Goal: Task Accomplishment & Management: Manage account settings

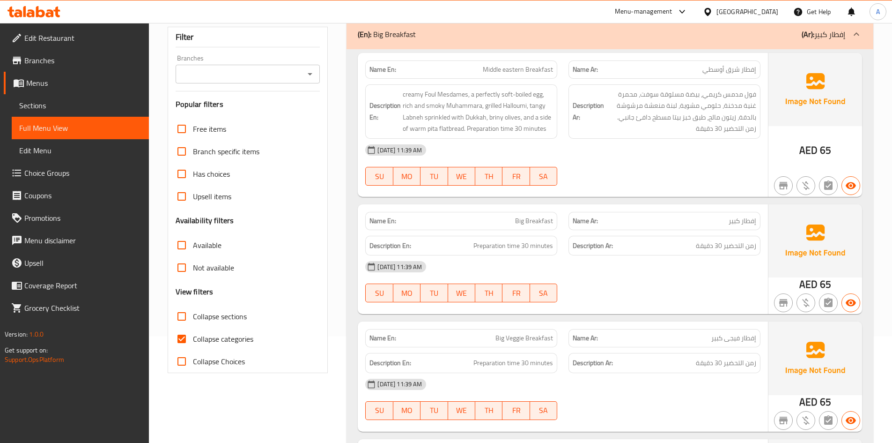
scroll to position [187, 0]
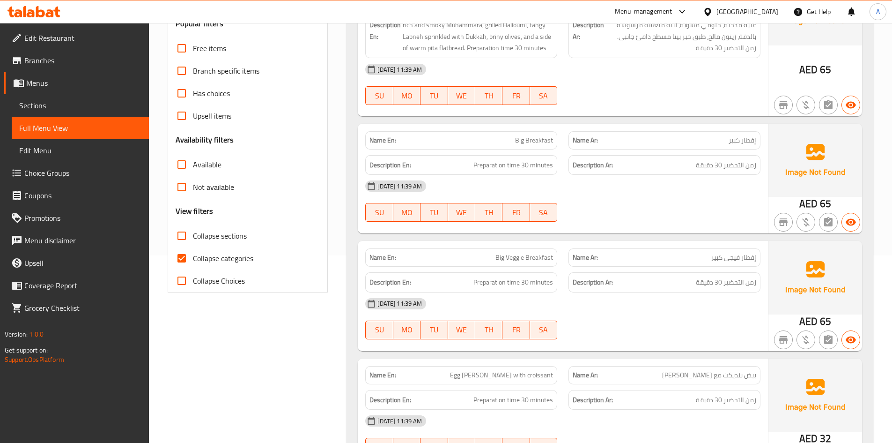
click at [187, 261] on input "Collapse categories" at bounding box center [182, 258] width 22 height 22
checkbox input "false"
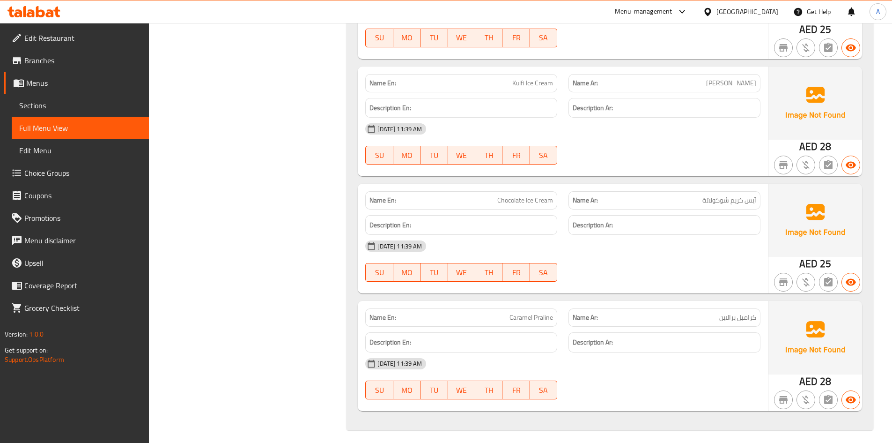
scroll to position [17596, 0]
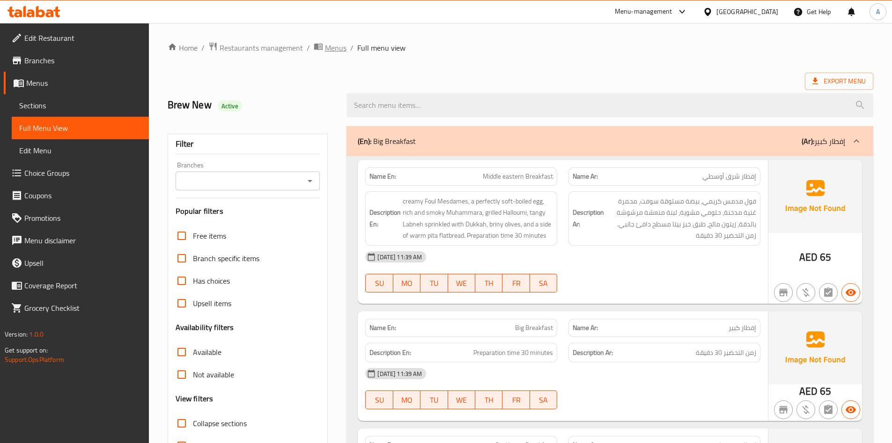
click at [334, 50] on span "Menus" at bounding box center [336, 47] width 22 height 11
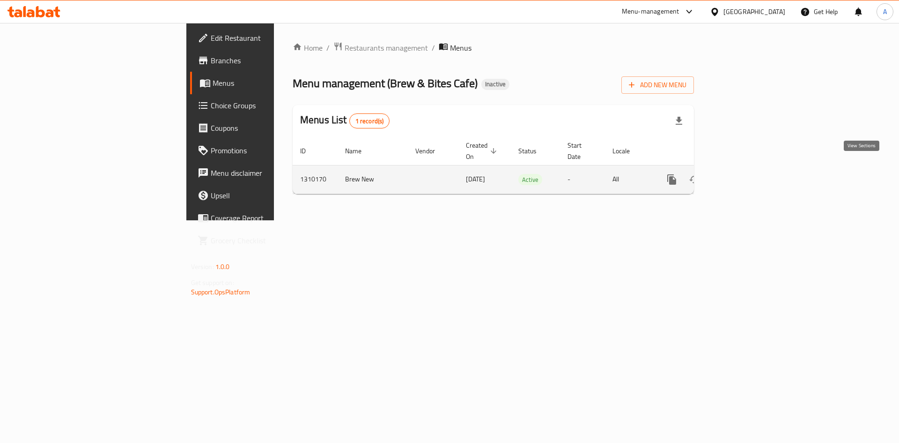
click at [751, 169] on link "enhanced table" at bounding box center [739, 179] width 22 height 22
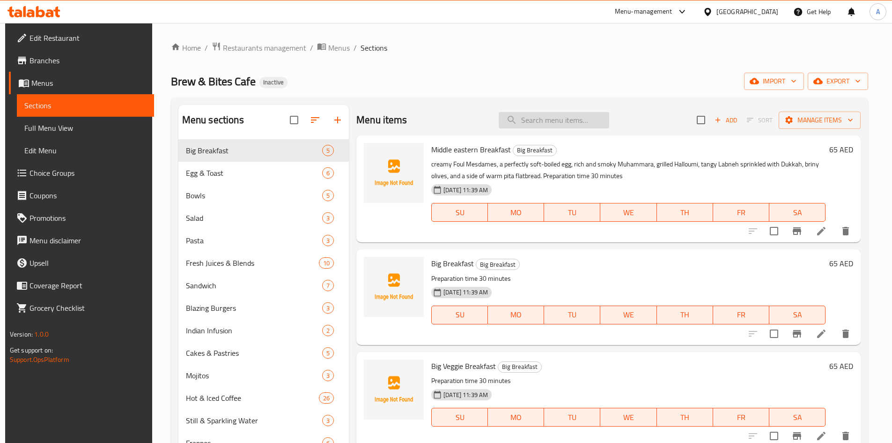
click at [539, 123] on input "search" at bounding box center [554, 120] width 111 height 16
paste input "Egg on Toast"
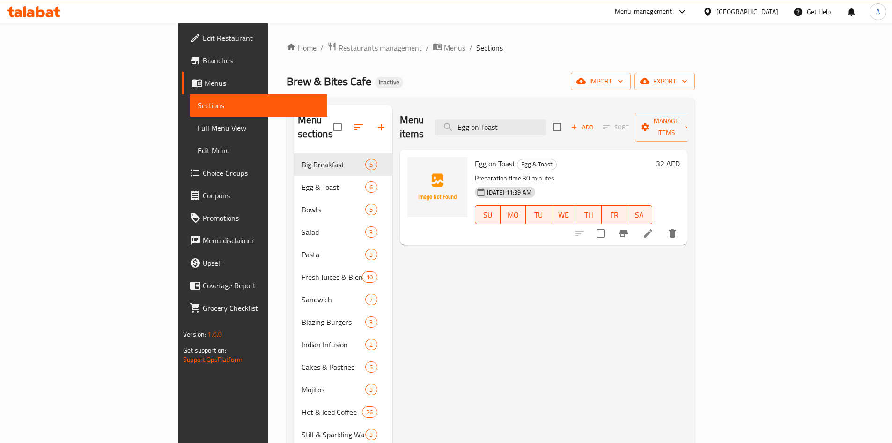
type input "Egg on Toast"
click at [203, 175] on span "Choice Groups" at bounding box center [261, 172] width 117 height 11
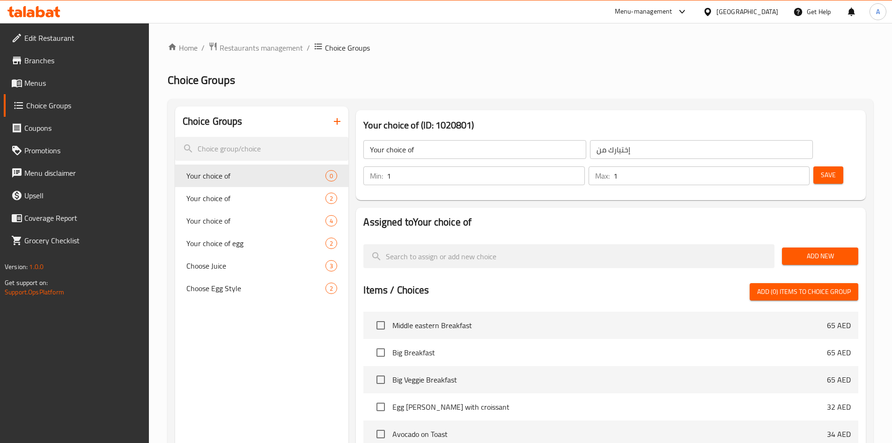
click at [213, 221] on span "Your choice of" at bounding box center [256, 220] width 140 height 11
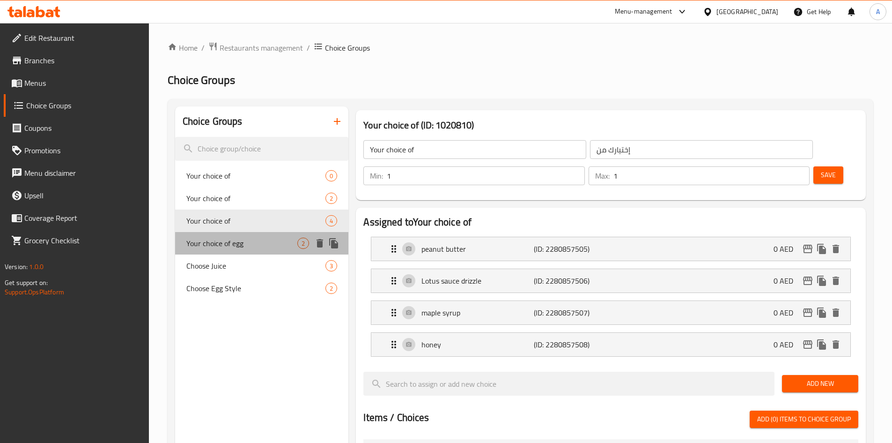
drag, startPoint x: 223, startPoint y: 242, endPoint x: 754, endPoint y: 182, distance: 533.6
click at [224, 242] on span "Your choice of egg" at bounding box center [241, 243] width 111 height 11
type input "Your choice of egg"
type input "إختيارك من البيض:"
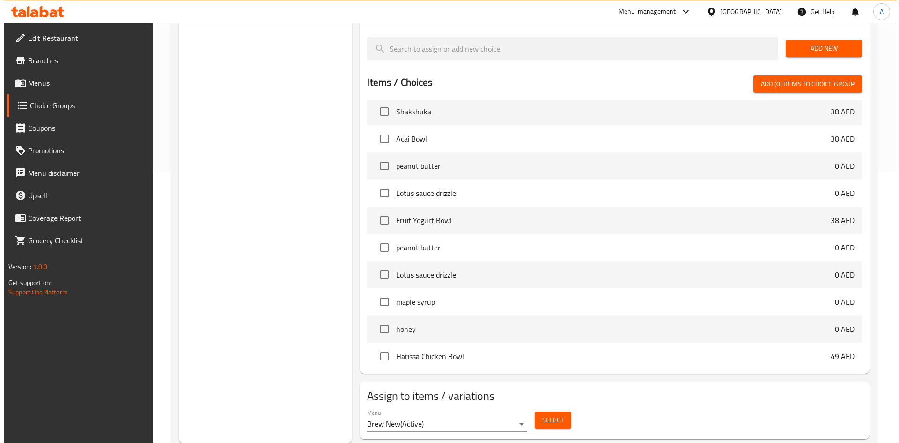
scroll to position [328, 0]
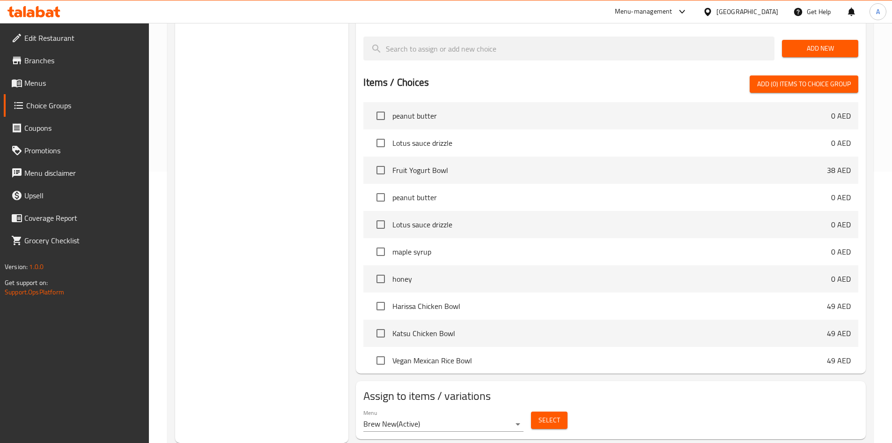
click at [548, 414] on span "Select" at bounding box center [550, 420] width 22 height 12
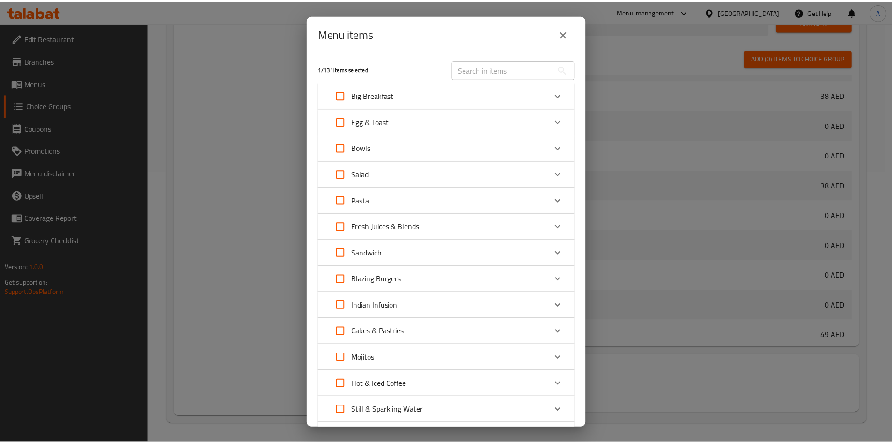
scroll to position [359, 0]
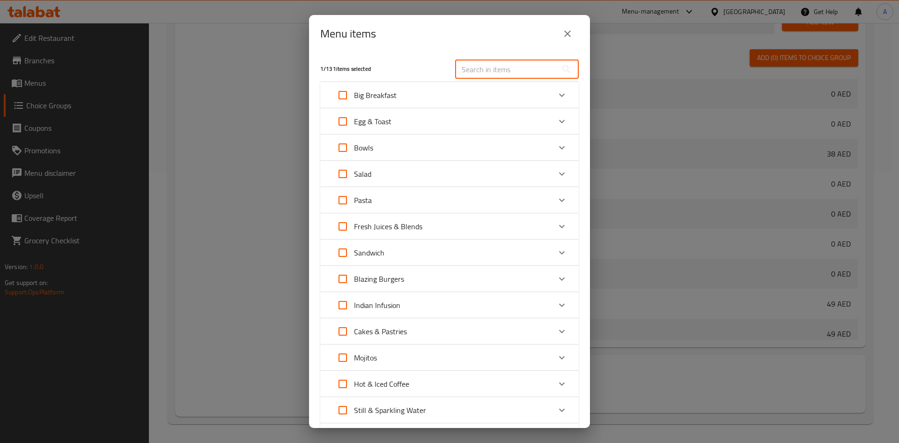
click at [505, 67] on input "text" at bounding box center [506, 69] width 102 height 19
paste input "Egg on Toast"
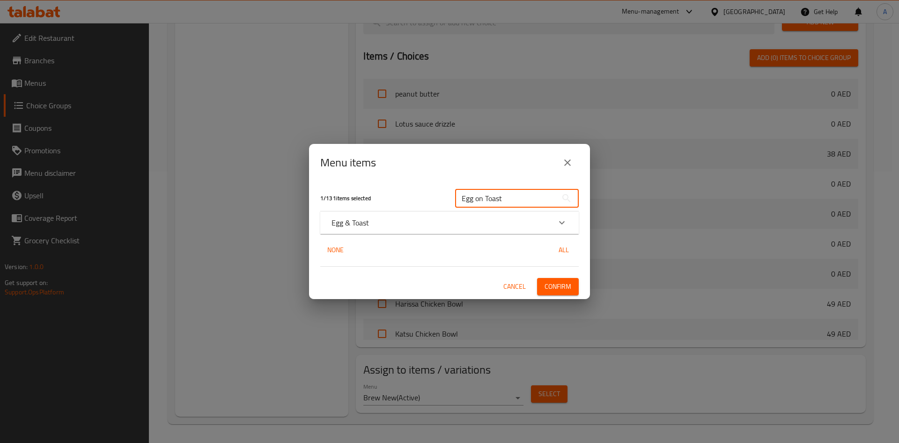
type input "Egg on Toast"
click at [415, 218] on div "Egg & Toast" at bounding box center [441, 222] width 219 height 11
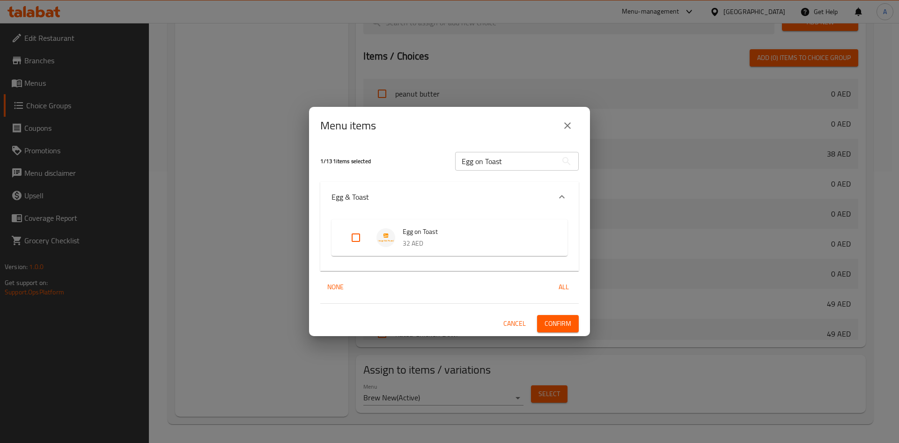
click at [353, 238] on input "Expand" at bounding box center [356, 237] width 22 height 22
checkbox input "true"
click at [563, 321] on span "Confirm" at bounding box center [558, 324] width 27 height 12
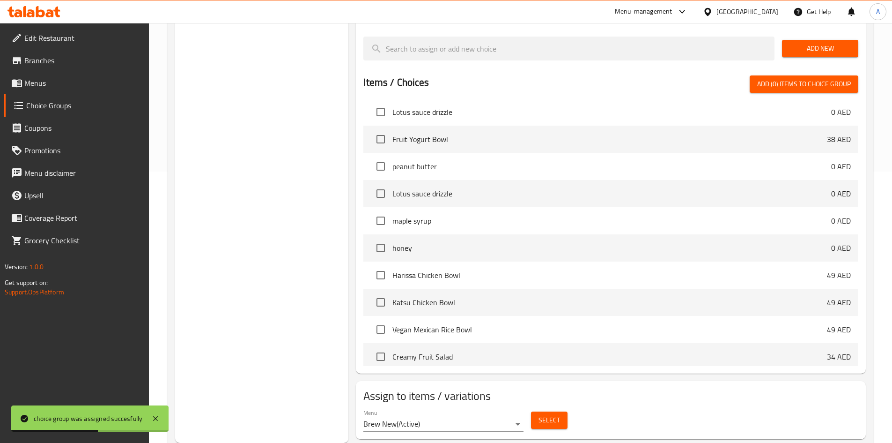
scroll to position [328, 0]
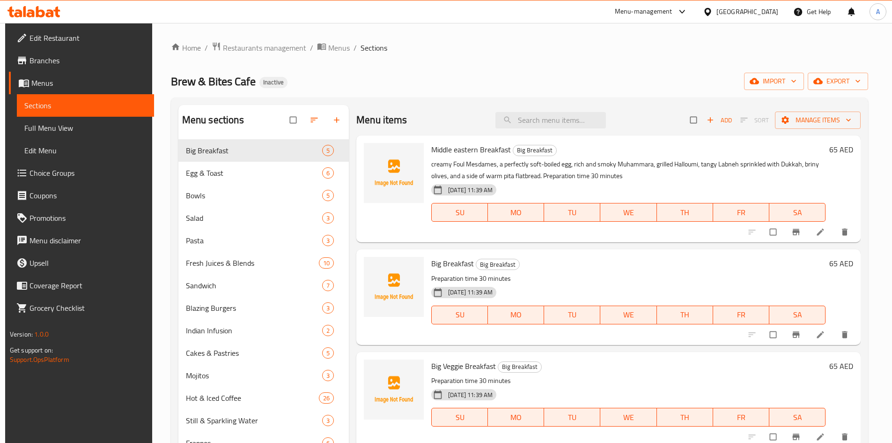
click at [51, 130] on span "Full Menu View" at bounding box center [85, 127] width 122 height 11
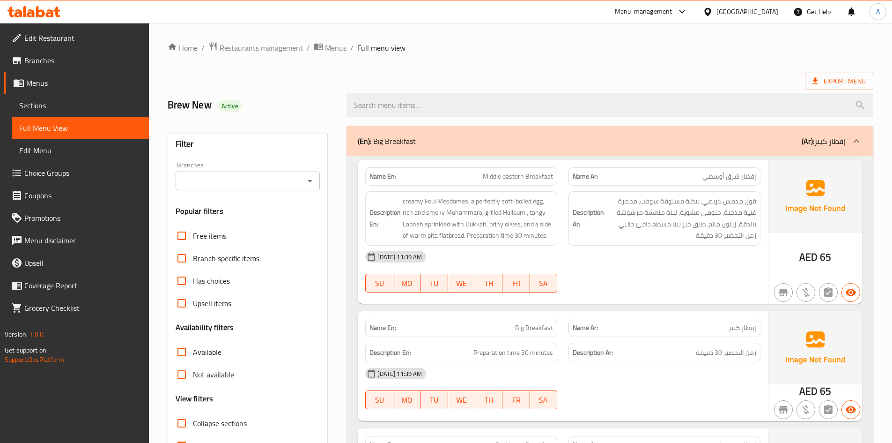
click at [490, 109] on input "search" at bounding box center [610, 105] width 527 height 24
paste input "Egg on Toast"
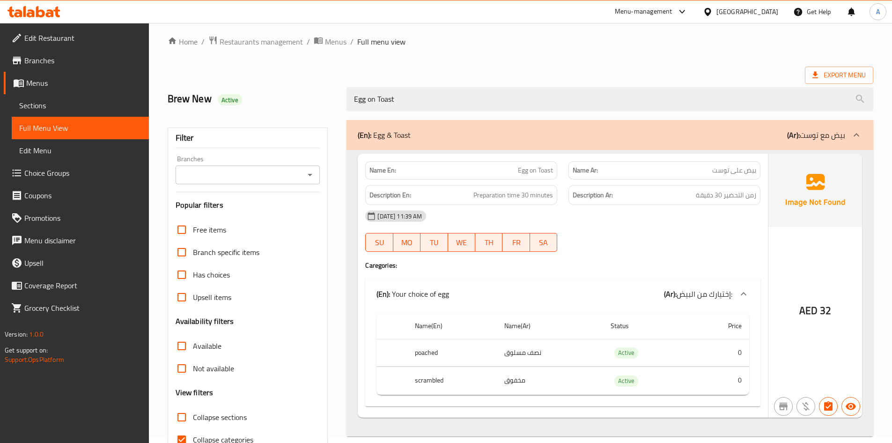
scroll to position [47, 0]
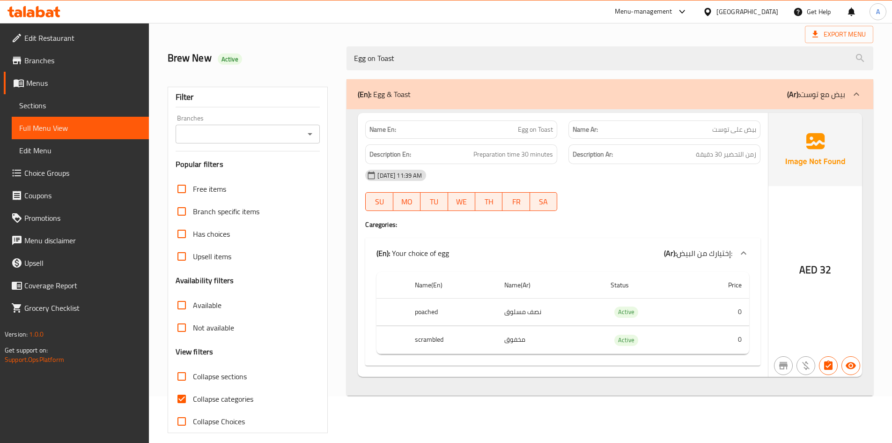
type input "Egg on Toast"
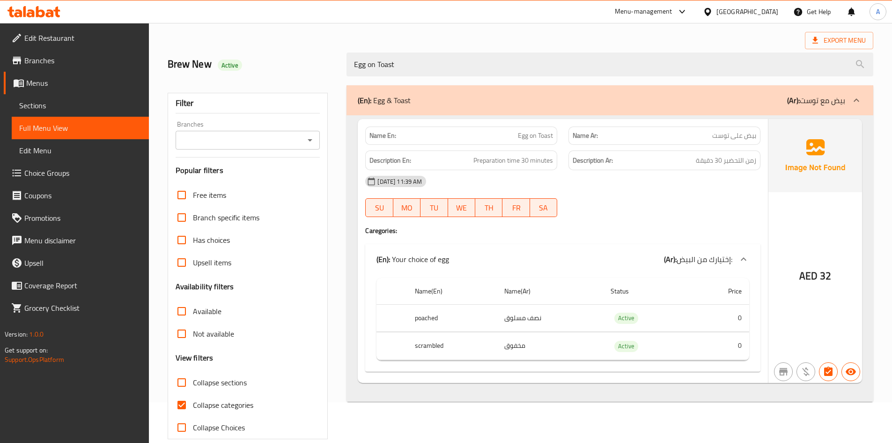
scroll to position [0, 0]
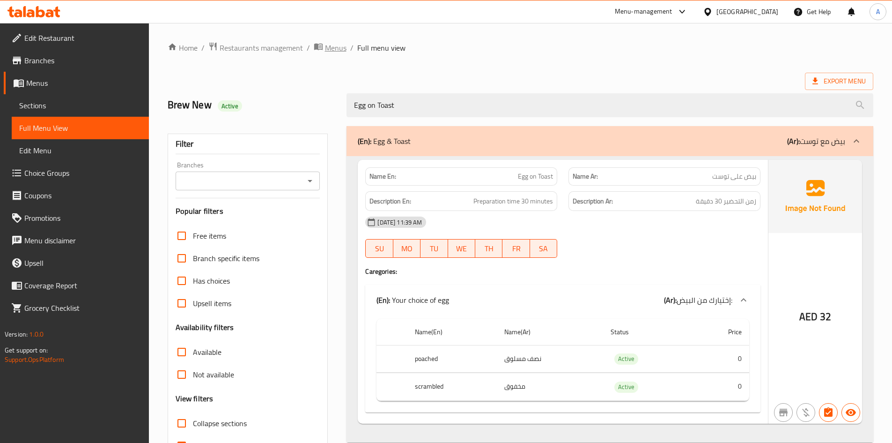
click at [340, 47] on span "Menus" at bounding box center [336, 47] width 22 height 11
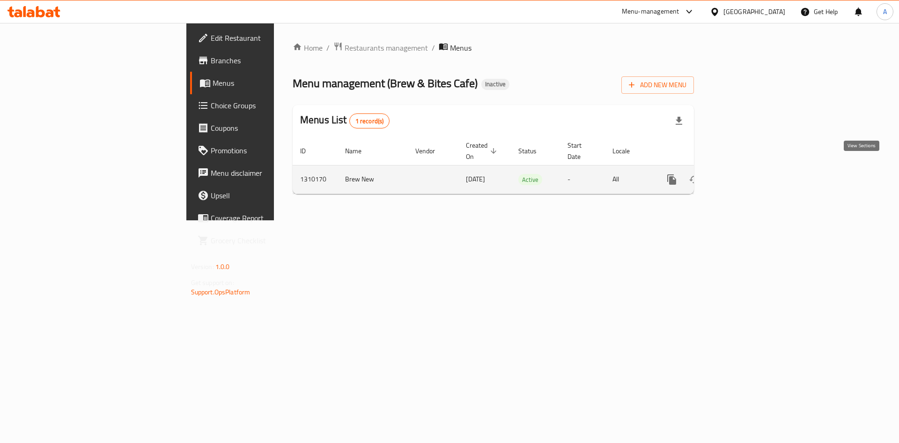
click at [745, 174] on icon "enhanced table" at bounding box center [739, 179] width 11 height 11
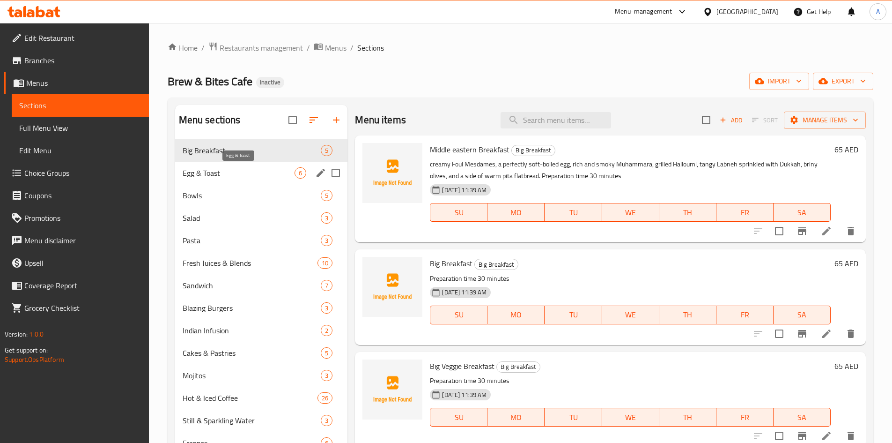
click at [216, 173] on span "Egg & Toast" at bounding box center [239, 172] width 112 height 11
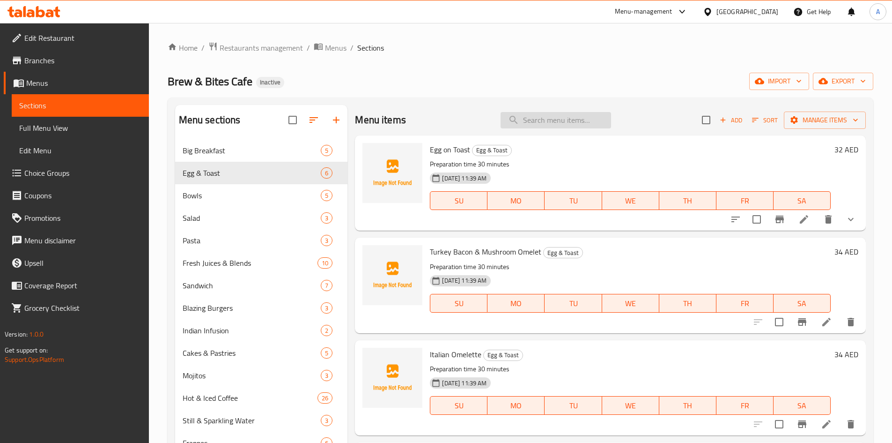
click at [539, 126] on input "search" at bounding box center [556, 120] width 111 height 16
paste input "Big Breakfast"
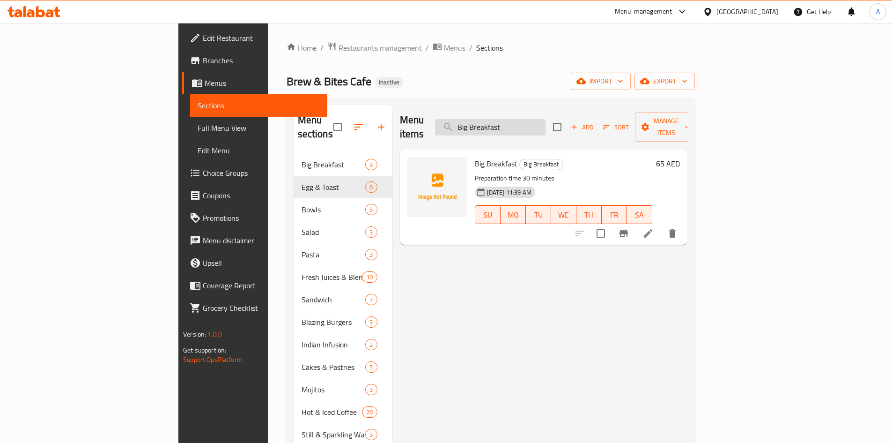
click at [539, 122] on input "Big Breakfast" at bounding box center [490, 127] width 111 height 16
paste input "Veggie"
click at [536, 119] on input "Big Veggie Breakfast" at bounding box center [490, 127] width 111 height 16
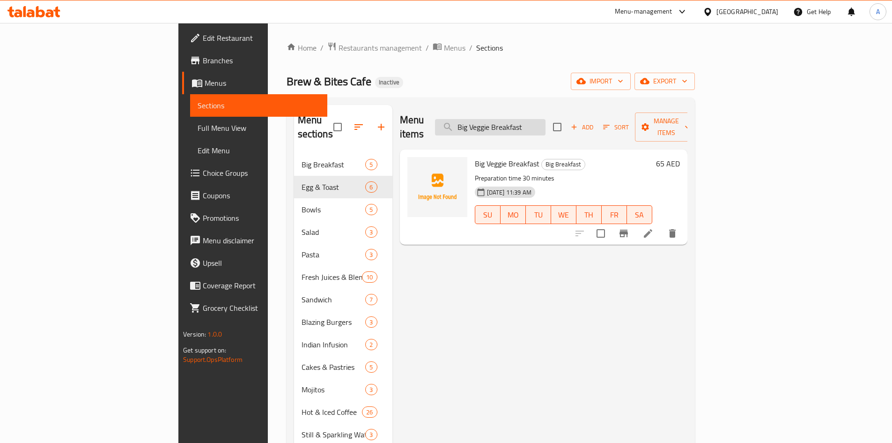
click at [536, 119] on input "Big Veggie Breakfast" at bounding box center [490, 127] width 111 height 16
drag, startPoint x: 536, startPoint y: 118, endPoint x: 559, endPoint y: 91, distance: 34.9
click at [537, 119] on input "Big Veggie Breakfast" at bounding box center [490, 127] width 111 height 16
paste input "Egg Benedict with croissan"
click at [546, 121] on input "Egg Benedict with croissant" at bounding box center [490, 127] width 111 height 16
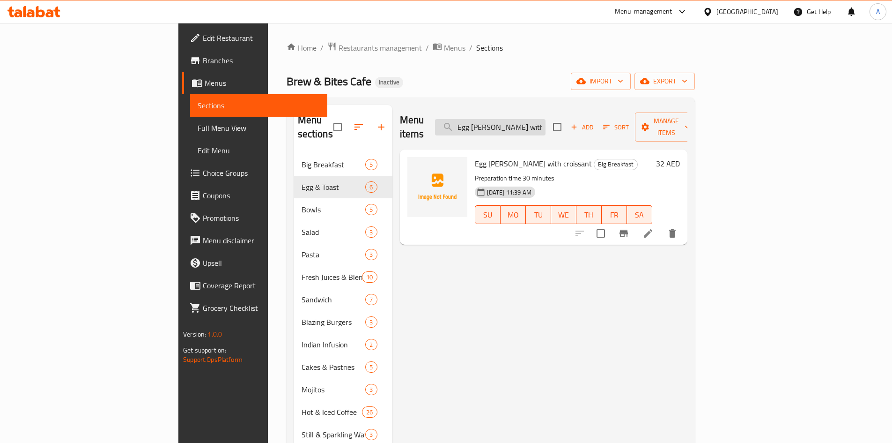
click at [546, 121] on input "Egg Benedict with croissant" at bounding box center [490, 127] width 111 height 16
click at [546, 121] on input "Egg [PERSON_NAME] with croissant" at bounding box center [490, 127] width 111 height 16
paste input "on Toas"
type input "Egg on Toast"
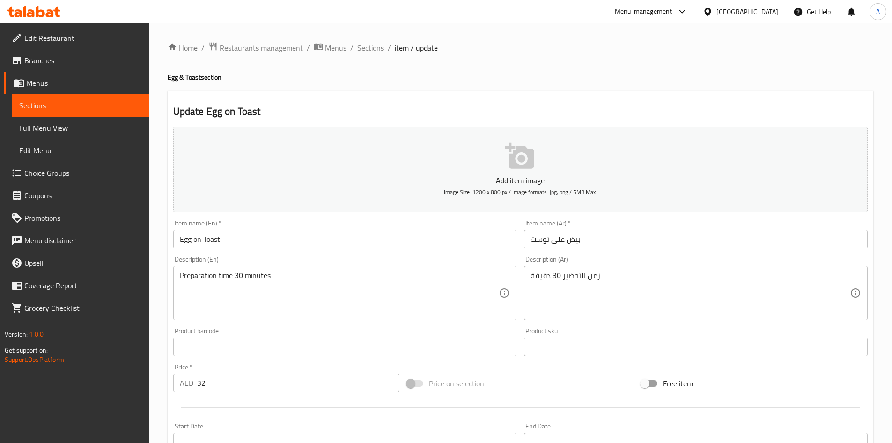
click at [181, 270] on div "Preparation time 30 minutes Description (En)" at bounding box center [345, 293] width 344 height 54
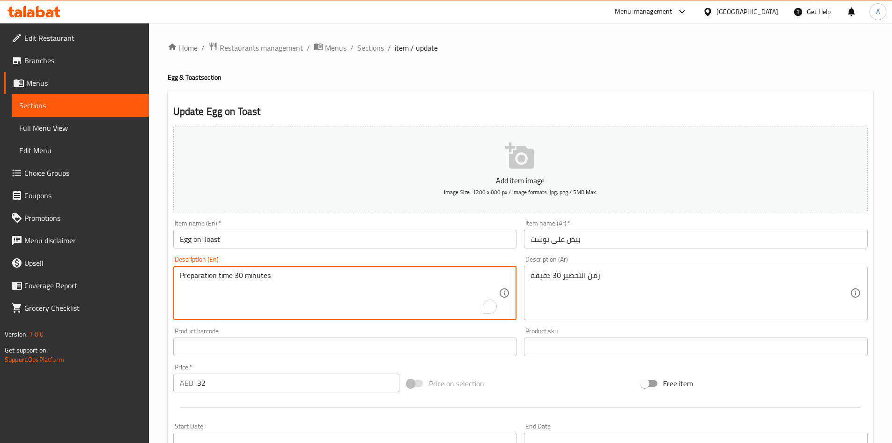
paste textarea "A buttery, flaky plain croissant filled with fresh kale leaves, two perfectly p…"
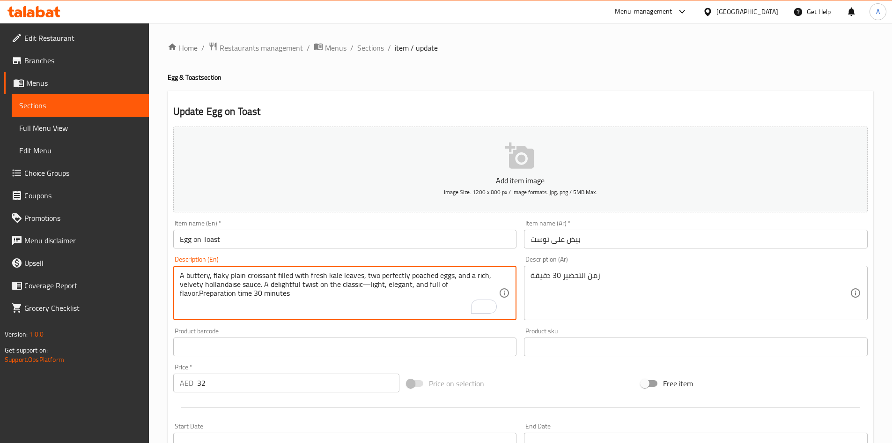
type textarea "A buttery, flaky plain croissant filled with fresh kale leaves, two perfectly p…"
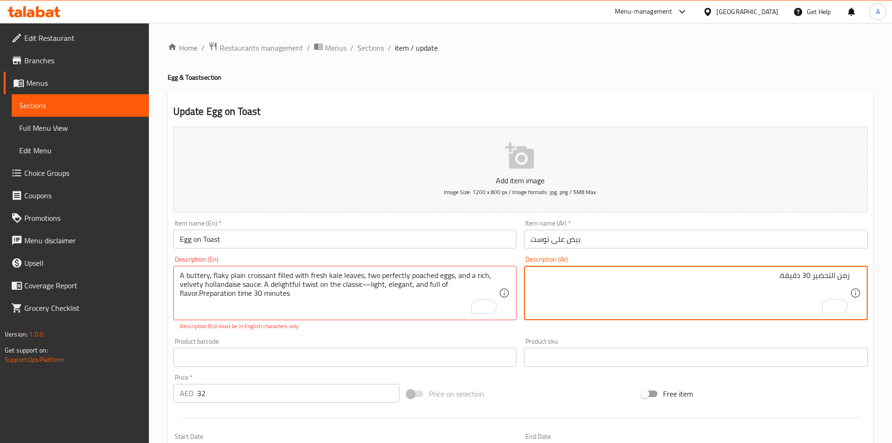
paste textarea "كرواسون سادة هشّ وزبدانيّ، محشوّ بأوراق الكرنب الطازجة، وبيضتين مسلوقتين بإتقان…"
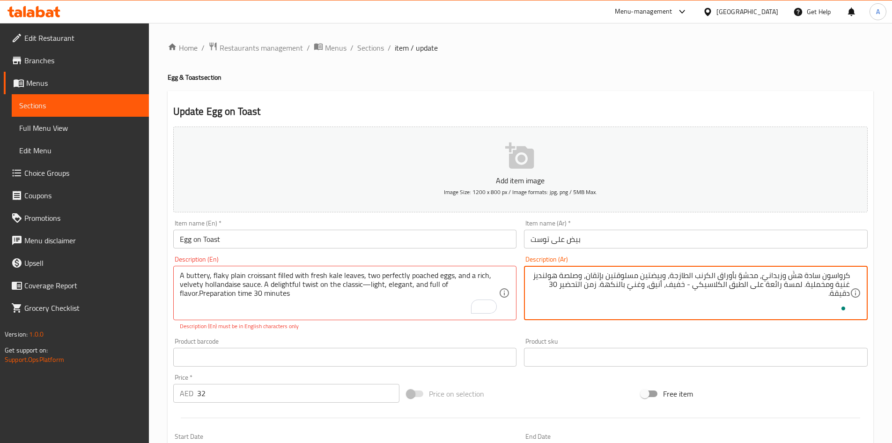
type textarea "كرواسون سادة هشّ وزبدانيّ، محشوّ بأوراق الكرنب الطازجة، وبيضتين مسلوقتين بإتقان…"
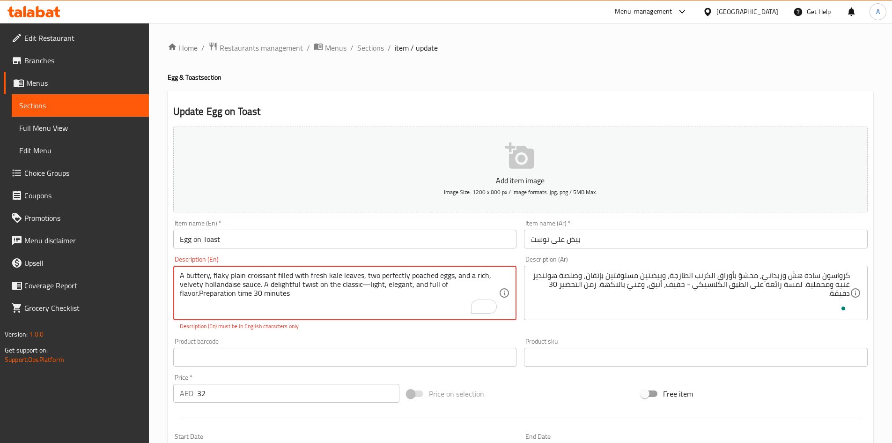
click at [330, 283] on textarea "A buttery, flaky plain croissant filled with fresh kale leaves, two perfectly p…" at bounding box center [339, 293] width 319 height 45
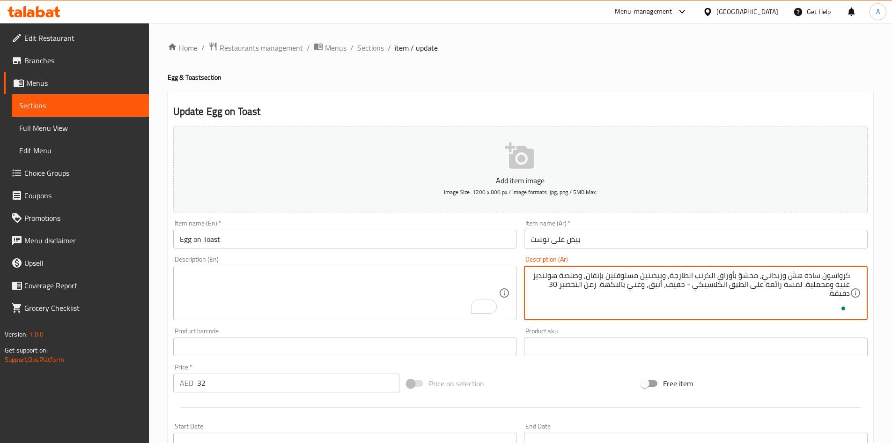
click at [608, 281] on textarea "كرواسون سادة هشّ وزبدانيّ، محشوّ بأوراق الكرنب الطازجة، وبيضتين مسلوقتين بإتقان…" at bounding box center [690, 293] width 319 height 45
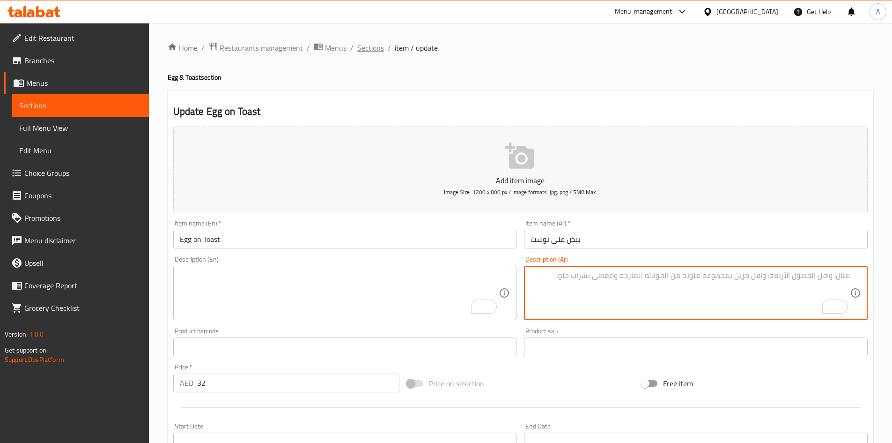
click at [372, 50] on span "Sections" at bounding box center [370, 47] width 27 height 11
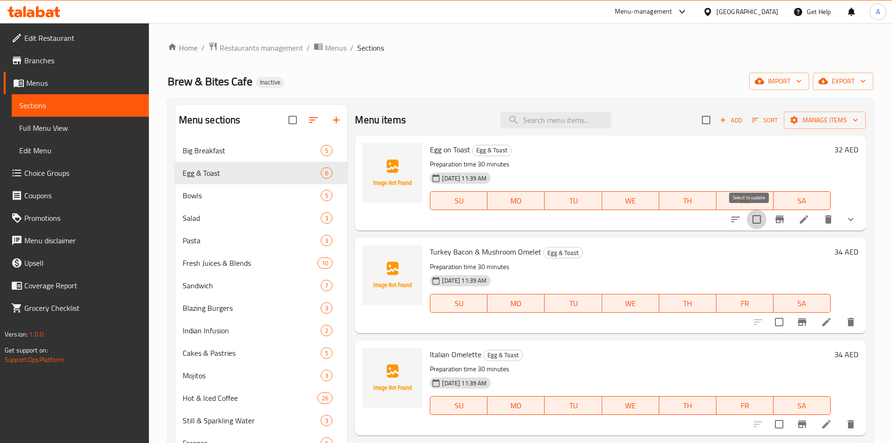
click at [754, 220] on input "checkbox" at bounding box center [757, 219] width 20 height 20
checkbox input "true"
click at [825, 222] on icon "delete" at bounding box center [828, 219] width 7 height 8
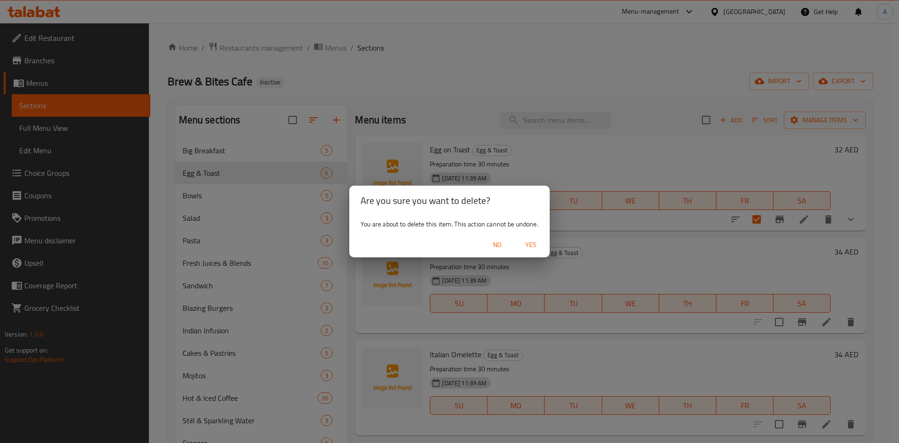
click at [527, 245] on span "Yes" at bounding box center [531, 245] width 22 height 12
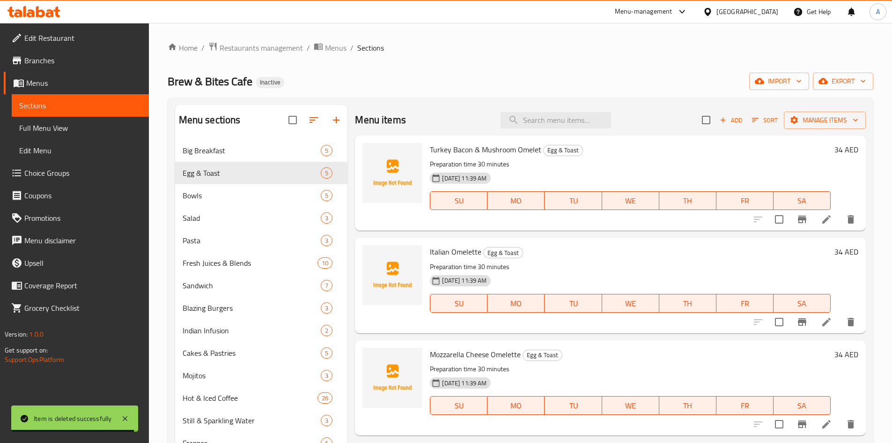
click at [437, 105] on div "Menu items Add Sort Manage items" at bounding box center [610, 120] width 511 height 30
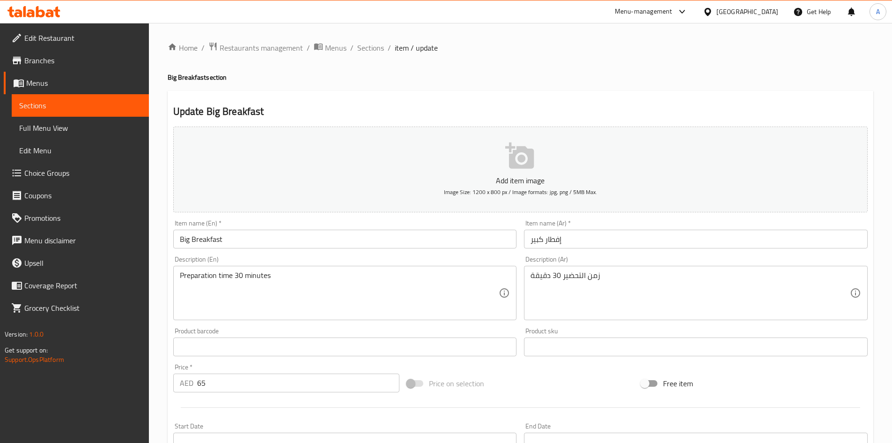
click at [178, 276] on div "Preparation time 30 minutes Description (En)" at bounding box center [345, 293] width 344 height 54
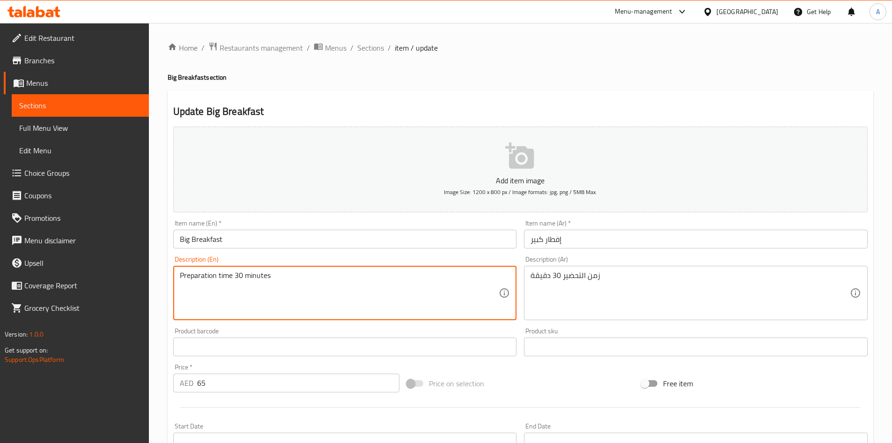
paste textarea "Big Breakfast"
paste textarea "kale salad, creamy smashed avocado, and two poached eggs served on rustic sourd…"
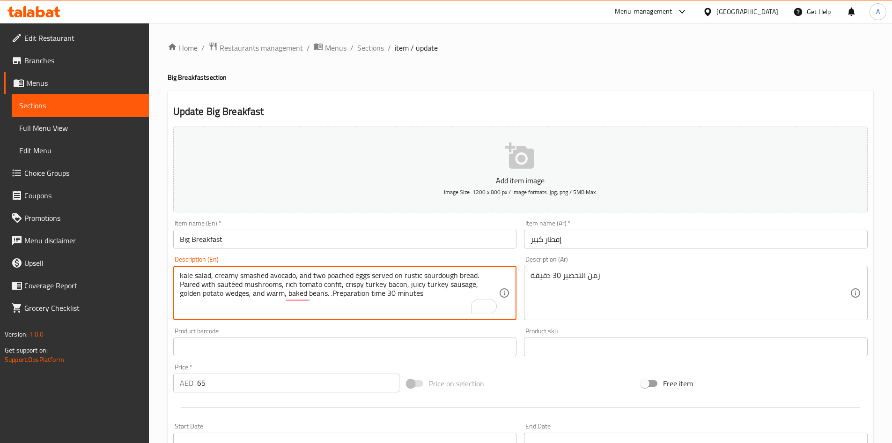
type textarea "kale salad, creamy smashed avocado, and two poached eggs served on rustic sourd…"
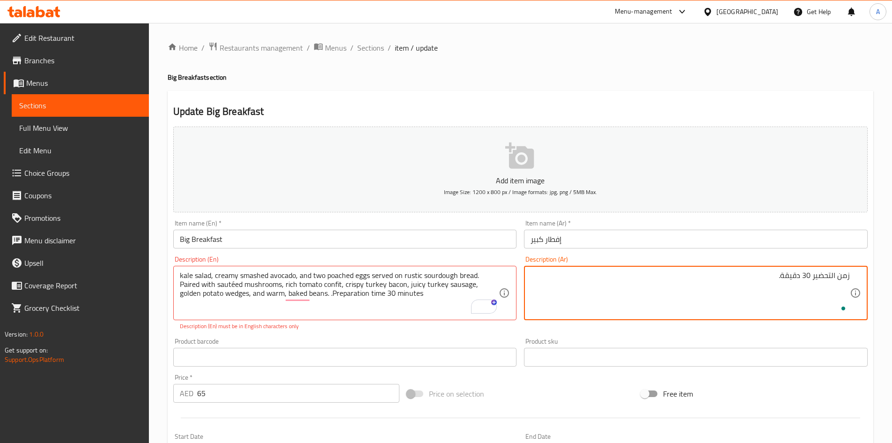
paste textarea "سلطة كالي، أفوكادو مهروس كريمي، وبيضتان مسلوقتان، تُقدم على خبز العجين المخمر ا…"
click at [849, 275] on textarea "زمن التحضير 30 دقيقة." at bounding box center [690, 293] width 319 height 45
paste textarea "سلطة كالي، أفوكادو مهروس كريمي، وبيضتان مسلوقتان، تُقدم على خبز العجين المخمر ا…"
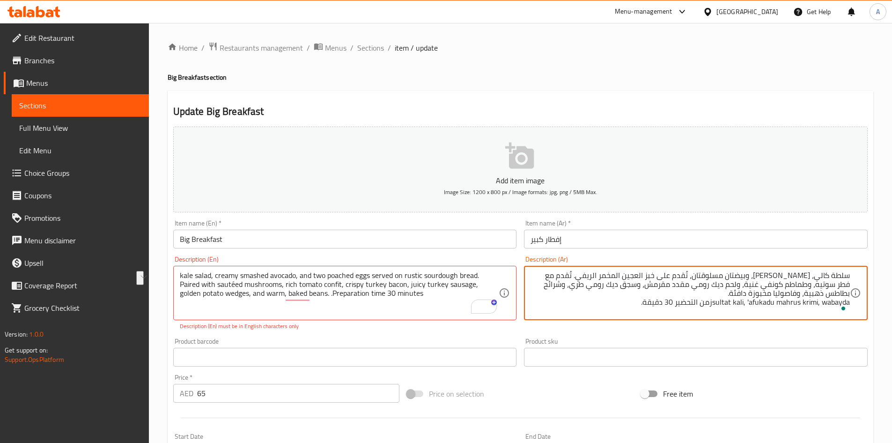
drag, startPoint x: 837, startPoint y: 282, endPoint x: 851, endPoint y: 287, distance: 14.4
click at [851, 288] on div "سلطة كالي، أفوكادو مهروس كريمي، وبيضتان مسلوقتان، تُقدم على خبز العجين المخمر ا…" at bounding box center [696, 293] width 344 height 54
drag, startPoint x: 713, startPoint y: 305, endPoint x: 765, endPoint y: 302, distance: 52.6
click at [765, 302] on textarea "سلطة كالي، أفوكادو مهروس كريمي، وبيضتان مسلوقتان، تُقدم على خبز العجين المخمر ا…" at bounding box center [690, 293] width 319 height 45
click at [765, 301] on textarea "سلطة كالي، أفوكادو مهروس كريمي، وبيضتان مسلوقتان، تُقدم على خبز العجين المخمر ا…" at bounding box center [690, 293] width 319 height 45
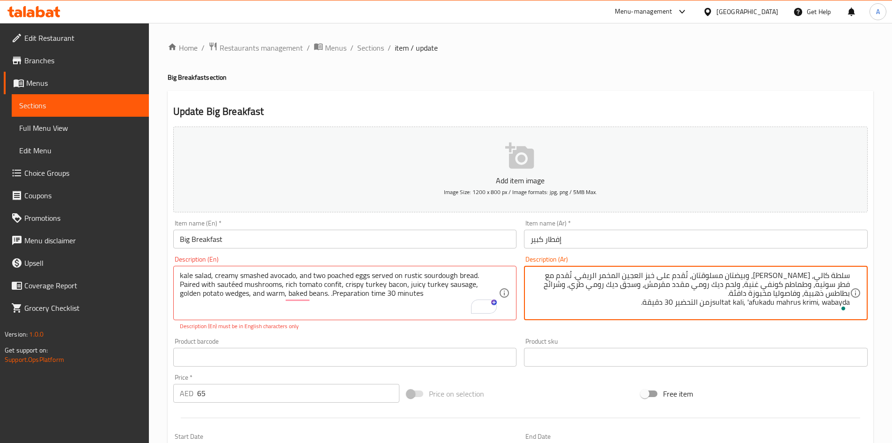
click at [772, 299] on textarea "سلطة كالي، أفوكادو مهروس كريمي، وبيضتان مسلوقتان، تُقدم على خبز العجين المخمر ا…" at bounding box center [690, 293] width 319 height 45
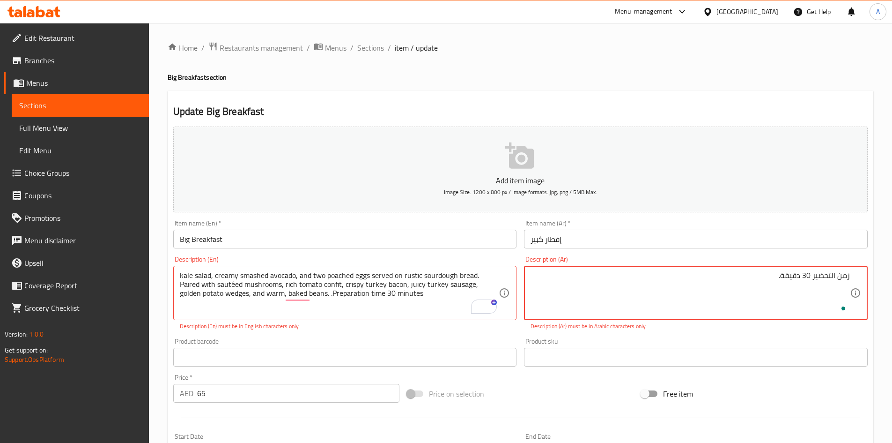
paste textarea "سلطة كالي، أفوكادو مهروس كريمي، وبيضتان مسلوقتان، تُقدم على خبز العجين المخمر ا…"
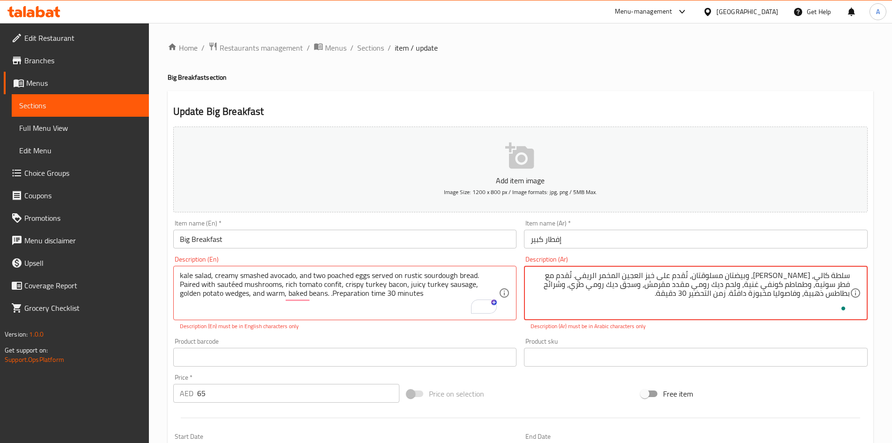
type textarea "سلطة كالي، أفوكادو مهروس كريمي، وبيضتان مسلوقتان، تُقدم على خبز العجين المخمر ا…"
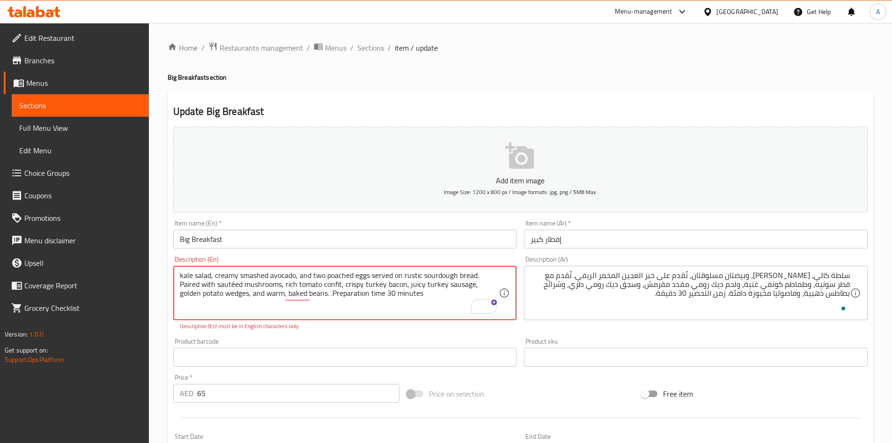
click at [185, 278] on textarea "kale salad, creamy smashed avocado, and two poached eggs served on rustic sourd…" at bounding box center [339, 293] width 319 height 45
click at [233, 284] on textarea "kale salad, creamy smashed avocado, and two poached eggs served on rustic sourd…" at bounding box center [339, 293] width 319 height 45
type textarea "kale salad, creamy smashed avocado, and two poached eggs served on rustic sourd…"
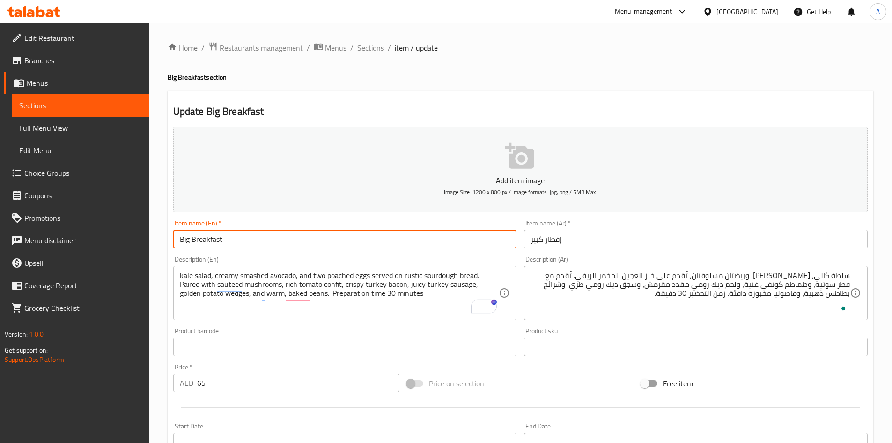
click at [365, 238] on input "Big Breakfast" at bounding box center [345, 239] width 344 height 19
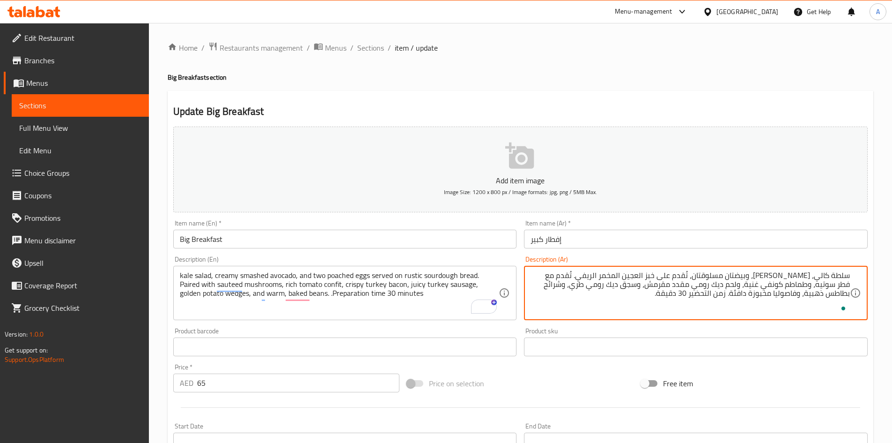
click at [822, 277] on textarea "سلطة كالي، أفوكادو مهروس كريمي، وبيضتان مسلوقتان، تُقدم على خبز العجين المخمر ا…" at bounding box center [690, 293] width 319 height 45
paste textarea "يل"
click at [709, 280] on textarea "سلطة كيل، أفوكادو مهروس كريمي، وبيضتان مسلوقتان، تُقدم على خبز العجين المخمر ال…" at bounding box center [690, 293] width 319 height 45
click at [659, 278] on textarea "سلطة كيل، أفوكادو مهروس كريمي، وبيضتان نصف مسلوقة مسلوقتان، تُقدم على خبز العجي…" at bounding box center [690, 293] width 319 height 45
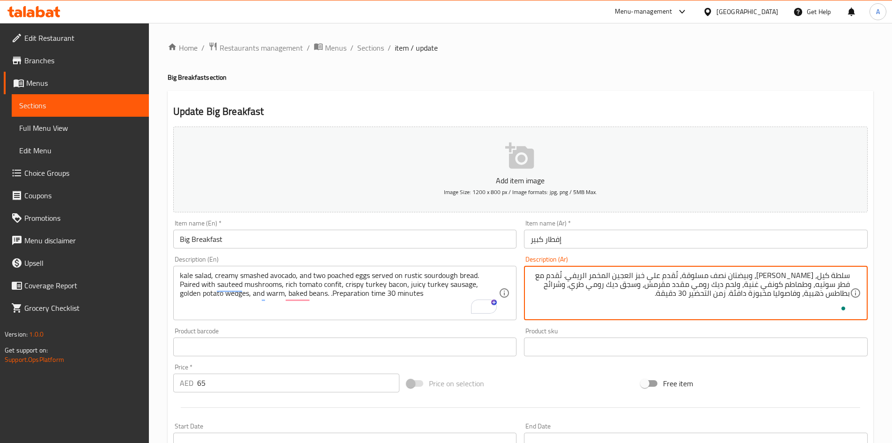
click at [733, 277] on textarea "سلطة كيل، أفوكادو مهروس كريمي، وبيضتان نصف مسلوقة، تُقدم على خبز العجين المخمر …" at bounding box center [690, 293] width 319 height 45
click at [560, 275] on textarea "سلطة كيل، أفوكادو مهروس كريمي، و2 بيضة نصف مسلوقة، تُقدم على خبز العجين المخمر …" at bounding box center [690, 293] width 319 height 45
click at [693, 284] on textarea "سلطة كيل، أفوكادو مهروس كريمي، و2 بيضة نصف مسلوقة، تُقدم على خبز العجين المخمر …" at bounding box center [690, 293] width 319 height 45
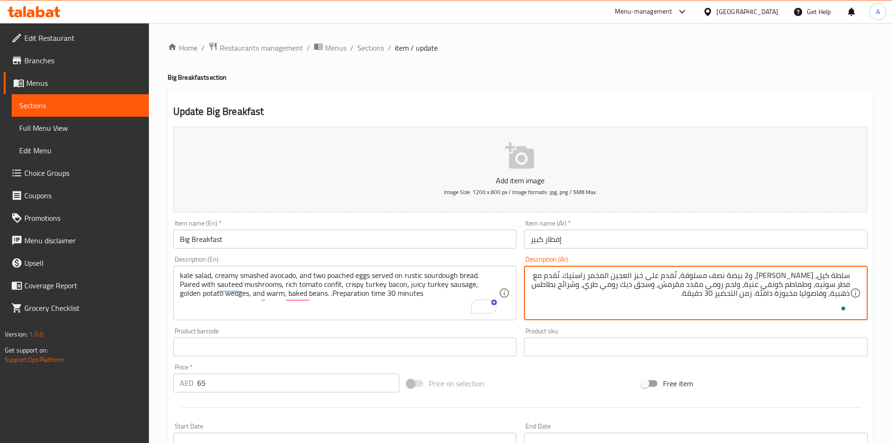
click at [602, 285] on textarea "سلطة كيل، أفوكادو مهروس كريمي، و2 بيضة نصف مسلوقة، تُقدم على خبز العجين المخمر …" at bounding box center [690, 293] width 319 height 45
click at [566, 288] on textarea "سلطة كيل، أفوكادو مهروس كريمي، و2 بيضة نصف مسلوقة، تُقدم على خبز العجين المخمر …" at bounding box center [690, 293] width 319 height 45
drag, startPoint x: 828, startPoint y: 297, endPoint x: 847, endPoint y: 294, distance: 18.9
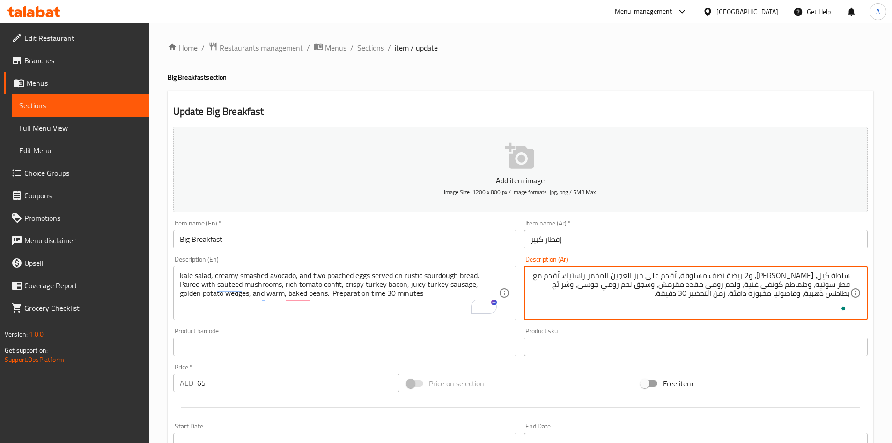
click at [847, 294] on textarea "سلطة كيل، أفوكادو مهروس كريمي، و2 بيضة نصف مسلوقة، تُقدم على خبز العجين المخمر …" at bounding box center [690, 293] width 319 height 45
type textarea "سلطة كيل، أفوكادو مهروس كريمي، و2 بيضة نصف مسلوقة، تُقدم على خبز العجين المخمر …"
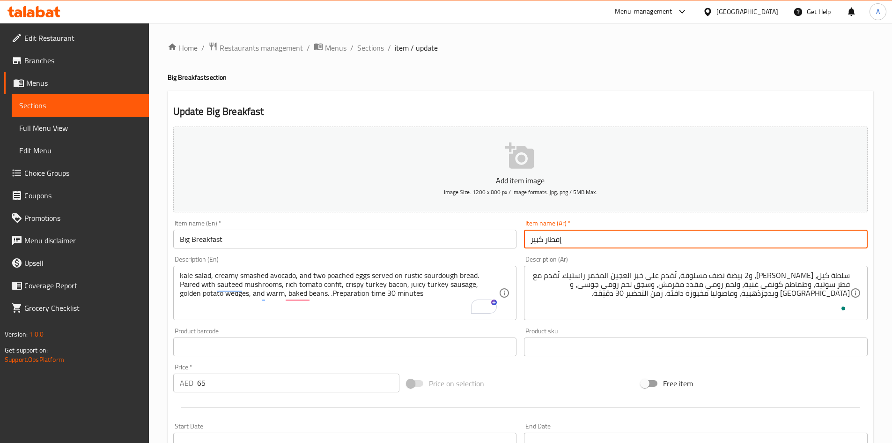
click at [601, 240] on input "إفطار كبير" at bounding box center [696, 239] width 344 height 19
click at [371, 52] on span "Sections" at bounding box center [370, 47] width 27 height 11
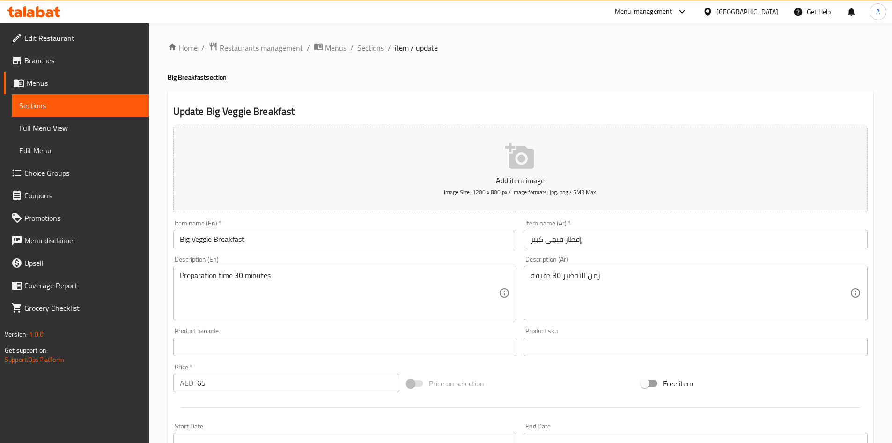
click at [177, 276] on div "Preparation time 30 minutes Description (En)" at bounding box center [345, 293] width 344 height 54
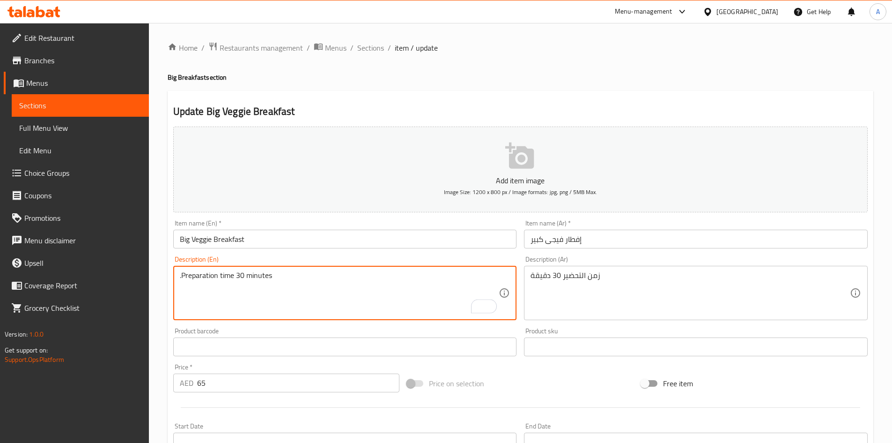
paste textarea "A nourishing vegetarian delight to kickstart your day with oven-roasted crispy …"
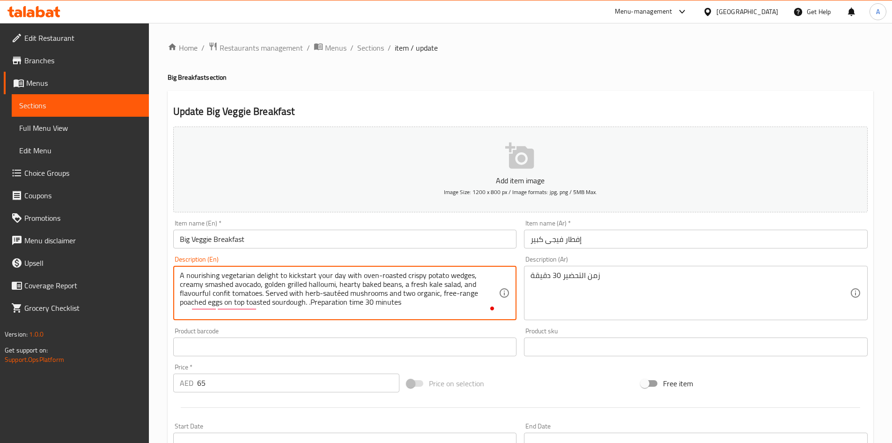
type textarea "A nourishing vegetarian delight to kickstart your day with oven-roasted crispy …"
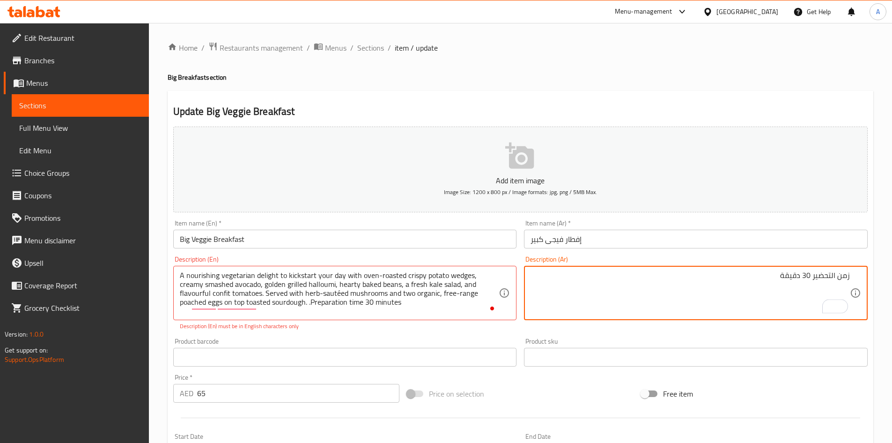
paste textarea "وجبة نباتية مغذية تُنعش يومك مع بطاطس مقرمشة مشوية في [GEOGRAPHIC_DATA]، و[PERS…"
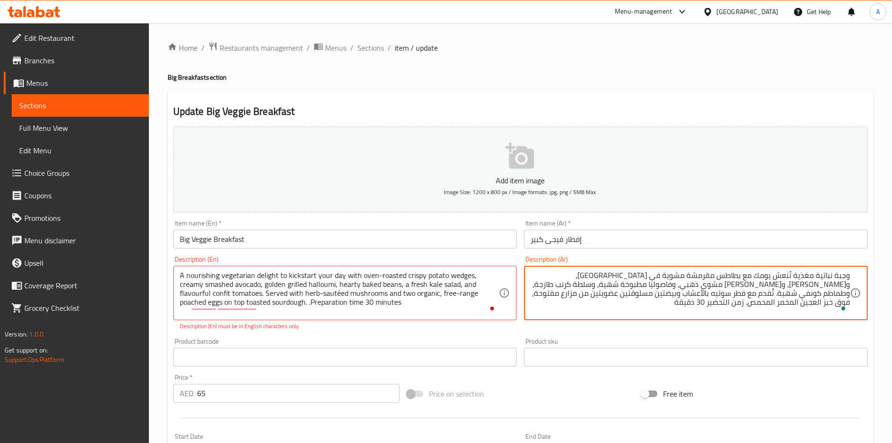
type textarea "وجبة نباتية مغذية تُنعش يومك مع بطاطس مقرمشة مشوية في [GEOGRAPHIC_DATA]، و[PERS…"
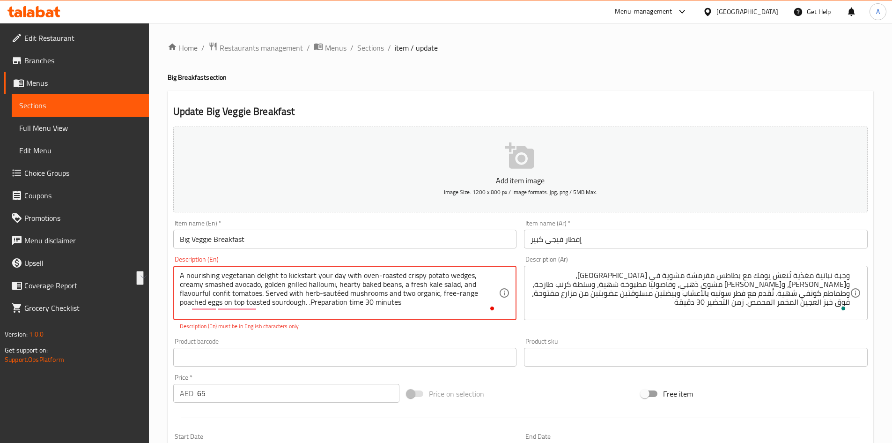
drag, startPoint x: 254, startPoint y: 278, endPoint x: 357, endPoint y: 275, distance: 103.1
click at [359, 276] on textarea "A nourishing vegetarian delight to kickstart your day with oven-roasted crispy …" at bounding box center [339, 293] width 319 height 45
drag, startPoint x: 362, startPoint y: 276, endPoint x: 295, endPoint y: 262, distance: 68.4
click at [234, 271] on textarea "A nourishing vegetarian delight to kickstart your day with oven-roasted crispy …" at bounding box center [339, 293] width 319 height 45
drag, startPoint x: 315, startPoint y: 263, endPoint x: 265, endPoint y: 266, distance: 50.2
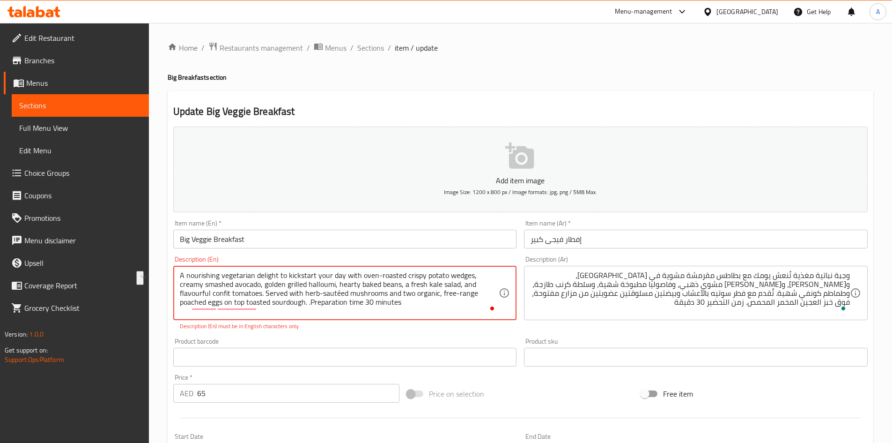
click at [315, 264] on div "Description (En) A nourishing vegetarian delight to kickstart your day with ove…" at bounding box center [345, 293] width 344 height 74
drag, startPoint x: 256, startPoint y: 275, endPoint x: 358, endPoint y: 275, distance: 102.1
type textarea "A nourishing vegetarian oven-roasted crispy potato wedges, creamy smashed avoca…"
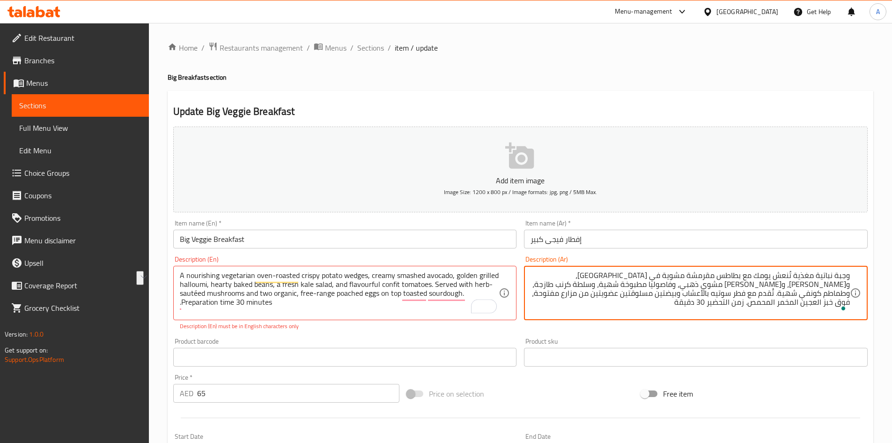
drag, startPoint x: 817, startPoint y: 276, endPoint x: 756, endPoint y: 279, distance: 61.5
click at [778, 278] on textarea "وجبة نباتية مع بطاطس مقرمشة مشوية في الفرن، وأفوكادو مهروس كريمي، وجبن حلومي مش…" at bounding box center [690, 293] width 319 height 45
type textarea "وجبة نباتية مع بطاطس ويدجز مقرمشة مشوية في الفرن، وأفوكادو مهروس كريمي، وجبن حل…"
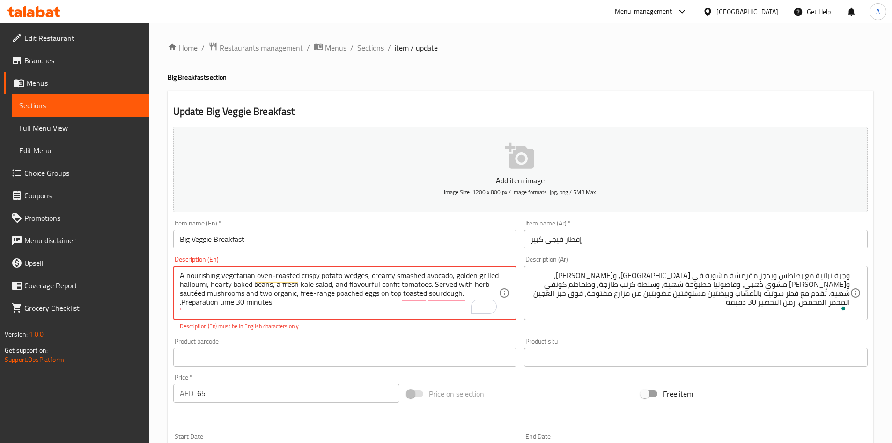
click at [218, 287] on textarea "A nourishing vegetarian oven-roasted crispy potato wedges, creamy smashed avoca…" at bounding box center [339, 293] width 319 height 45
type textarea "A nourishing vegetarian oven-roasted crispy potato wedges, creamy smashed avoca…"
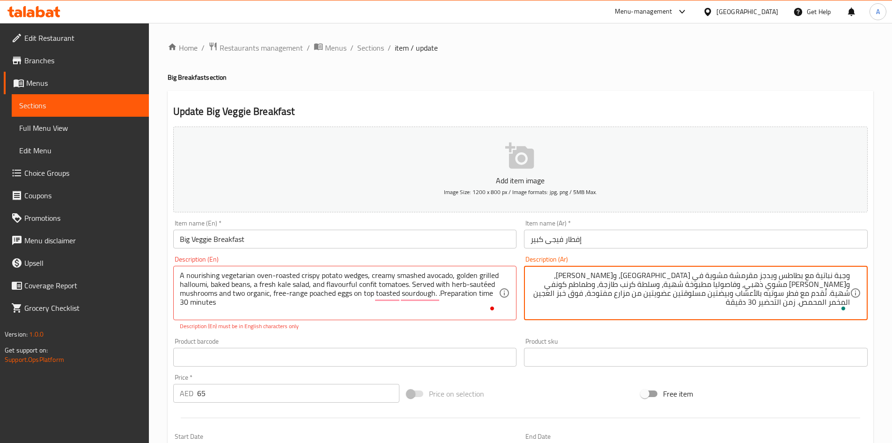
click at [739, 286] on textarea "وجبة نباتية مع بطاطس ويدجز مقرمشة مشوية في الفرن، وأفوكادو مهروس كريمي، وجبن حل…" at bounding box center [690, 293] width 319 height 45
click at [763, 287] on textarea "وجبة نباتية مع بطاطس ويدجز مقرمشة مشوية في الفرن، وأفوكادو مهروس كريمي، وجبن حل…" at bounding box center [690, 293] width 319 height 45
click at [743, 275] on textarea "وجبة نباتية مع بطاطس ويدجز مقرمشة مشوية في الفرن، وأفوكادو مهروس كريمي، وجبن حل…" at bounding box center [690, 293] width 319 height 45
click at [766, 285] on textarea "وجبة نباتية مع بطاطس ويدجز مقرمشة مشوية في الفرن، وأفوكادو مهروس كريمي، وجبن حل…" at bounding box center [690, 293] width 319 height 45
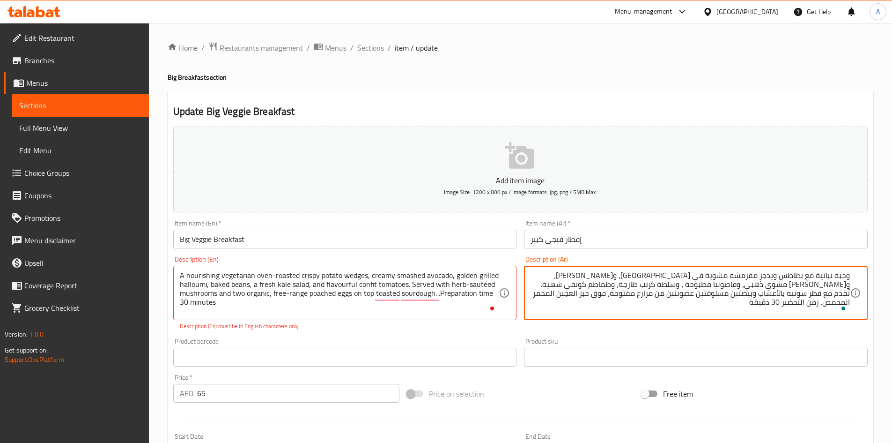
click at [766, 285] on textarea "وجبة نباتية مع بطاطس ويدجز مقرمشة مشوية في الفرن، وأفوكادو مهروس كريمي، وجبن حل…" at bounding box center [690, 293] width 319 height 45
click at [717, 287] on textarea "وجبة نباتية مع بطاطس ويدجز مقرمشة مشوية في الفرن، وأفوكادو مهروس كريمي، وجبن حل…" at bounding box center [690, 293] width 319 height 45
type textarea "وجبة نباتية مع بطاطس ويدجز مقرمشة مشوية في الفرن، وأفوكادو مهروس كريمي، وجبن حل…"
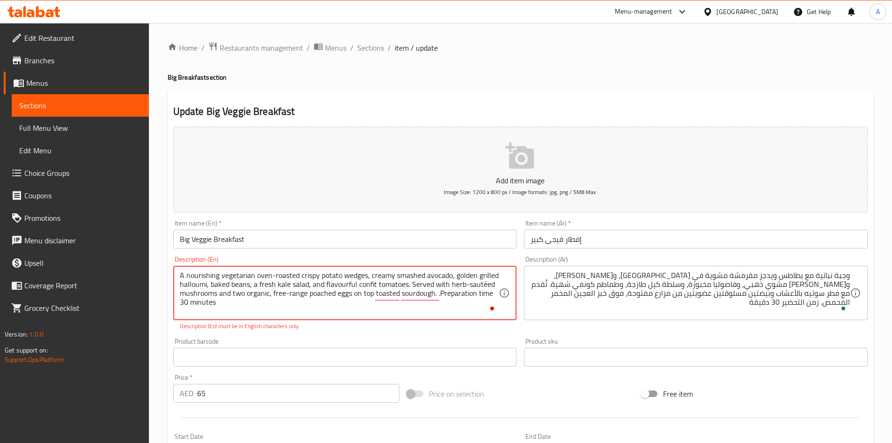
click at [331, 281] on textarea "A nourishing vegetarian oven-roasted crispy potato wedges, creamy smashed avoca…" at bounding box center [339, 293] width 319 height 45
click at [336, 287] on textarea "A nourishing vegetarian oven-roasted crispy potato wedges, creamy smashed avoca…" at bounding box center [339, 293] width 319 height 45
type textarea "A nourishing vegetarian oven-roasted crispy potato wedges, creamy smashed avoca…"
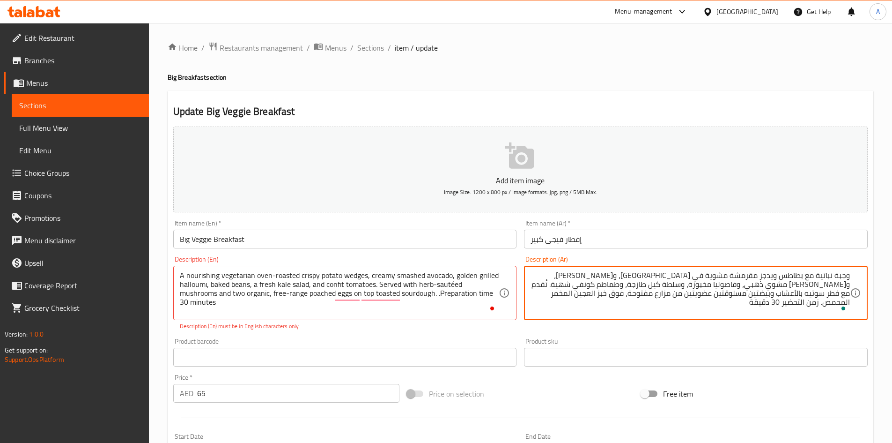
click at [626, 283] on textarea "وجبة نباتية مع بطاطس ويدجز مقرمشة مشوية في الفرن، وأفوكادو مهروس كريمي، وجبن حل…" at bounding box center [690, 293] width 319 height 45
click at [828, 296] on textarea "وجبة نباتية مع بطاطس ويدجز مقرمشة مشوية في الفرن، وأفوكادو مهروس كريمي، وجبن حل…" at bounding box center [690, 293] width 319 height 45
click at [757, 295] on textarea "وجبة نباتية مع بطاطس ويدجز مقرمشة مشوية في الفرن، وأفوكادو مهروس كريمي، وجبن حل…" at bounding box center [690, 293] width 319 height 45
drag, startPoint x: 758, startPoint y: 296, endPoint x: 707, endPoint y: 297, distance: 50.6
click at [707, 297] on textarea "وجبة نباتية مع بطاطس ويدجز مقرمشة مشوية في الفرن، وأفوكادو مهروس كريمي، وجبن حل…" at bounding box center [690, 293] width 319 height 45
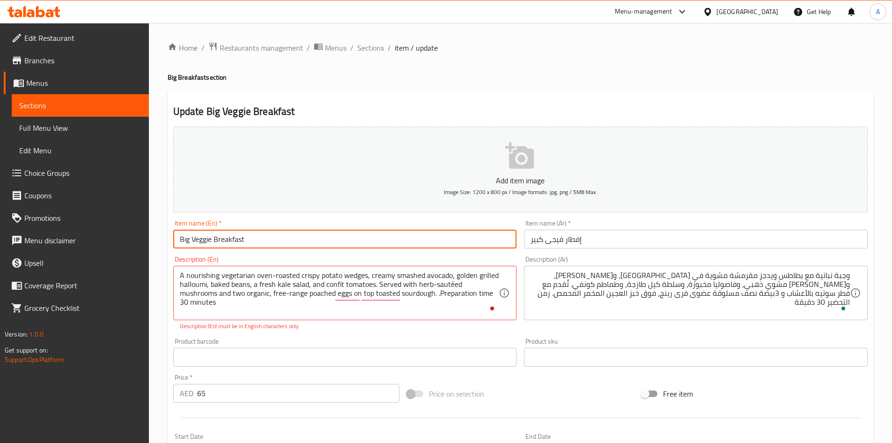
click at [496, 237] on input "Big Veggie Breakfast" at bounding box center [345, 239] width 344 height 19
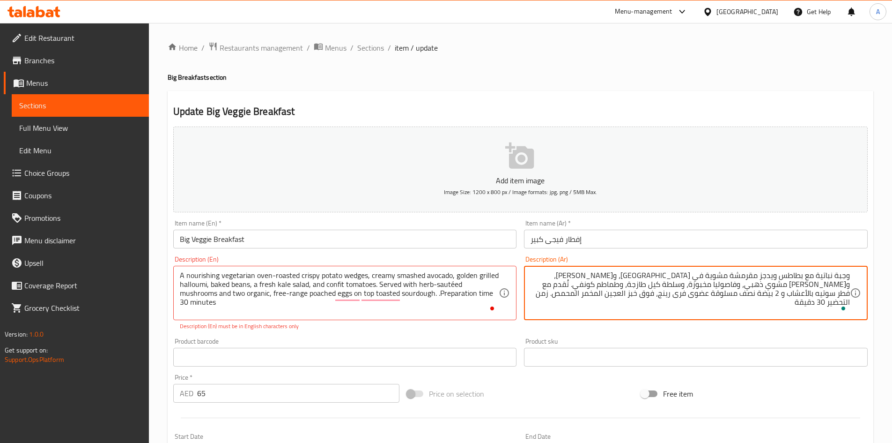
type textarea "وجبة نباتية مع بطاطس ويدجز مقرمشة مشوية في الفرن، وأفوكادو مهروس كريمي، وجبن حل…"
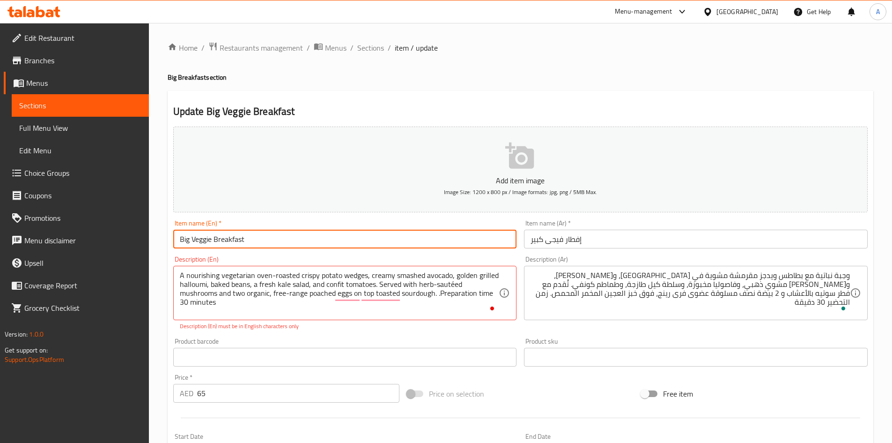
click at [468, 230] on input "Big Veggie Breakfast" at bounding box center [345, 239] width 344 height 19
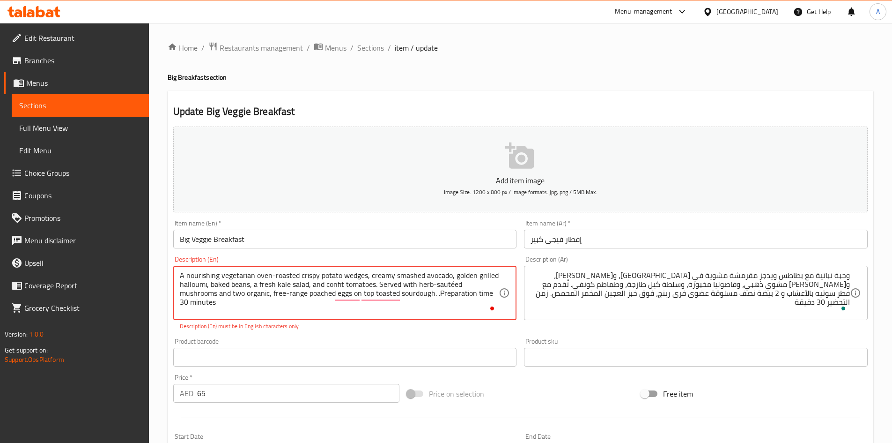
click at [447, 285] on textarea "A nourishing vegetarian oven-roasted crispy potato wedges, creamy smashed avoca…" at bounding box center [339, 293] width 319 height 45
type textarea "A nourishing vegetarian oven-roasted crispy potato wedges, creamy smashed avoca…"
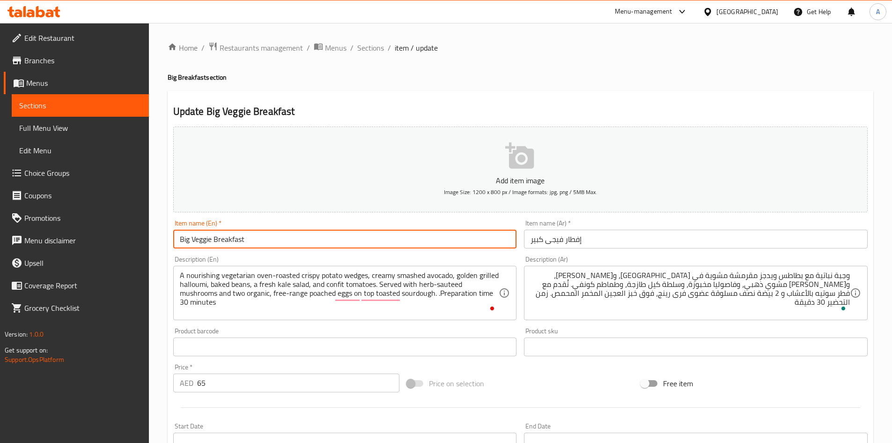
click at [390, 237] on input "Big Veggie Breakfast" at bounding box center [345, 239] width 344 height 19
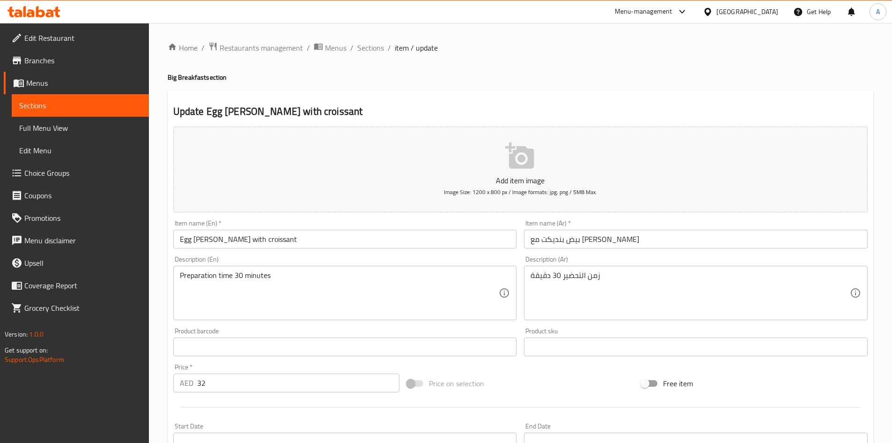
drag, startPoint x: 178, startPoint y: 275, endPoint x: 190, endPoint y: 297, distance: 24.7
click at [178, 275] on div "Preparation time 30 minutes Description (En)" at bounding box center [345, 293] width 344 height 54
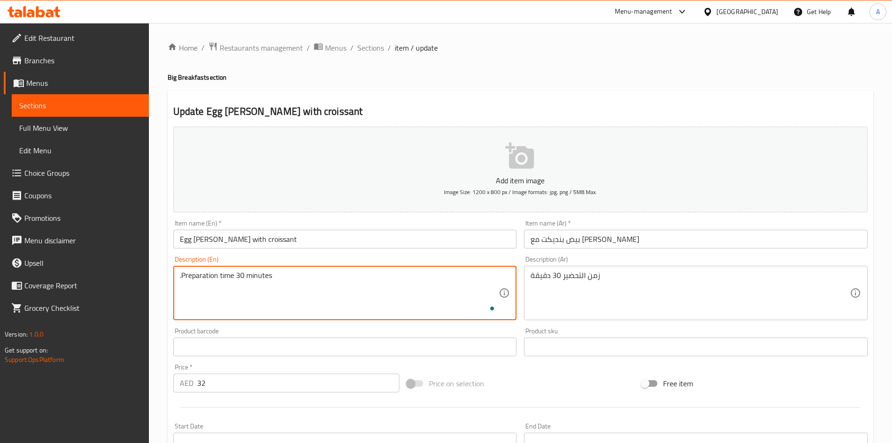
paste textarea "Egg [PERSON_NAME] with croissant"
type textarea "Egg [PERSON_NAME] with croissant .Preparation time 30 minutes"
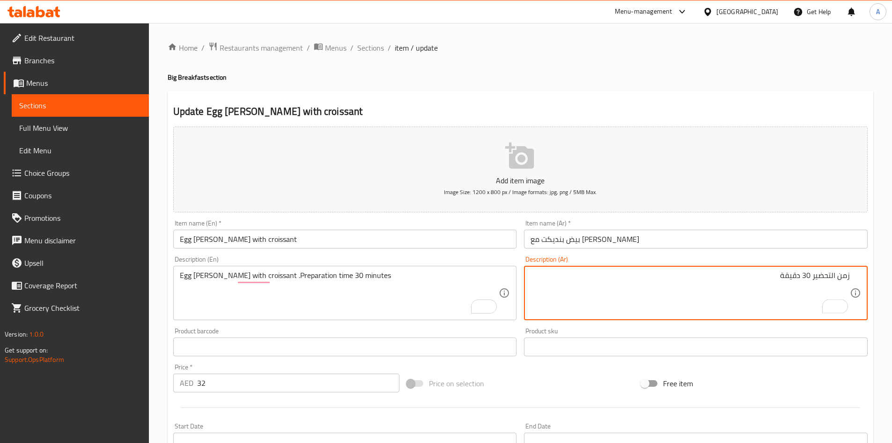
paste textarea "كرواسون سادة هشّ وزبدانيّ، محشوّ بأوراق الكرنب الطازجة، وبيضتين مسلوقتين بإتقان…"
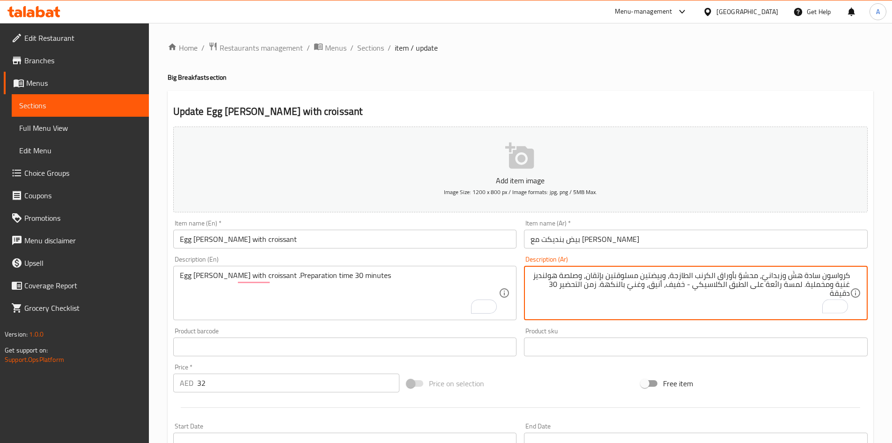
type textarea "كرواسون سادة هشّ وزبدانيّ، محشوّ بأوراق الكرنب الطازجة، وبيضتين مسلوقتين بإتقان…"
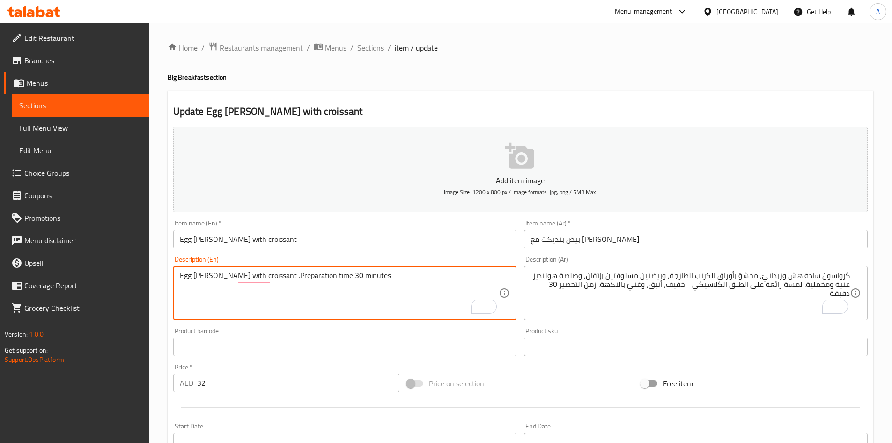
drag, startPoint x: 257, startPoint y: 276, endPoint x: 175, endPoint y: 274, distance: 82.0
paste textarea "A buttery, flaky plain croissant filled with fresh kale leaves, two perfectly p…"
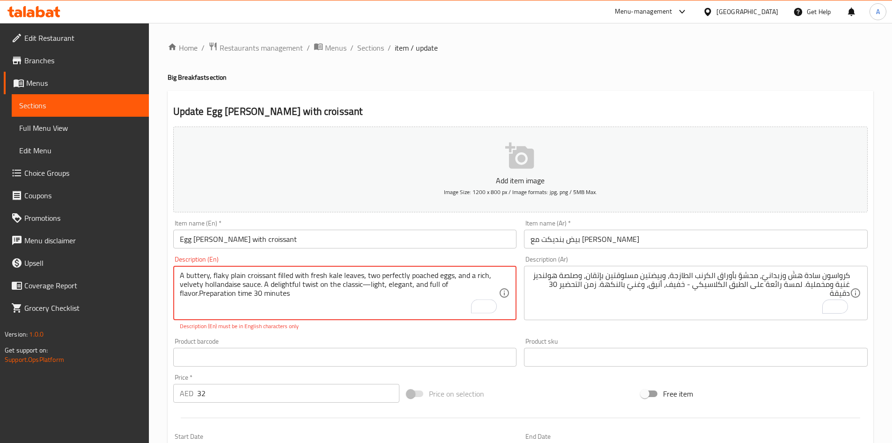
click at [201, 295] on textarea "A buttery, flaky plain croissant filled with fresh kale leaves, two perfectly p…" at bounding box center [339, 293] width 319 height 45
click at [288, 294] on textarea "A buttery, flaky plain croissant filled with fresh kale leaves, two perfectly p…" at bounding box center [339, 293] width 319 height 45
type textarea "A buttery, flaky plain croissant filled with fresh kale leaves, two perfectly p…"
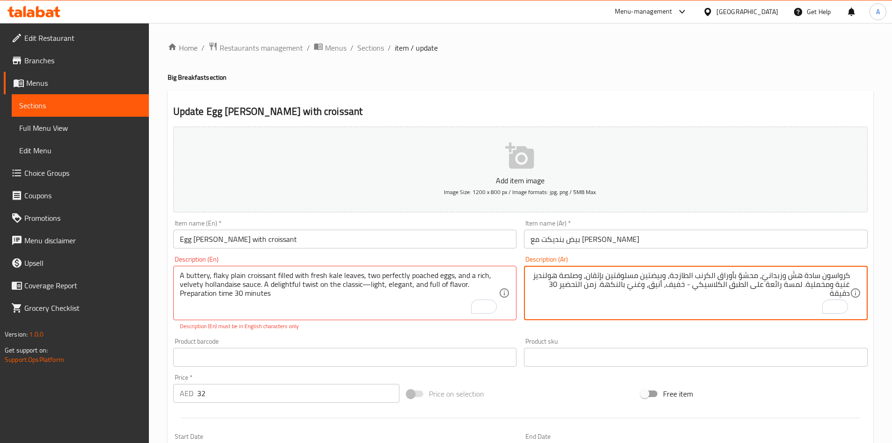
click at [796, 274] on textarea "كرواسون سادة هشّ وزبدانيّ، محشوّ بأوراق الكرنب الطازجة، وبيضتين مسلوقتين بإتقان…" at bounding box center [690, 293] width 319 height 45
click at [705, 277] on textarea "كرواسون سادة فليكى وزبديّ، محشوّ بأوراق الكرنب الطازجة، وبيضتين مسلوقتين بإتقان…" at bounding box center [690, 293] width 319 height 45
click at [706, 276] on textarea "كرواسون سادة فليكى وزبديّ، محشوّ بأوراق الكرنب الطازجة، وبيضتين مسلوقتين بإتقان…" at bounding box center [690, 293] width 319 height 45
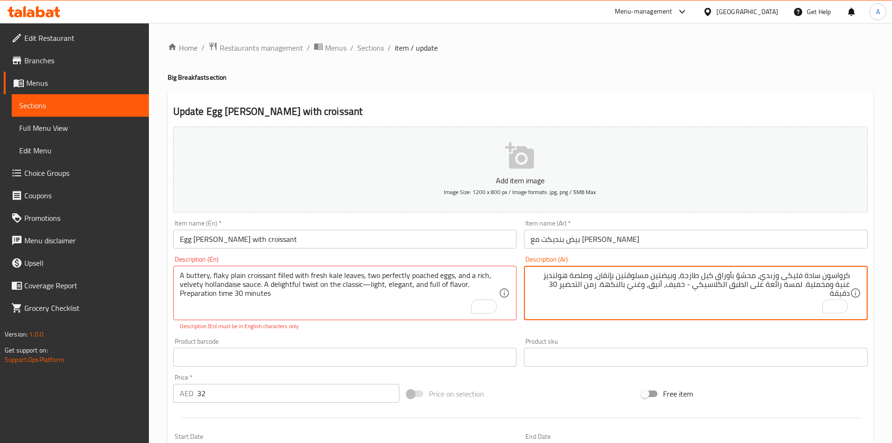
click at [676, 274] on textarea "كرواسون سادة فليكى وزبديّ، محشوّ بأوراق كيل طازجة، وبيضتين مسلوقتين بإتقان، وصل…" at bounding box center [690, 293] width 319 height 45
click at [825, 287] on textarea "كرواسون سادة فليكى وزبديّ، محشوّ بأوراق كيل طازجة، و2 بيضة نصف مسلوقة بإتقان، و…" at bounding box center [690, 293] width 319 height 45
drag, startPoint x: 803, startPoint y: 284, endPoint x: 699, endPoint y: 290, distance: 104.6
click at [699, 290] on textarea "كرواسون سادة فليكى وزبديّ، محشوّ بأوراق كيل طازجة، و2 بيضة نصف مسلوقة بإتقان، و…" at bounding box center [690, 293] width 319 height 45
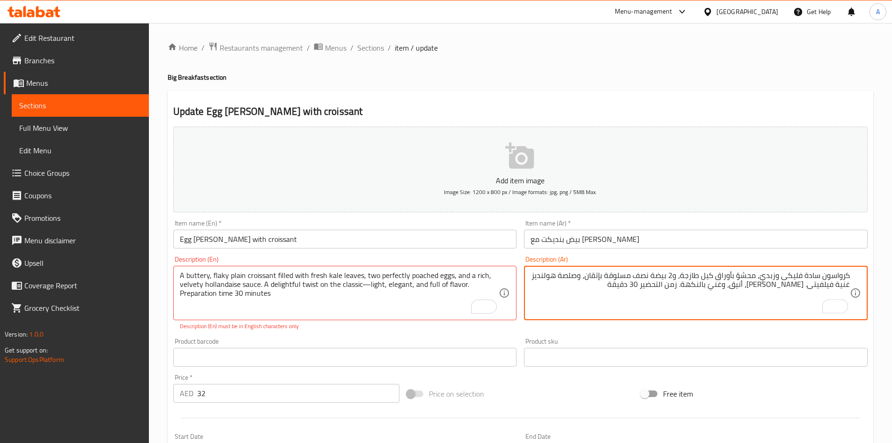
click at [761, 287] on textarea "كرواسون سادة فليكى وزبديّ، محشوّ بأوراق كيل طازجة، و2 بيضة نصف مسلوقة بإتقان، و…" at bounding box center [690, 293] width 319 height 45
click at [778, 288] on textarea "كرواسون سادة فليكى وزبديّ، محشوّ بأوراق كيل طازجة، و2 بيضة نصف مسلوقة بإتقان، و…" at bounding box center [690, 293] width 319 height 45
type textarea "كرواسون سادة فليكى وزبديّ، محشوّ بأوراق كيل طازجة، و2 بيضة نصف مسلوقة بإتقان، و…"
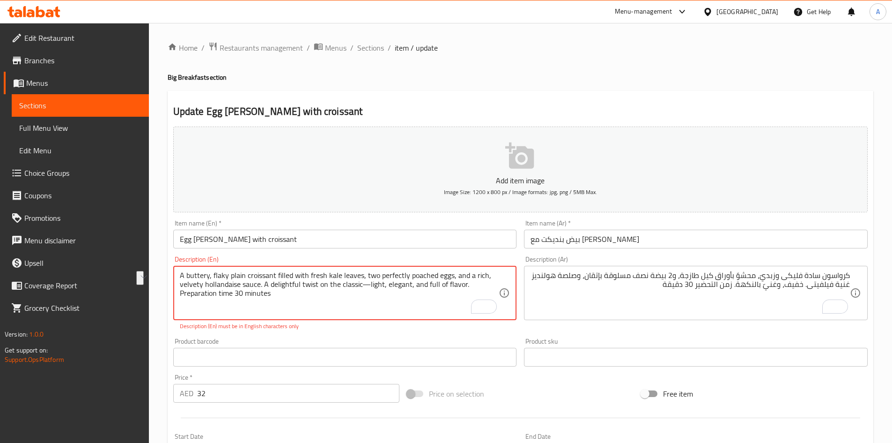
drag, startPoint x: 262, startPoint y: 283, endPoint x: 337, endPoint y: 283, distance: 74.5
click at [288, 286] on textarea "A buttery, flaky plain croissant filled with fresh kale leaves, two perfectly p…" at bounding box center [339, 293] width 319 height 45
click at [288, 283] on textarea "A buttery, flaky plain croissant filled with fresh kale leaves, two perfectly p…" at bounding box center [339, 293] width 319 height 45
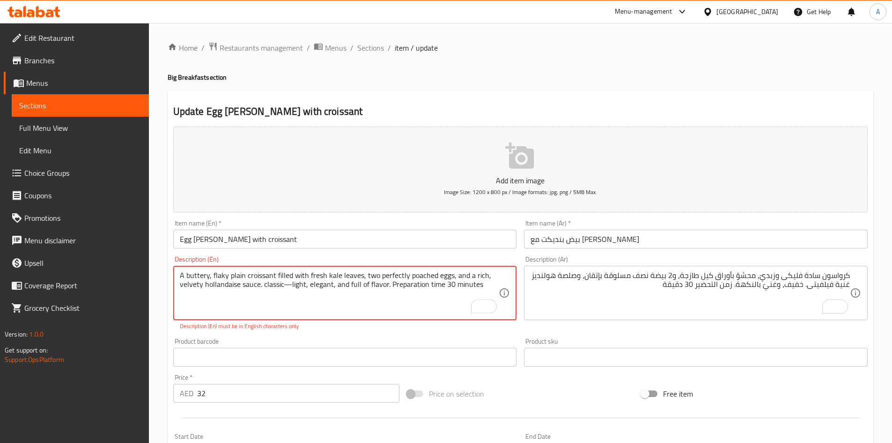
click at [286, 283] on textarea "A buttery, flaky plain croissant filled with fresh kale leaves, two perfectly p…" at bounding box center [339, 293] width 319 height 45
click at [313, 285] on textarea "A buttery, flaky plain croissant filled with fresh kale leaves, two perfectly p…" at bounding box center [339, 293] width 319 height 45
type textarea "A buttery, flaky plain croissant filled with fresh kale leaves, two perfectly p…"
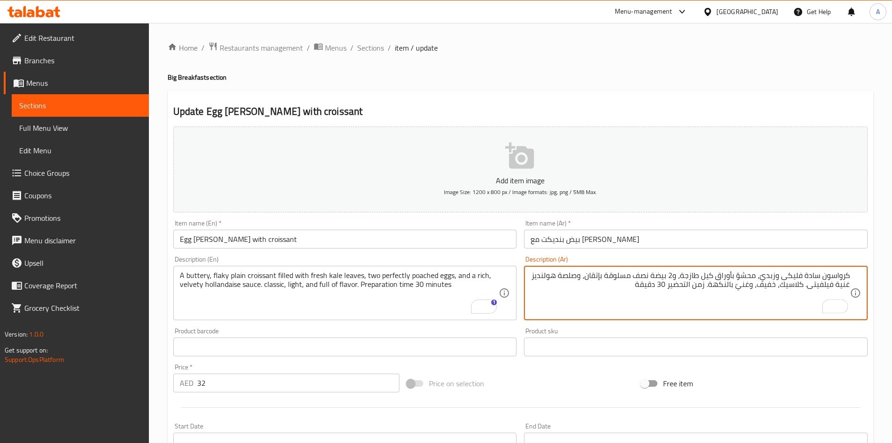
type textarea "كرواسون سادة فليكى وزبديّ، محشوّ بأوراق كيل طازجة، و2 بيضة نصف مسلوقة بإتقان، و…"
click at [490, 238] on input "Egg Benedict with croissant" at bounding box center [345, 239] width 344 height 19
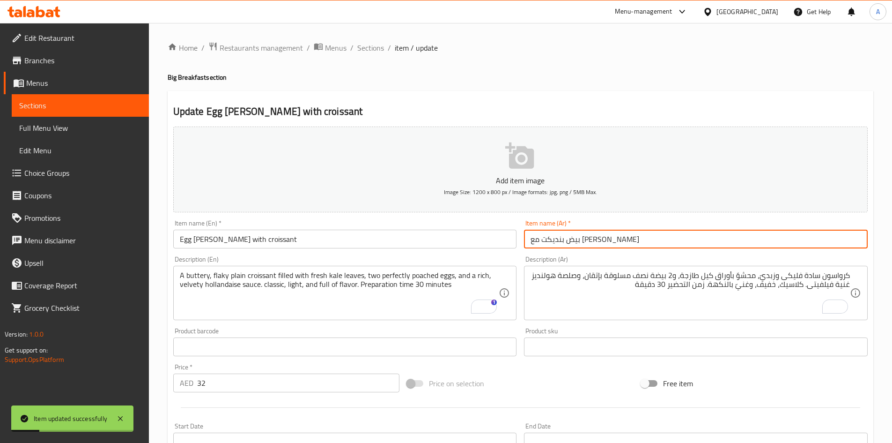
drag, startPoint x: 572, startPoint y: 239, endPoint x: 622, endPoint y: 239, distance: 50.1
click at [622, 239] on input "بيض بنديكت مع كرواسون" at bounding box center [696, 239] width 344 height 19
click at [402, 232] on input "Egg Benedict with croissant" at bounding box center [345, 239] width 344 height 19
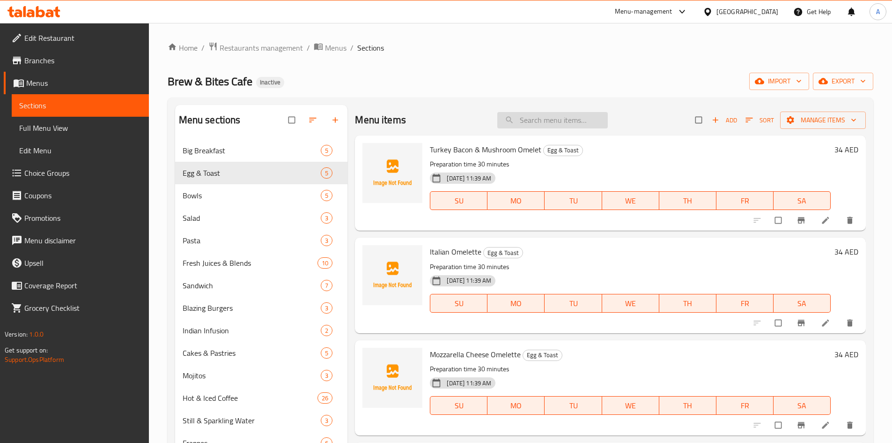
click at [521, 120] on input "search" at bounding box center [552, 120] width 111 height 16
paste input "Egg on Toast"
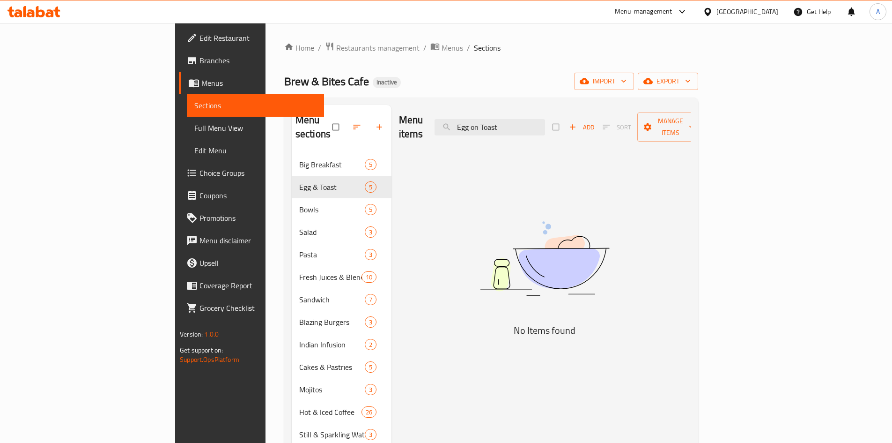
drag, startPoint x: 566, startPoint y: 120, endPoint x: 367, endPoint y: 107, distance: 200.0
click at [399, 108] on div "Menu items Egg on Toast Add Sort Manage items" at bounding box center [545, 127] width 292 height 45
paste input "Turkey Bacon & Mushroom Omele"
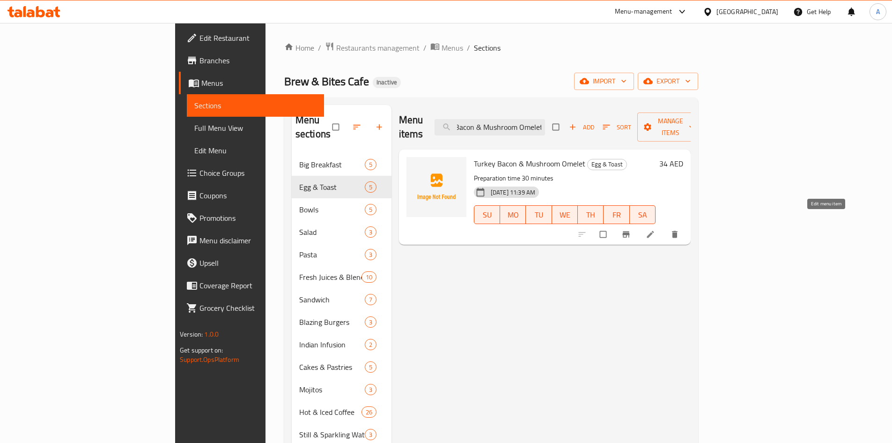
type input "Turkey Bacon & Mushroom Omelet"
click at [594, 122] on span "Add" at bounding box center [581, 127] width 25 height 11
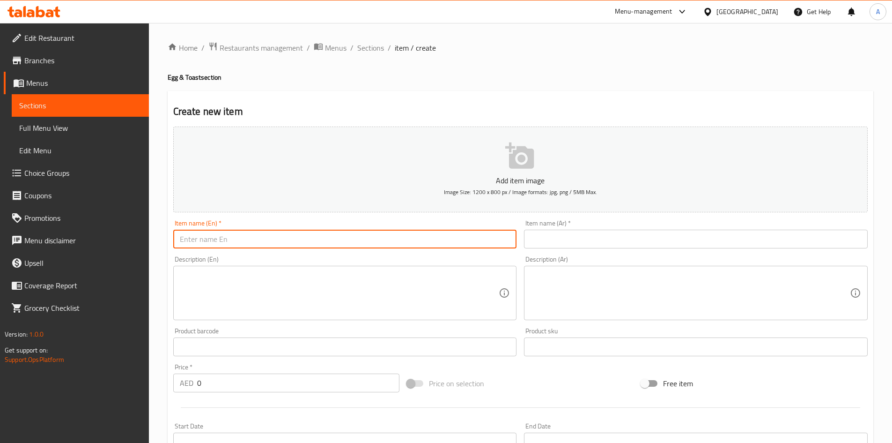
click at [224, 240] on input "text" at bounding box center [345, 239] width 344 height 19
paste input "Egg on Toast"
type input "Egg on Toast"
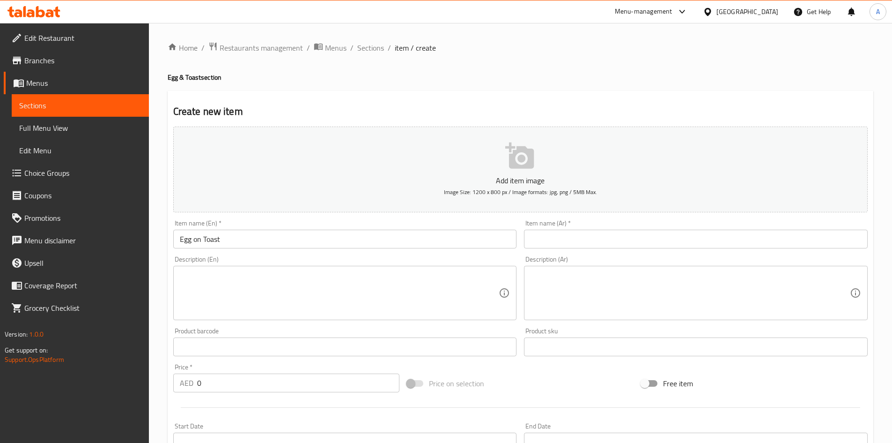
click at [565, 228] on div "Item name (Ar)   * Item name (Ar) *" at bounding box center [696, 234] width 344 height 29
click at [570, 231] on input "text" at bounding box center [696, 239] width 344 height 19
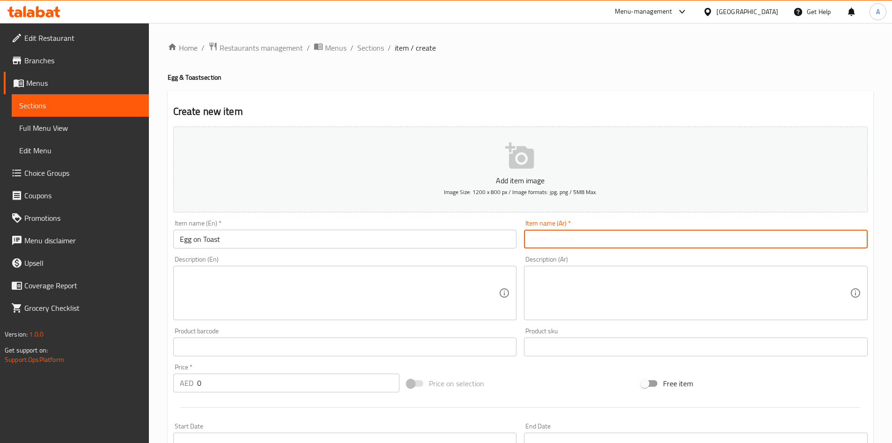
paste input "بيض على توست"
type input "بيض على توست"
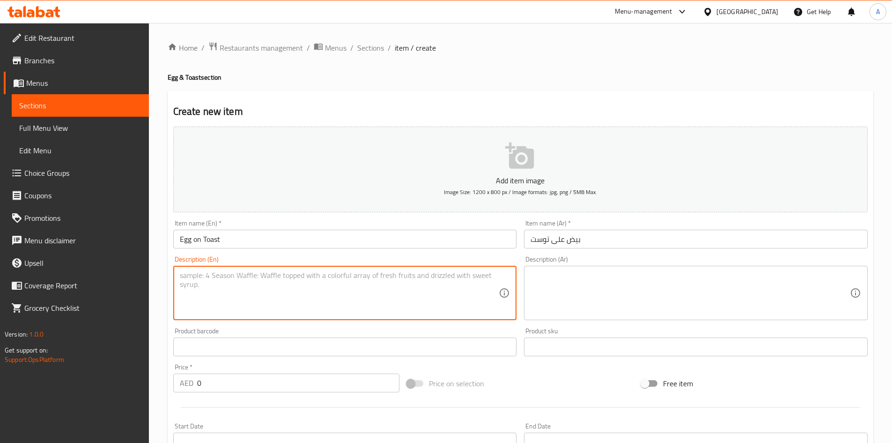
click at [235, 274] on textarea at bounding box center [339, 293] width 319 height 45
paste textarea "Toasted sourdough bread served with your choice of two scrambled or poached egg…"
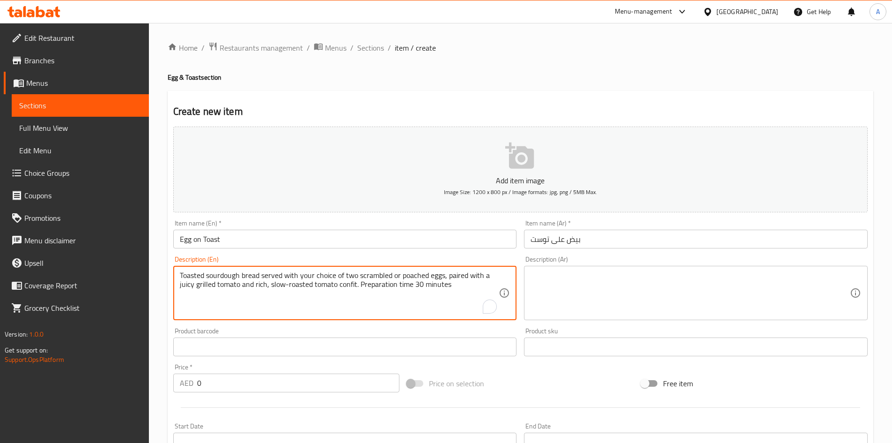
type textarea "Toasted sourdough bread served with your choice of two scrambled or poached egg…"
click at [553, 281] on textarea at bounding box center [690, 293] width 319 height 45
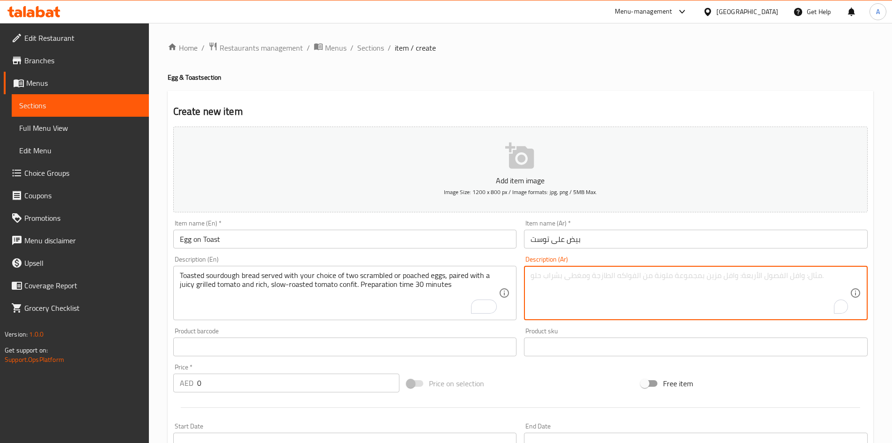
paste textarea "خبز العجين المخمر المحمص يُقدم مع بيضتين مخفوقتين أو نصف مسلوق حسب اختيارك، مع …"
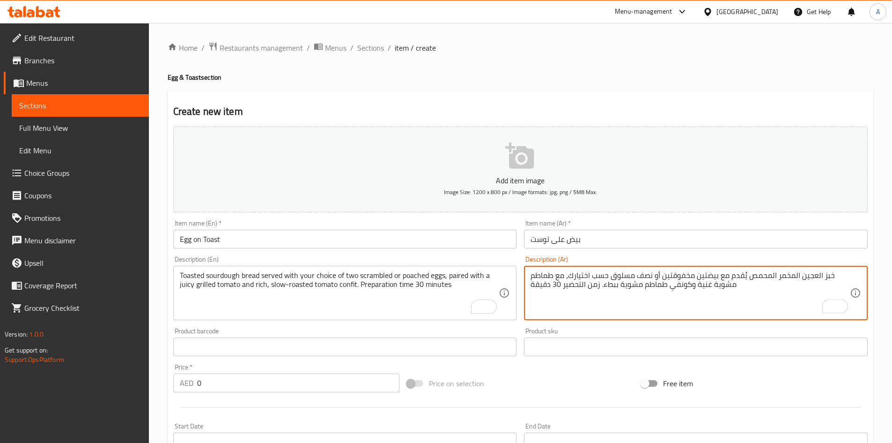
type textarea "خبز العجين المخمر المحمص يُقدم مع بيضتين مخفوقتين أو نصف مسلوق حسب اختيارك، مع …"
drag, startPoint x: 210, startPoint y: 381, endPoint x: 166, endPoint y: 380, distance: 44.5
click at [168, 381] on div "Create new item Add item image Image Size: 1200 x 800 px / Image formats: jpg, …" at bounding box center [521, 363] width 706 height 545
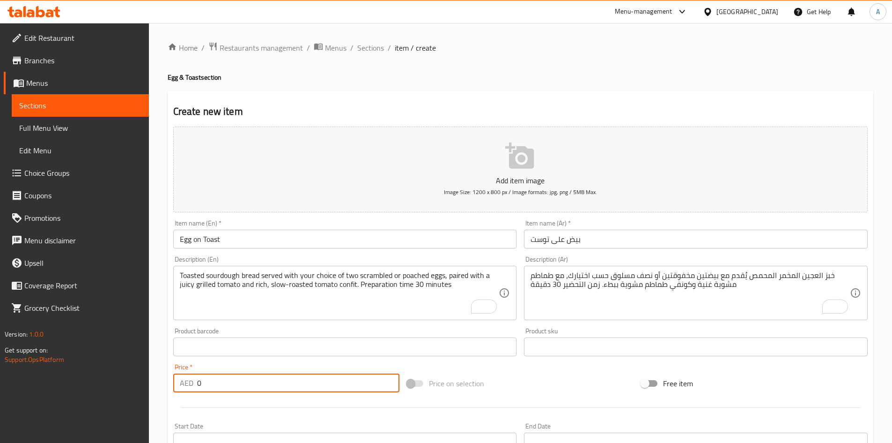
paste input "32"
type input "32"
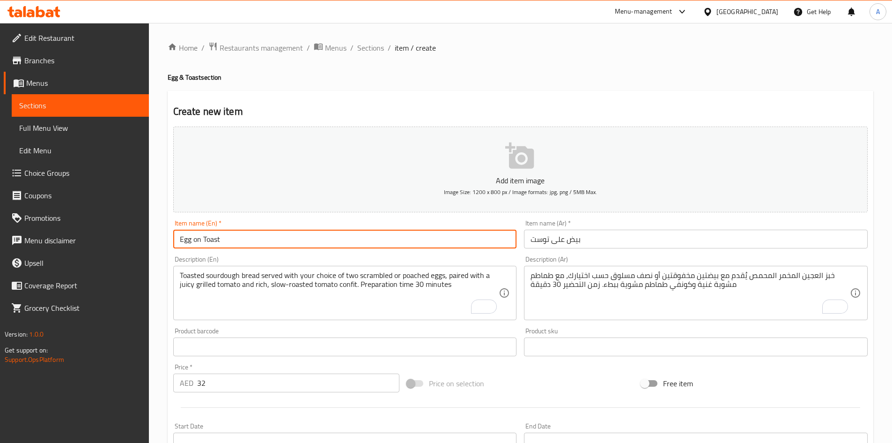
click at [263, 237] on input "Egg on Toast" at bounding box center [345, 239] width 344 height 19
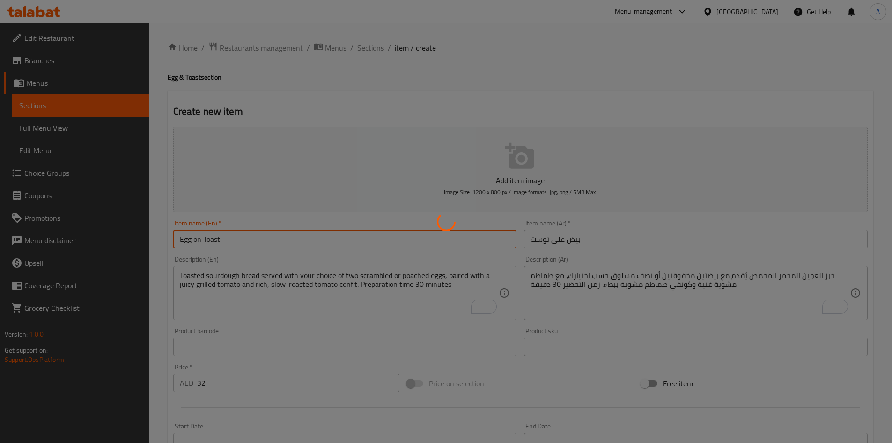
type input "0"
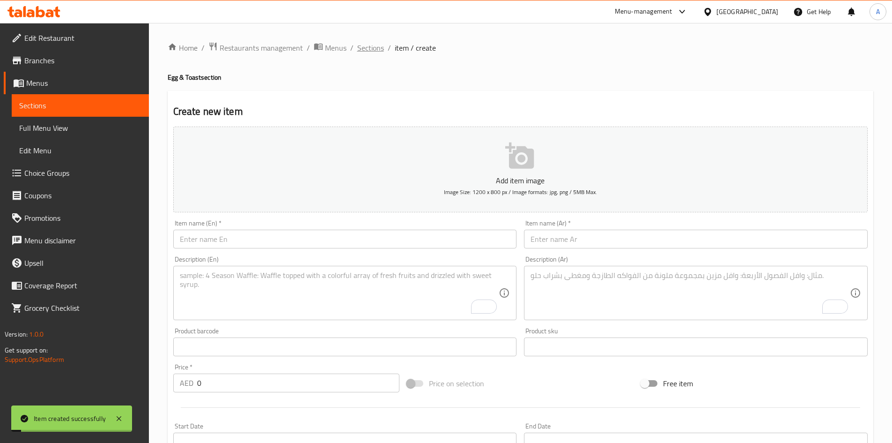
click at [371, 51] on span "Sections" at bounding box center [370, 47] width 27 height 11
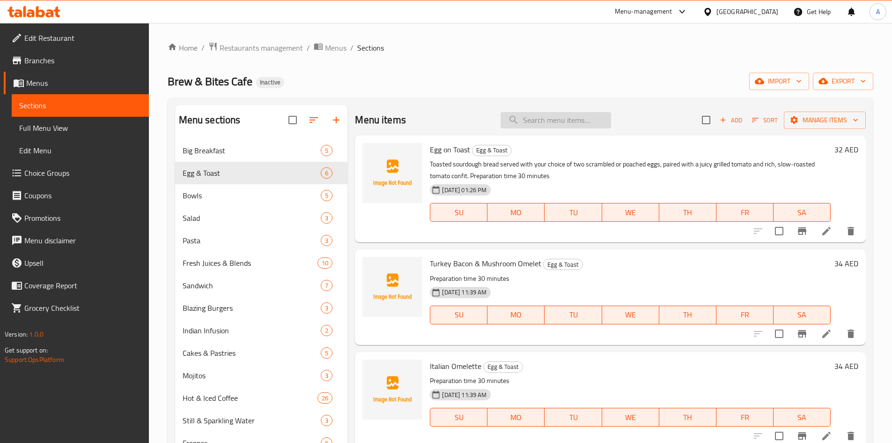
drag, startPoint x: 524, startPoint y: 120, endPoint x: 512, endPoint y: 86, distance: 36.5
click at [525, 120] on input "search" at bounding box center [556, 120] width 111 height 16
paste input "Italian Omelette"
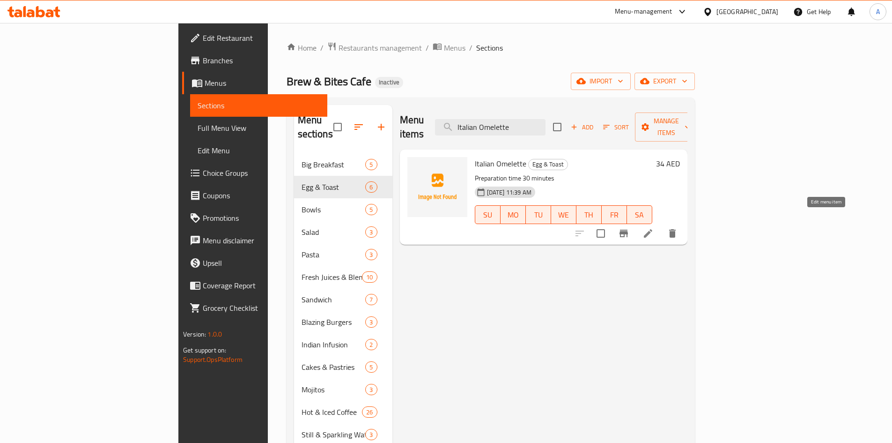
type input "Italian Omelette"
click at [731, 11] on div "[GEOGRAPHIC_DATA]" at bounding box center [748, 12] width 62 height 10
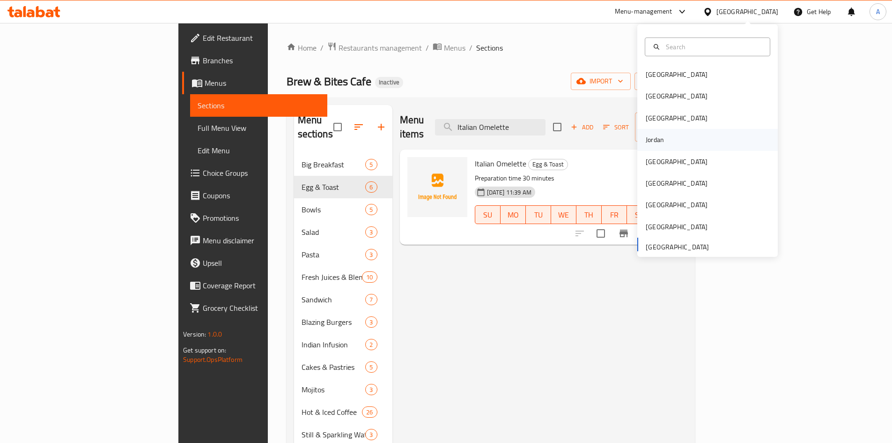
click at [652, 141] on div "Jordan" at bounding box center [655, 139] width 18 height 10
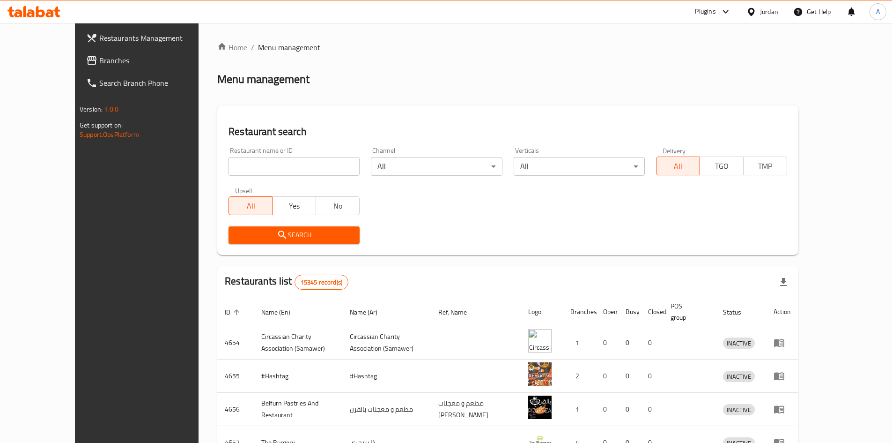
click at [99, 59] on span "Branches" at bounding box center [157, 60] width 117 height 11
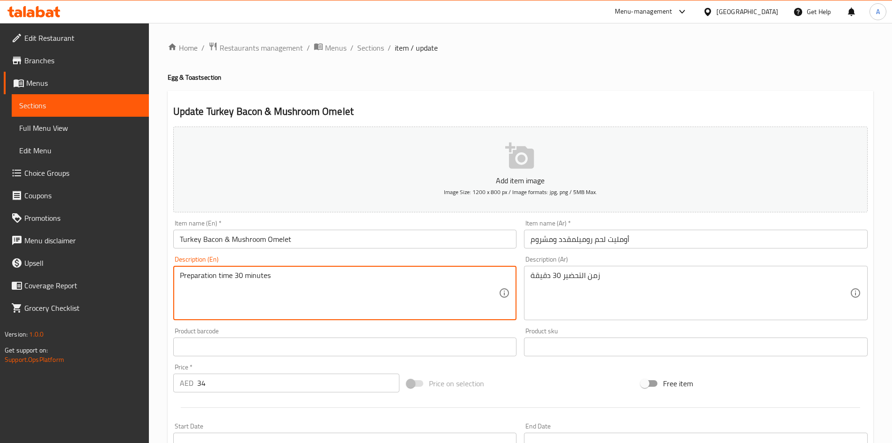
paste textarea "Toasted sourdough bread served with your choice of two scrambled or poached egg…"
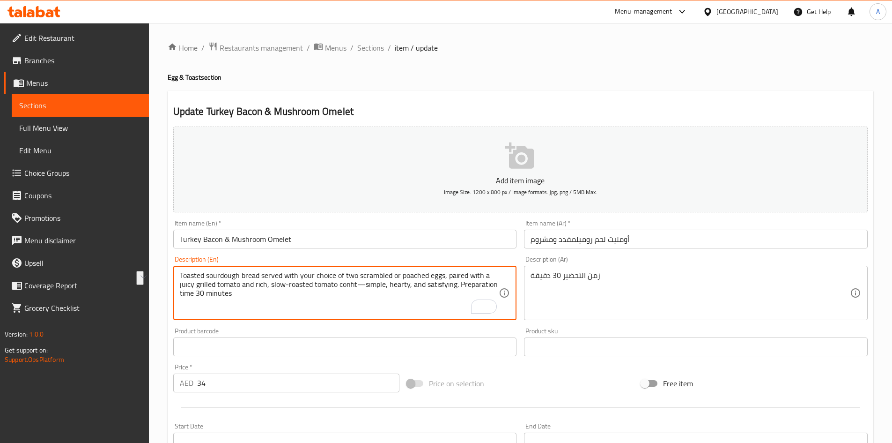
drag, startPoint x: 365, startPoint y: 284, endPoint x: 457, endPoint y: 288, distance: 91.4
click at [457, 288] on textarea "Toasted sourdough bread served with your choice of two scrambled or poached egg…" at bounding box center [339, 293] width 319 height 45
click at [359, 288] on textarea "Toasted sourdough bread served with your choice of two scrambled or poached egg…" at bounding box center [339, 293] width 319 height 45
click at [326, 282] on textarea "Toasted sourdough bread served with your choice of two scrambled or poached egg…" at bounding box center [339, 293] width 319 height 45
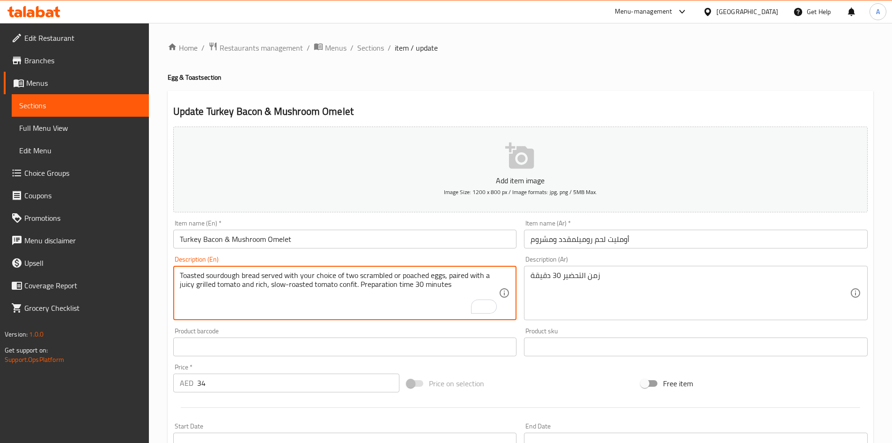
click at [326, 282] on textarea "Toasted sourdough bread served with your choice of two scrambled or poached egg…" at bounding box center [339, 293] width 319 height 45
type textarea "Toasted sourdough bread served with your choice of two scrambled or poached egg…"
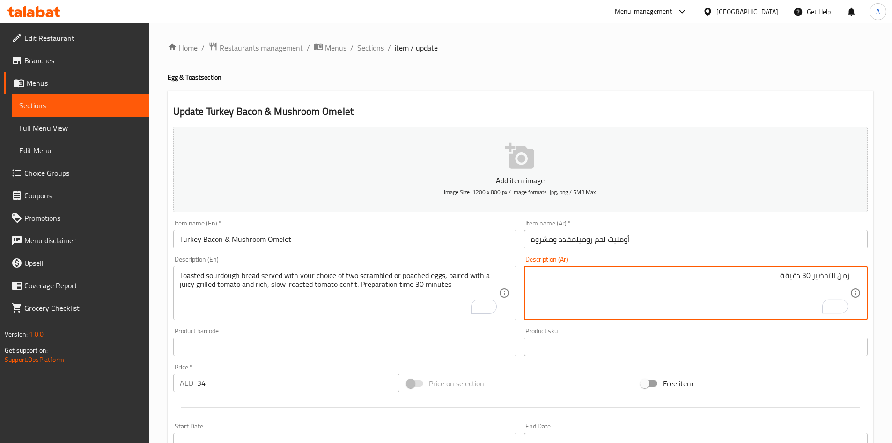
paste textarea "خبز العجين المخمر المحمص يُقدم مع بيضتين مخفوقتين أو مسلوقتين حسب اختيارك، مع ط…"
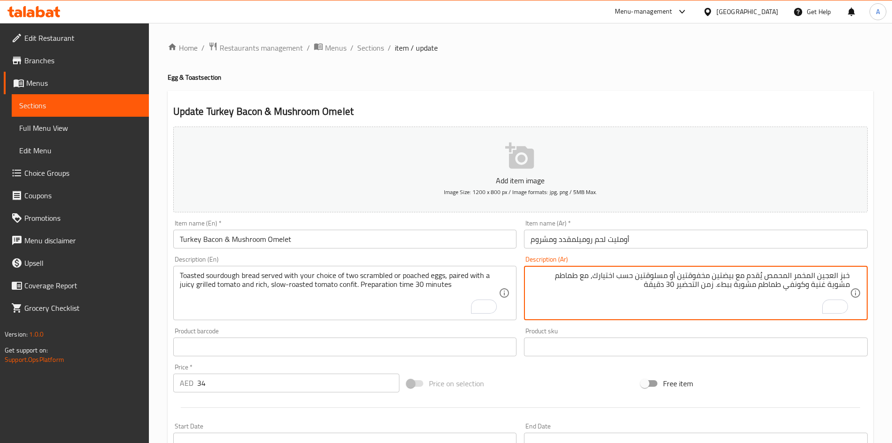
click at [668, 276] on textarea "خبز العجين المخمر المحمص يُقدم مع بيضتين مخفوقتين أو مسلوقتين حسب اختيارك، مع ط…" at bounding box center [690, 293] width 319 height 45
type textarea "خبز العجين المخمر المحمص يُقدم مع بيضتين مخفوقتين أو نصف مسلوق حسب اختيارك، مع …"
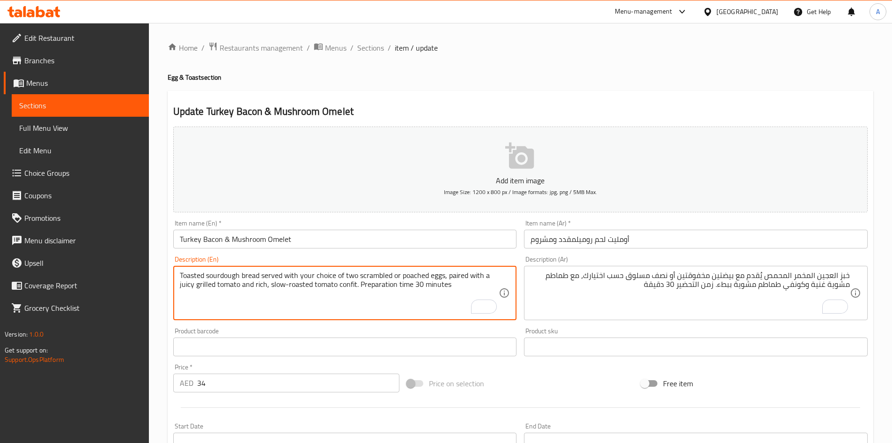
click at [316, 278] on textarea "Toasted sourdough bread served with your choice of two scrambled or poached egg…" at bounding box center [339, 293] width 319 height 45
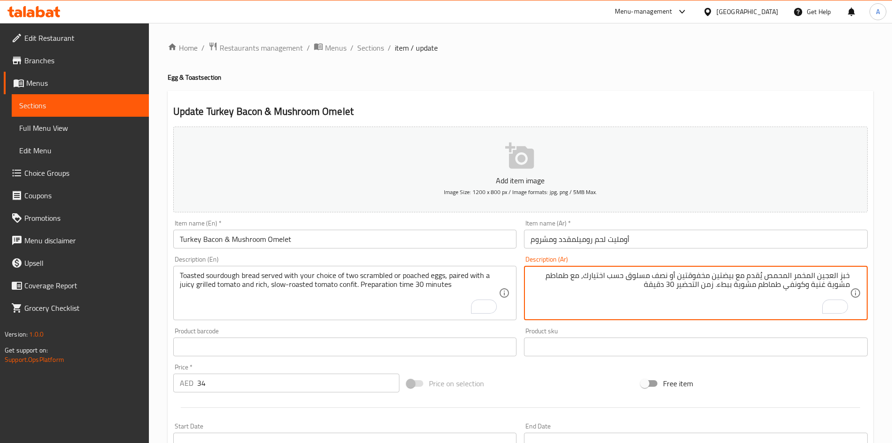
click at [622, 280] on textarea "خبز العجين المخمر المحمص يُقدم مع بيضتين مخفوقتين أو نصف مسلوق حسب اختيارك، مع …" at bounding box center [690, 293] width 319 height 45
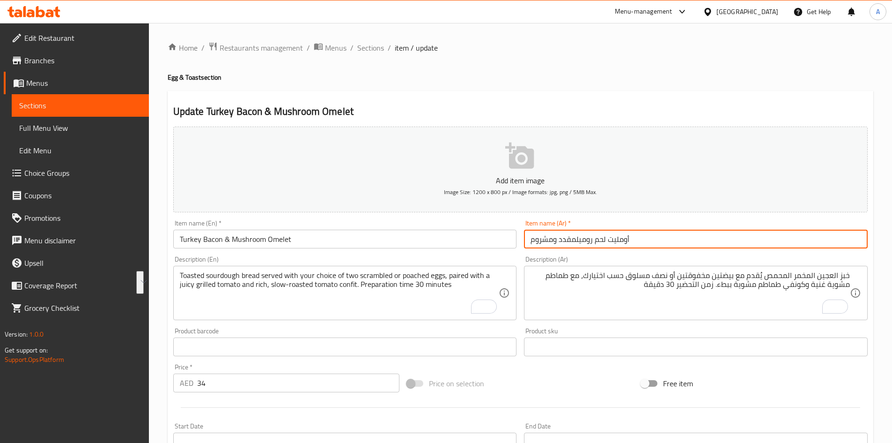
click at [579, 241] on input "أومليت لحم روميلمقدد ومشروم" at bounding box center [696, 239] width 344 height 19
type input "أومليت لحم رومي مقدد ومشروم"
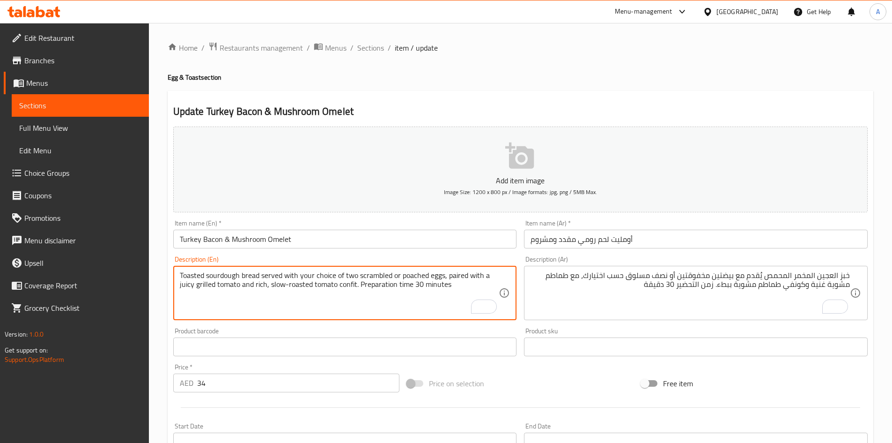
click at [275, 297] on textarea "Toasted sourdough bread served with your choice of two scrambled or poached egg…" at bounding box center [339, 293] width 319 height 45
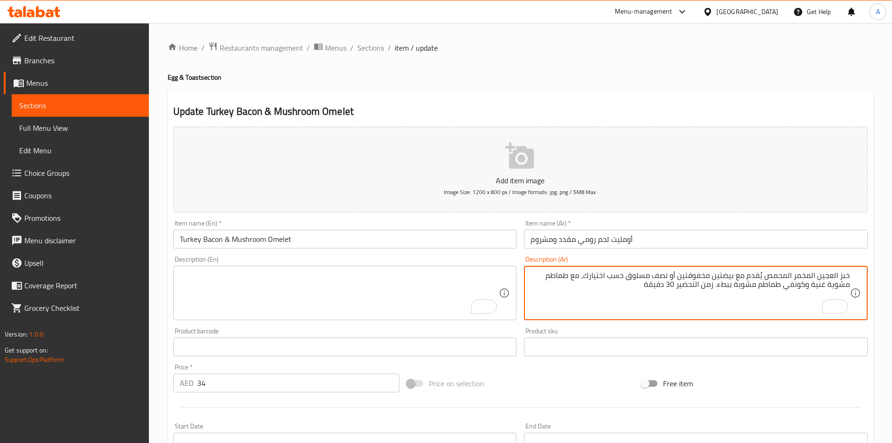
click at [678, 281] on textarea "خبز العجين المخمر المحمص يُقدم مع بيضتين مخفوقتين أو نصف مسلوق حسب اختيارك، مع …" at bounding box center [690, 293] width 319 height 45
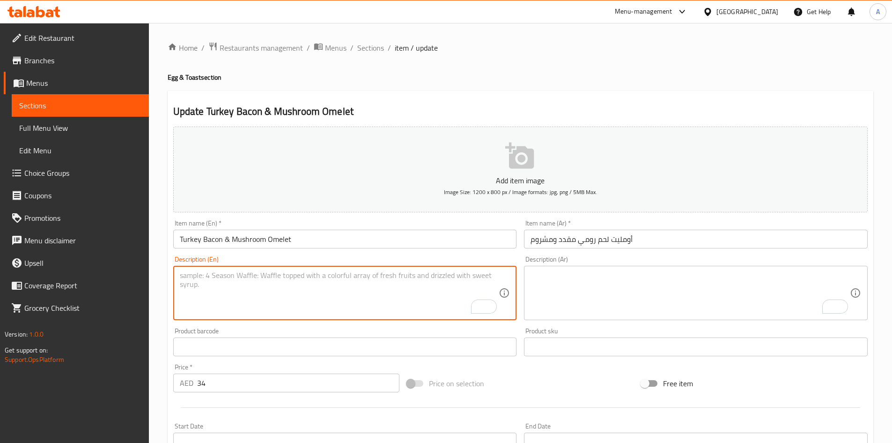
click at [198, 275] on textarea "To enrich screen reader interactions, please activate Accessibility in Grammarl…" at bounding box center [339, 293] width 319 height 45
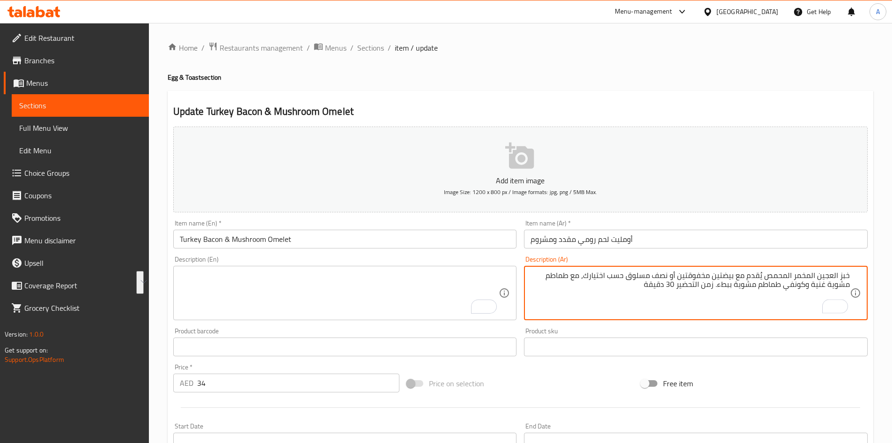
type textarea "خبز العجين المخمر المحمص يُقدم مع بيضتين مخفوقتين أو نصف مسلوق حسب اختيارك، مع …"
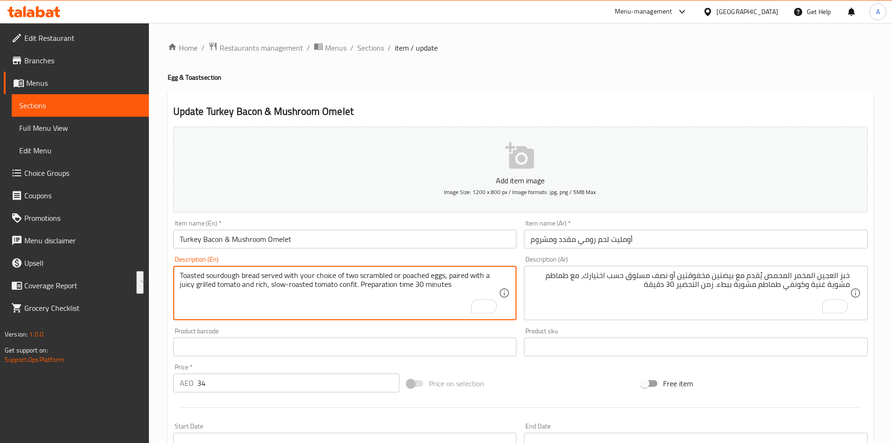
click at [290, 285] on textarea "Toasted sourdough bread served with your choice of two scrambled or poached egg…" at bounding box center [339, 293] width 319 height 45
drag, startPoint x: 356, startPoint y: 285, endPoint x: 134, endPoint y: 263, distance: 222.6
click at [134, 263] on div "Edit Restaurant Branches Menus Sections Full Menu View Edit Menu Choice Groups …" at bounding box center [446, 342] width 892 height 639
paste textarea "A protein-packed omelet made with two free-range eggs, filled with tender mushr…"
type textarea "A protein-packed omelet made with two free-range eggs, filled with tender mushr…"
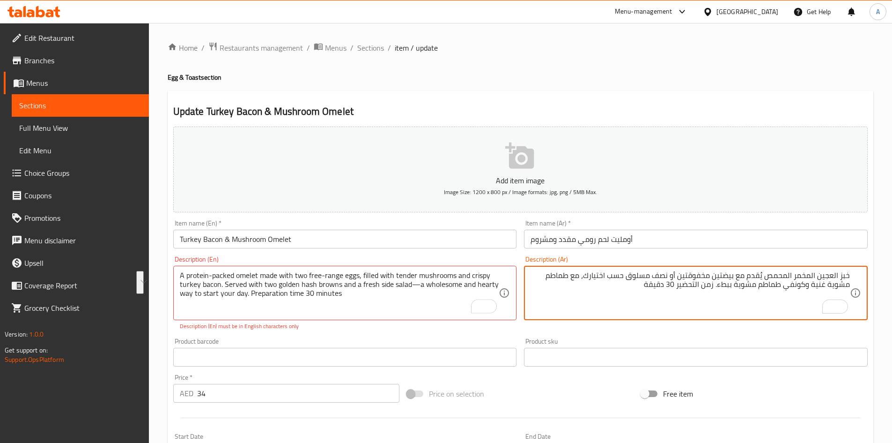
drag, startPoint x: 718, startPoint y: 288, endPoint x: 853, endPoint y: 277, distance: 135.3
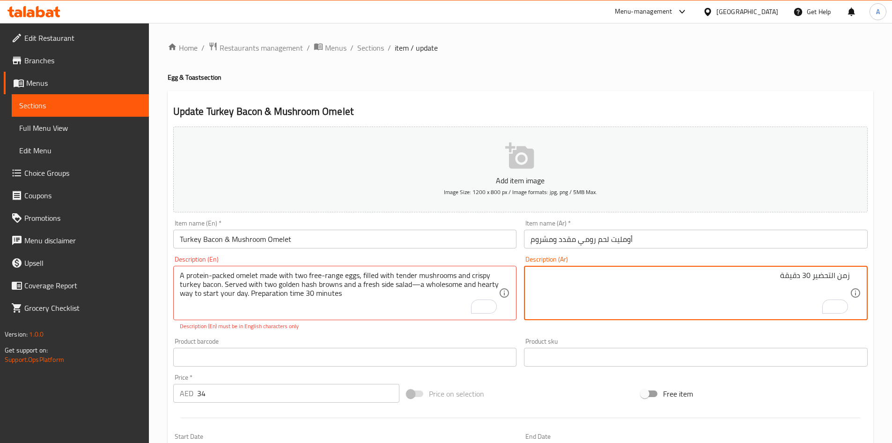
click at [849, 277] on textarea "زمن التحضير 30 دقيقة" at bounding box center [690, 293] width 319 height 45
paste textarea "ومليت غني بالبروتين، مصنوع من بيضتين طليقتين، محشوتين بالفطر الطري ولحم ديك روم…"
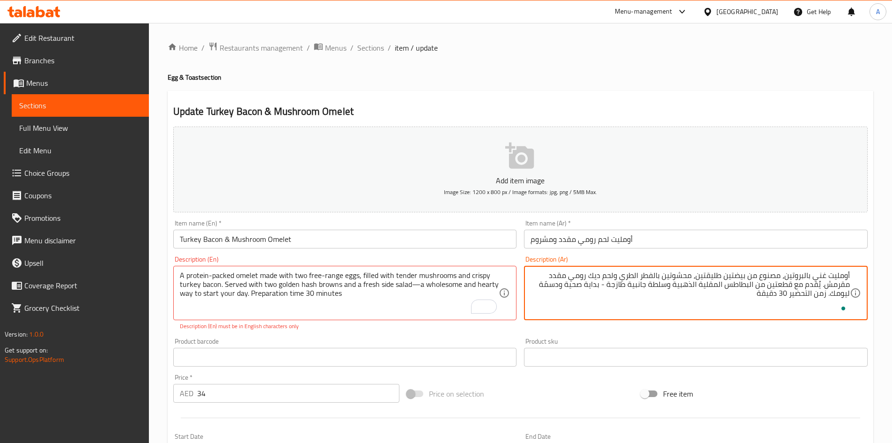
click at [745, 274] on textarea "أومليت غني بالبروتين، مصنوع من بيضتين طليقتين، محشوتين بالفطر الطري ولحم ديك رو…" at bounding box center [690, 293] width 319 height 45
click at [706, 276] on textarea "أومليت غني بالبروتين، مصنوع من 2 بيضة طليقتين، محشوتين بالفطر الطري ولحم ديك رو…" at bounding box center [690, 293] width 319 height 45
click at [661, 275] on textarea "أومليت غني بالبروتين، مصنوع من 2 بيضة فرى رينج، محشوتين بالفطر الطري ولحم ديك ر…" at bounding box center [690, 293] width 319 height 45
click at [635, 277] on textarea "أومليت غني بالبروتين، مصنوع من 2 بيضة فرى رينج، محشو بالفطر الطري ولحم ديك رومي…" at bounding box center [690, 293] width 319 height 45
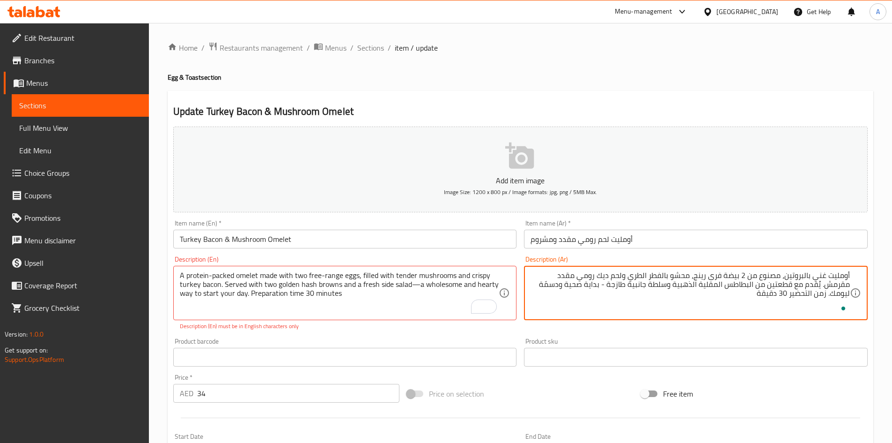
click at [635, 277] on textarea "أومليت غني بالبروتين، مصنوع من 2 بيضة فرى رينج، محشو بالفطر الطري ولحم ديك رومي…" at bounding box center [690, 293] width 319 height 45
click at [615, 277] on textarea "أومليت غني بالبروتين، مصنوع من 2 بيضة فرى رينج، محشو بفطر تندر ولحم ديك رومي مق…" at bounding box center [690, 293] width 319 height 45
drag, startPoint x: 726, startPoint y: 285, endPoint x: 809, endPoint y: 284, distance: 83.4
click at [810, 285] on textarea "أومليت غني بالبروتين، مصنوع من 2 بيضة فرى رينج، محشو بفطر تندر ولحم رومي مقدد م…" at bounding box center [690, 293] width 319 height 45
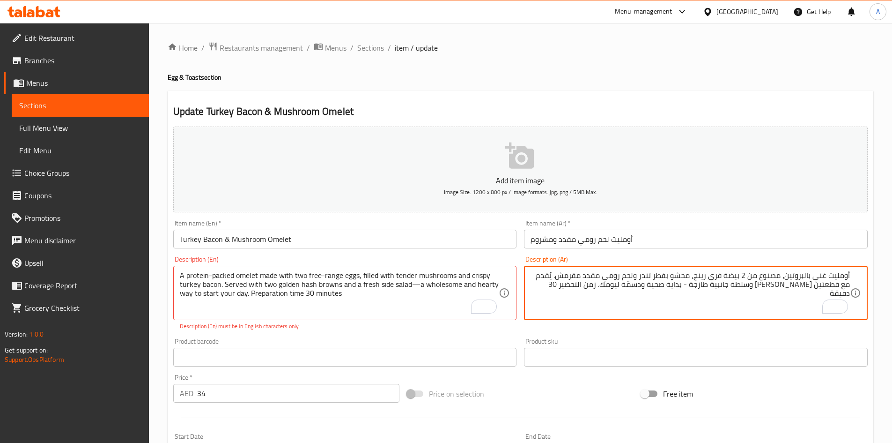
type textarea "أومليت غني بالبروتين، مصنوع من 2 بيضة فرى رينج، محشو بفطر تندر ولحم رومي مقدد م…"
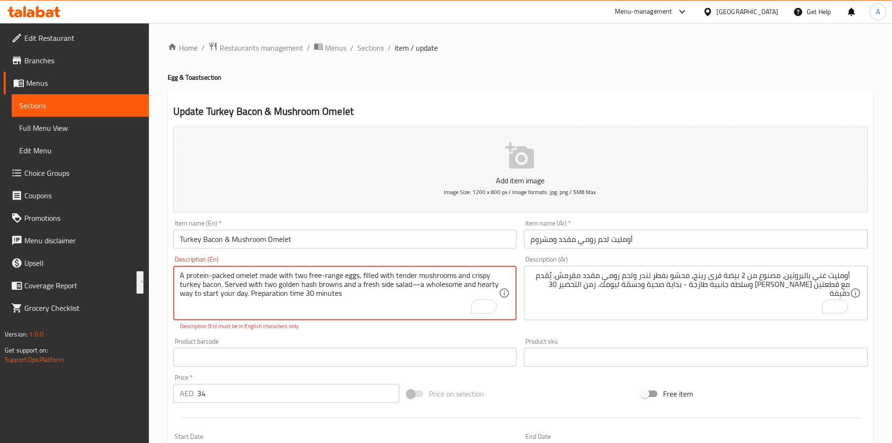
drag, startPoint x: 418, startPoint y: 284, endPoint x: 245, endPoint y: 295, distance: 173.7
type textarea "A protein-packed omelet made with two free-range eggs, filled with tender mushr…"
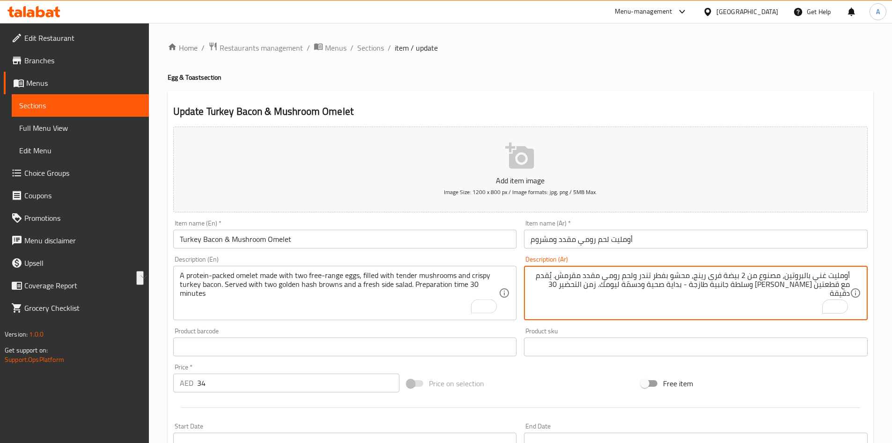
drag, startPoint x: 626, startPoint y: 287, endPoint x: 711, endPoint y: 285, distance: 85.3
type textarea "أومليت غني بالبروتين، مصنوع من 2 بيضة فرى رينج، محشو بفطر تندر ولحم رومي مقدد م…"
click at [466, 238] on input "Turkey Bacon & Mushroom Omelet" at bounding box center [345, 239] width 344 height 19
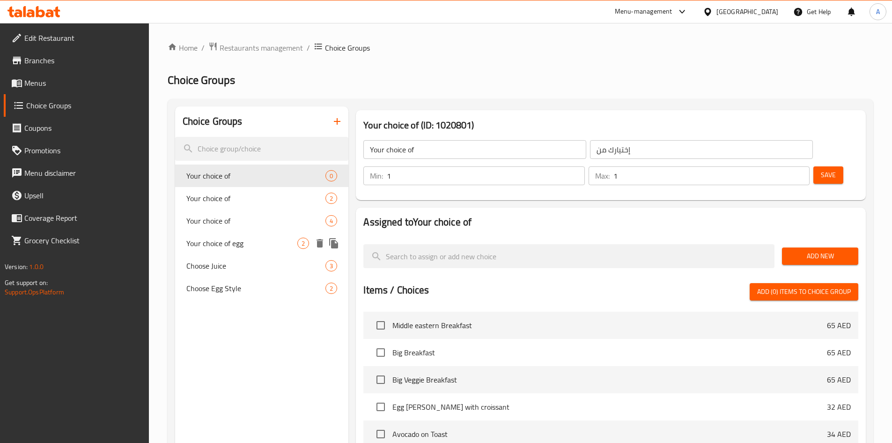
click at [251, 239] on span "Your choice of egg" at bounding box center [241, 243] width 111 height 11
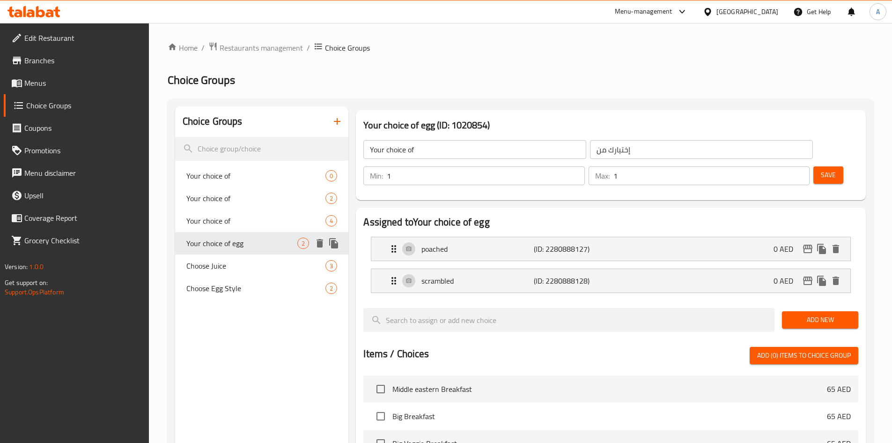
type input "Your choice of egg"
type input "إختيارك من البيض:"
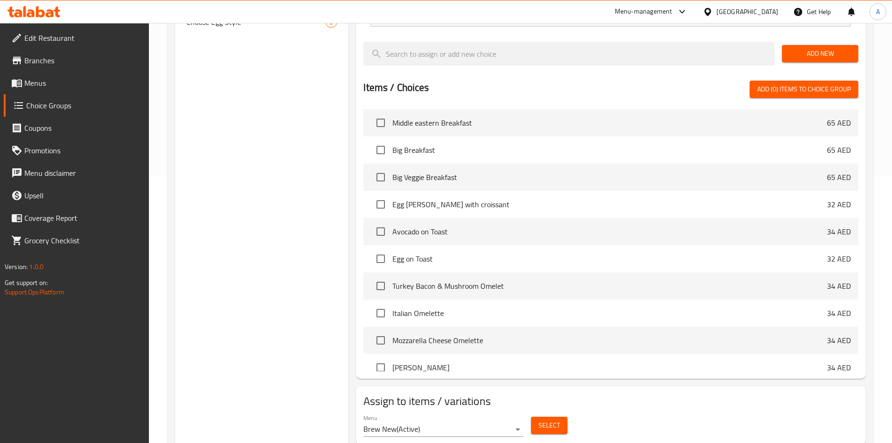
scroll to position [271, 0]
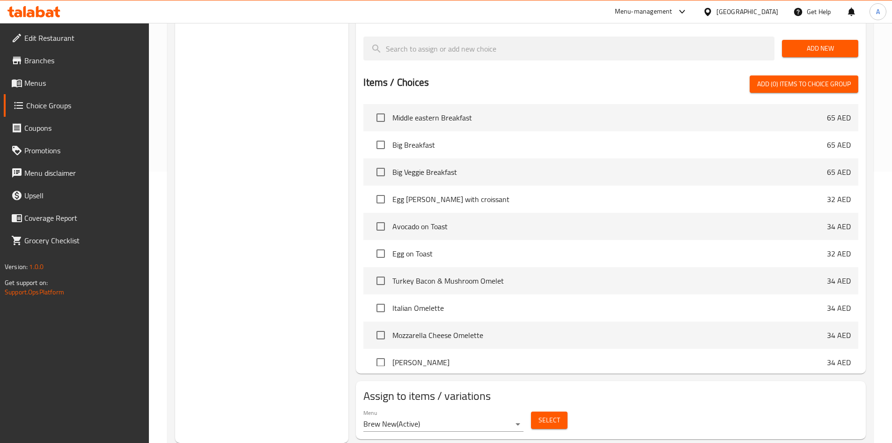
click at [539, 414] on span "Select" at bounding box center [550, 420] width 22 height 12
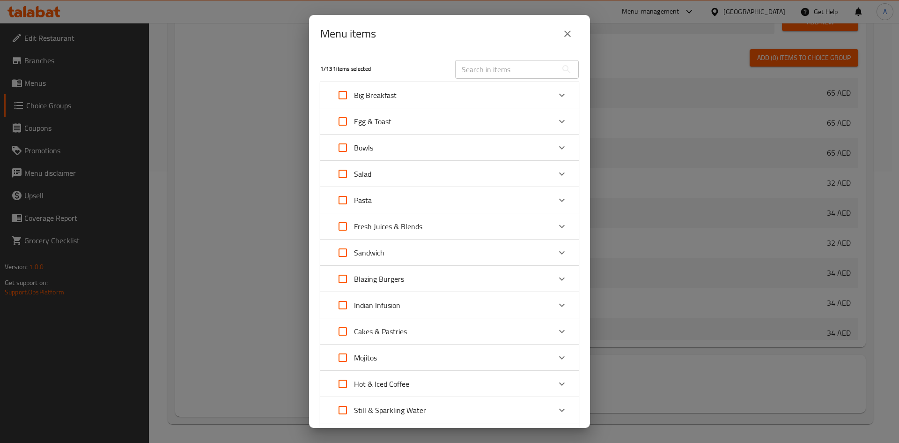
click at [504, 66] on input "text" at bounding box center [506, 69] width 102 height 19
paste input "32"
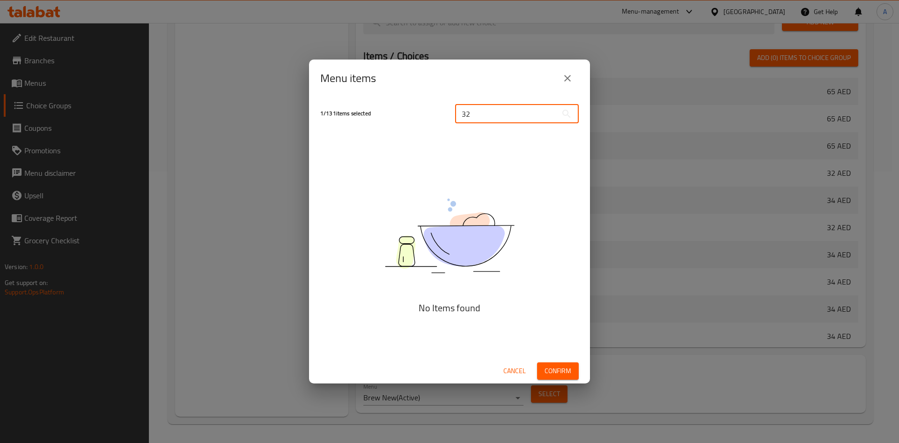
drag, startPoint x: 479, startPoint y: 111, endPoint x: 437, endPoint y: 115, distance: 42.8
click at [437, 115] on div "1 / 131 items selected 32 ​" at bounding box center [450, 113] width 270 height 37
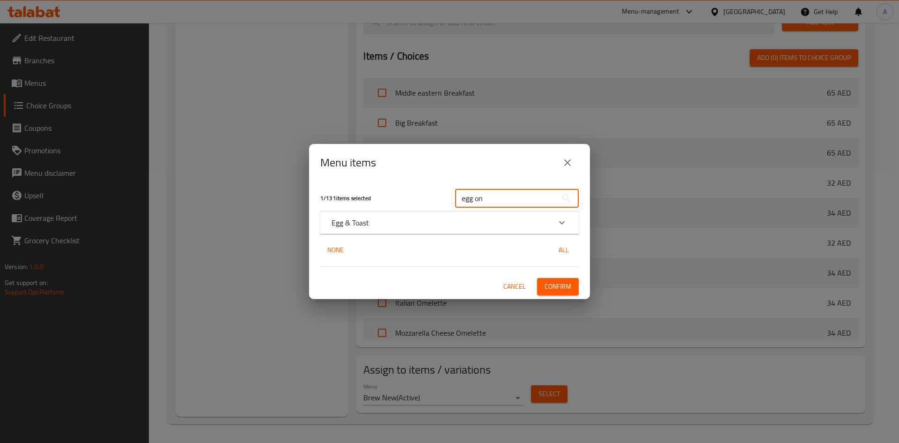
type input "egg on"
click at [411, 223] on div "Egg & Toast" at bounding box center [441, 222] width 219 height 11
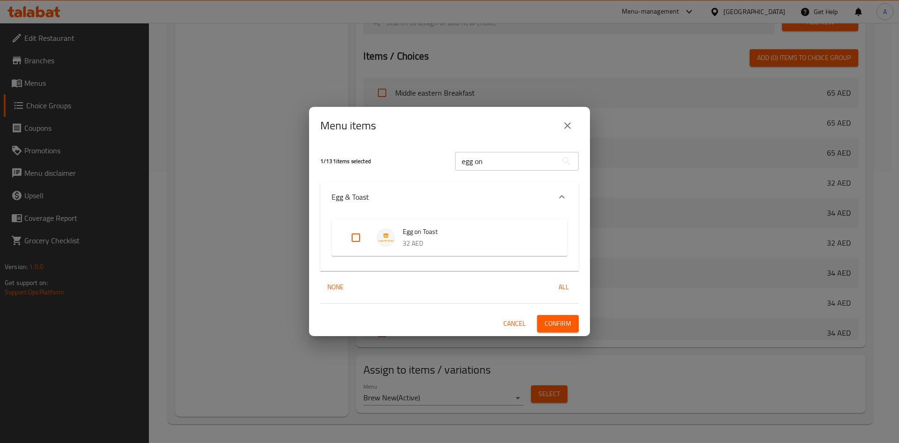
click at [353, 238] on input "Expand" at bounding box center [356, 237] width 22 height 22
checkbox input "true"
click at [557, 324] on span "Confirm" at bounding box center [558, 324] width 27 height 12
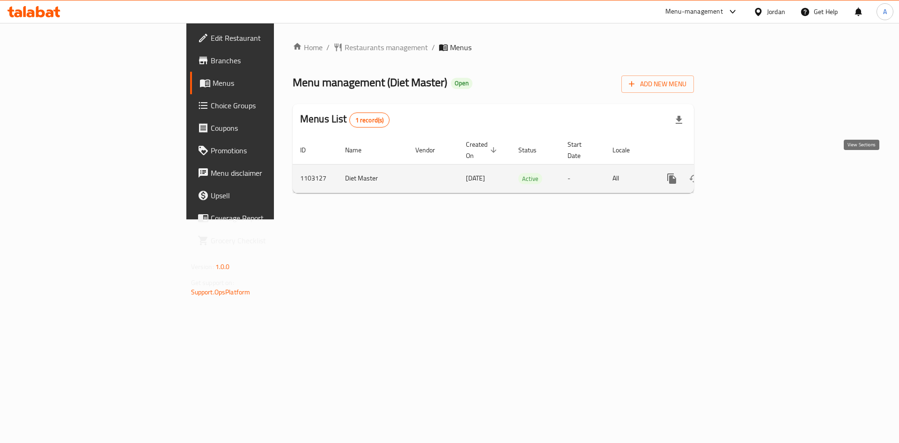
click at [744, 174] on icon "enhanced table" at bounding box center [739, 178] width 8 height 8
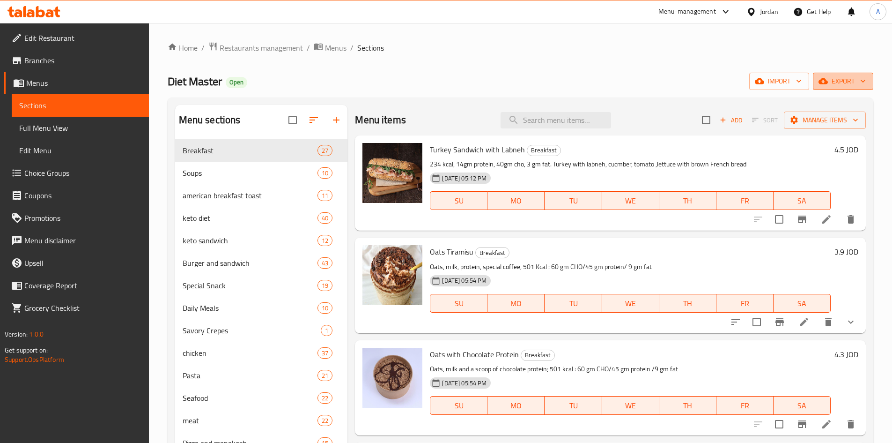
click at [855, 82] on span "export" at bounding box center [843, 81] width 45 height 12
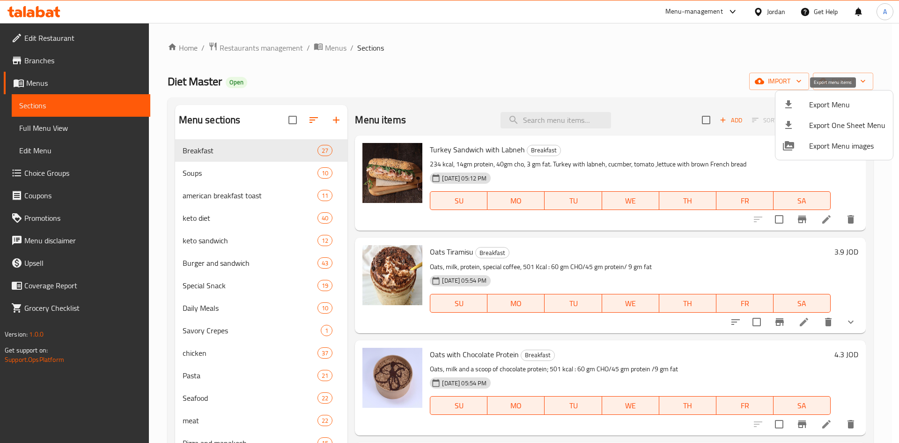
click at [831, 105] on span "Export Menu" at bounding box center [847, 104] width 76 height 11
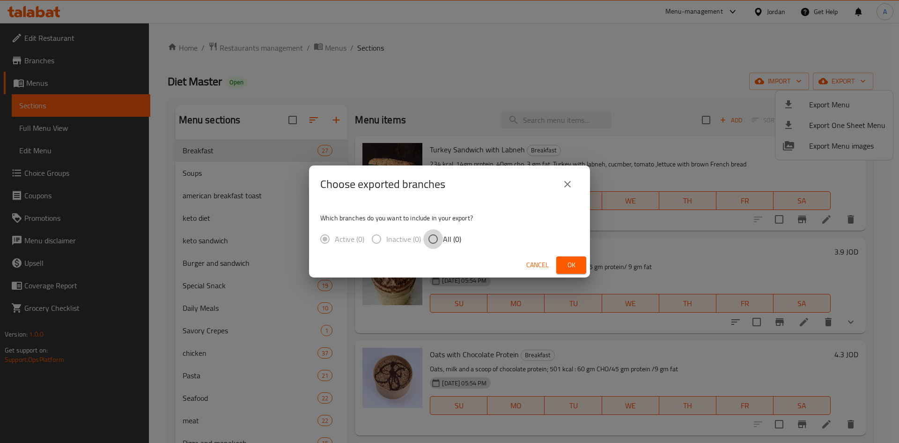
click at [442, 243] on input "All (0)" at bounding box center [433, 239] width 20 height 20
radio input "true"
click at [534, 265] on span "Cancel" at bounding box center [538, 265] width 22 height 12
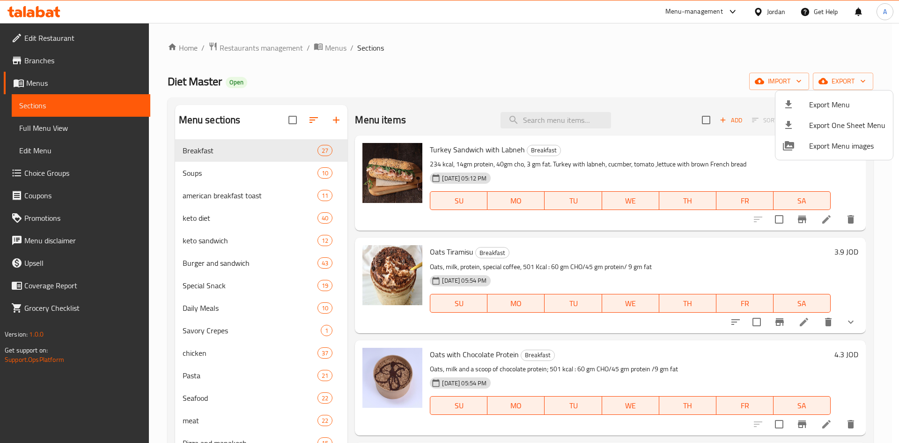
click at [37, 66] on div at bounding box center [449, 221] width 899 height 443
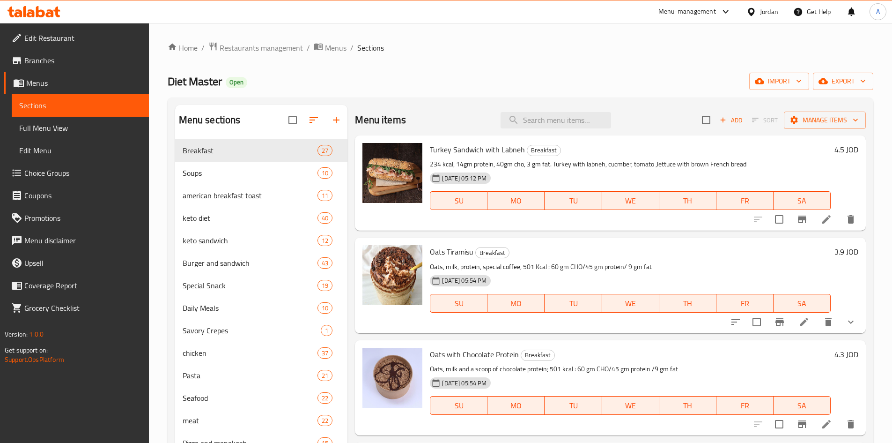
click at [37, 62] on span "Branches" at bounding box center [82, 60] width 117 height 11
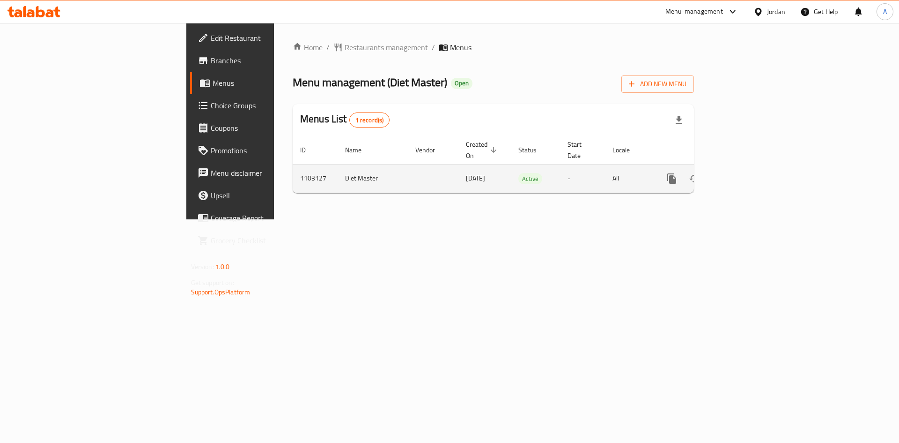
click at [745, 173] on icon "enhanced table" at bounding box center [739, 178] width 11 height 11
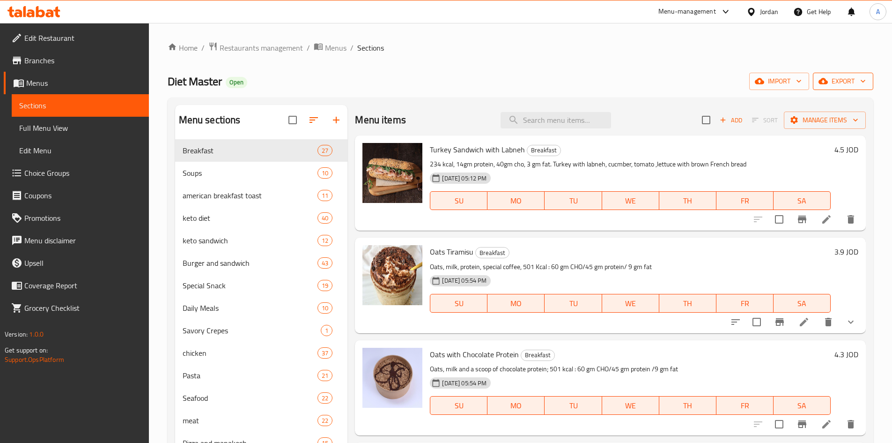
click at [850, 79] on span "export" at bounding box center [843, 81] width 45 height 12
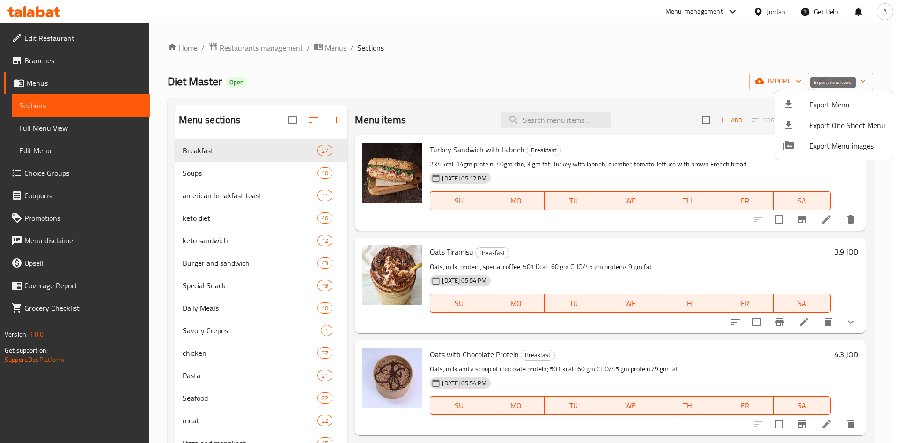
click at [820, 102] on span "Export Menu" at bounding box center [847, 104] width 76 height 11
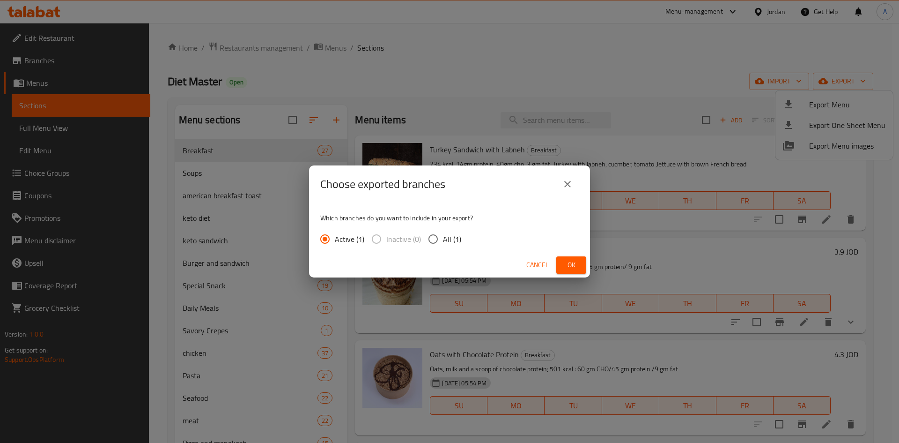
click at [436, 239] on input "All (1)" at bounding box center [433, 239] width 20 height 20
radio input "true"
click at [574, 262] on span "Ok" at bounding box center [571, 265] width 15 height 12
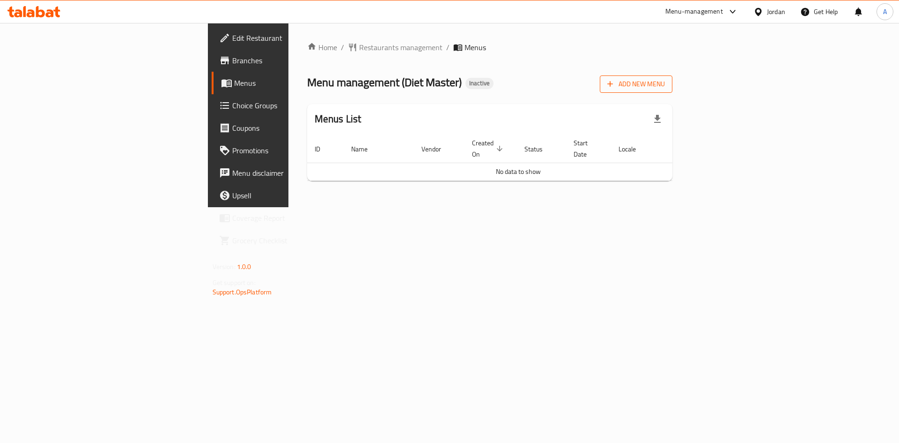
click at [665, 82] on span "Add New Menu" at bounding box center [637, 84] width 58 height 12
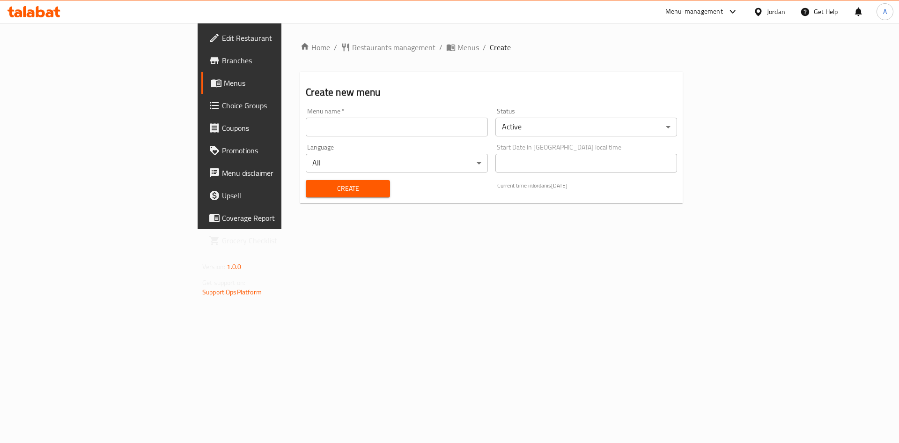
click at [306, 125] on input "text" at bounding box center [397, 127] width 182 height 19
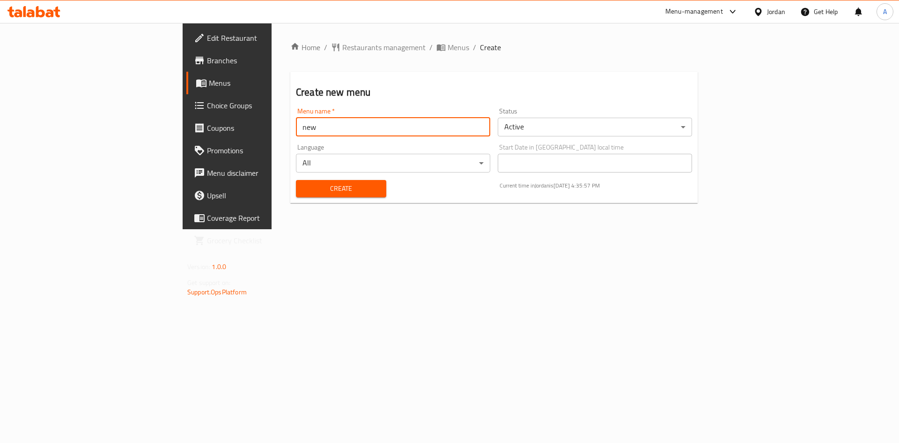
type input "new"
click at [331, 193] on span "Create" at bounding box center [341, 189] width 75 height 12
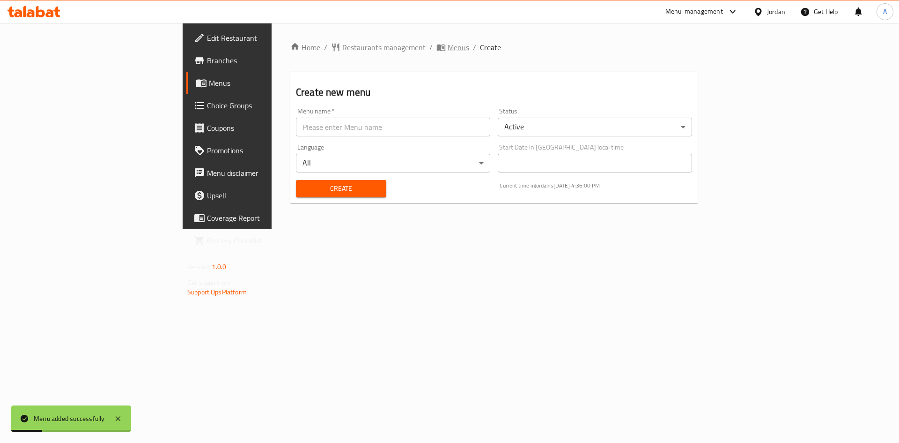
click at [448, 49] on span "Menus" at bounding box center [459, 47] width 22 height 11
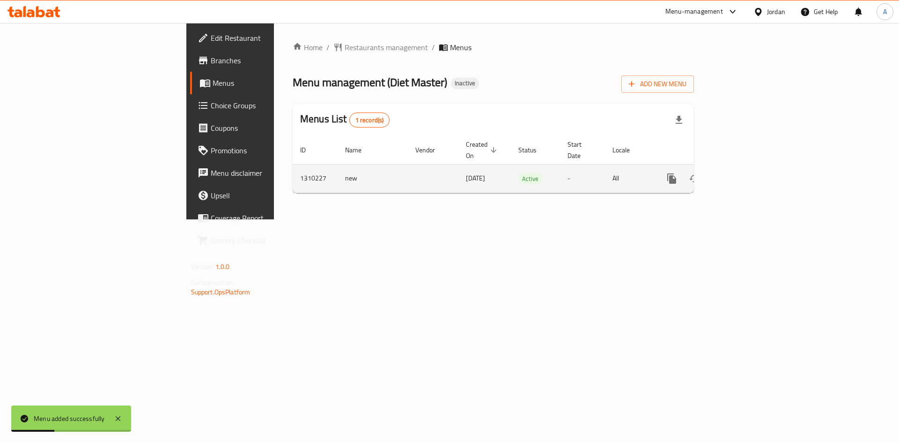
click at [745, 173] on icon "enhanced table" at bounding box center [739, 178] width 11 height 11
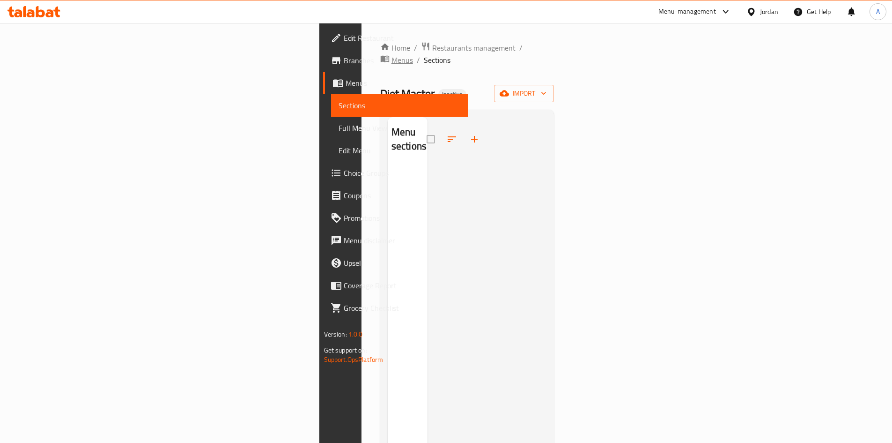
click at [392, 54] on span "Menus" at bounding box center [403, 59] width 22 height 11
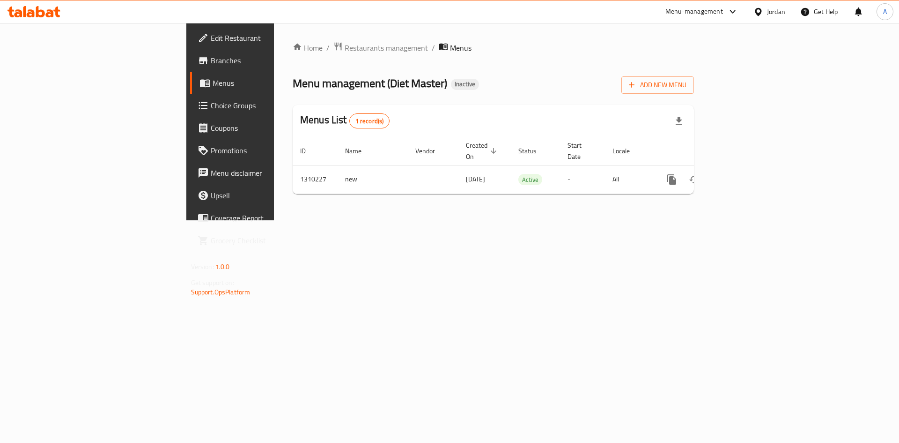
click at [211, 58] on span "Branches" at bounding box center [270, 60] width 119 height 11
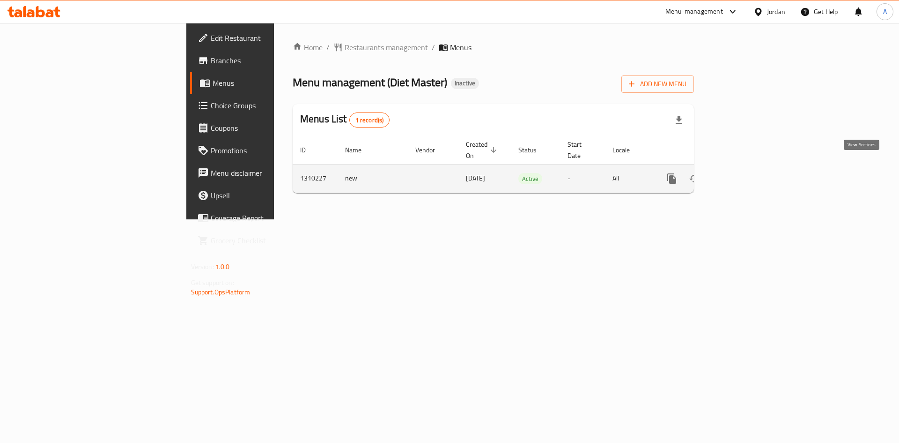
click at [745, 173] on icon "enhanced table" at bounding box center [739, 178] width 11 height 11
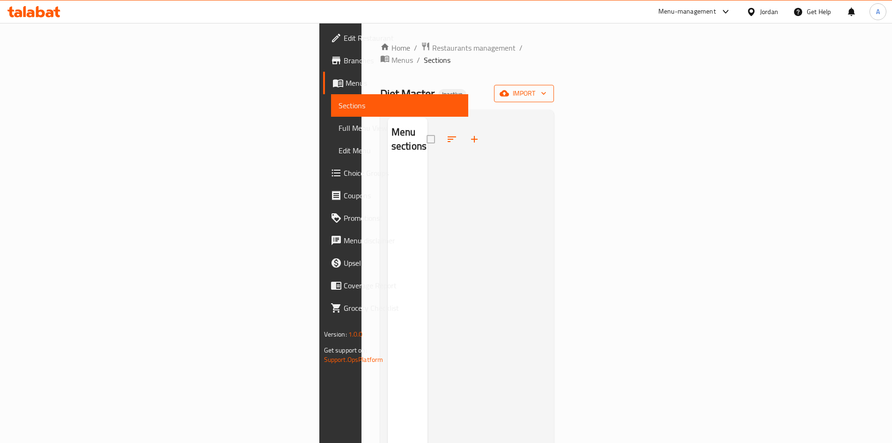
click at [547, 88] on span "import" at bounding box center [524, 94] width 45 height 12
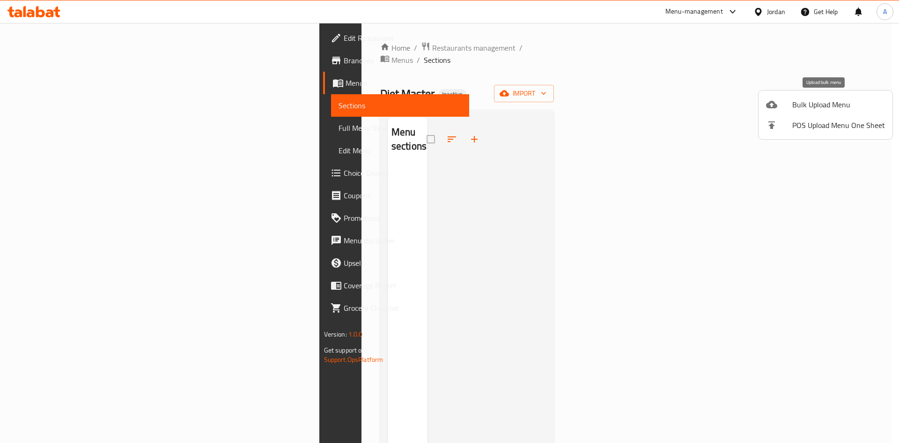
click at [776, 105] on icon at bounding box center [771, 104] width 11 height 7
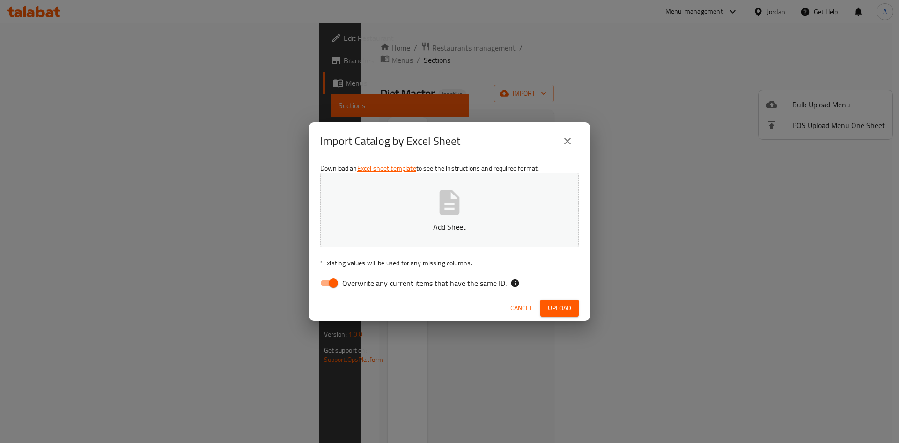
click at [403, 283] on span "Overwrite any current items that have the same ID." at bounding box center [424, 282] width 164 height 11
click at [360, 283] on input "Overwrite any current items that have the same ID." at bounding box center [333, 283] width 53 height 18
checkbox input "false"
click at [430, 203] on button "Add Sheet" at bounding box center [449, 210] width 259 height 74
click at [562, 309] on span "Upload" at bounding box center [559, 308] width 23 height 12
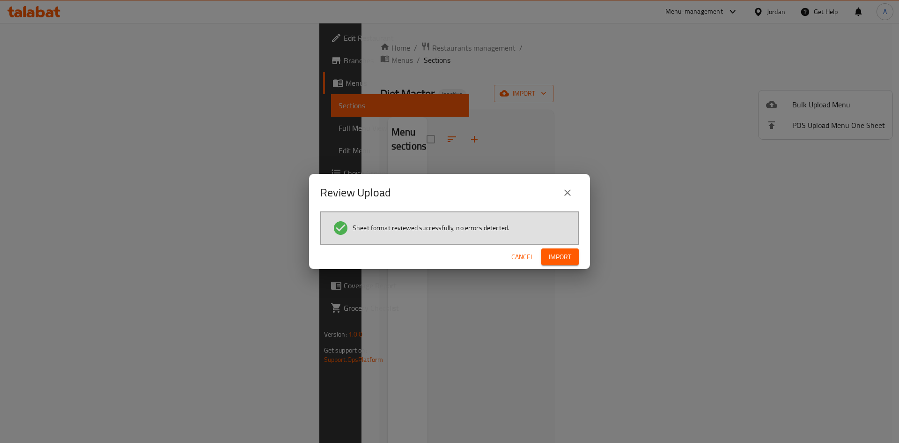
click at [557, 256] on span "Import" at bounding box center [560, 257] width 22 height 12
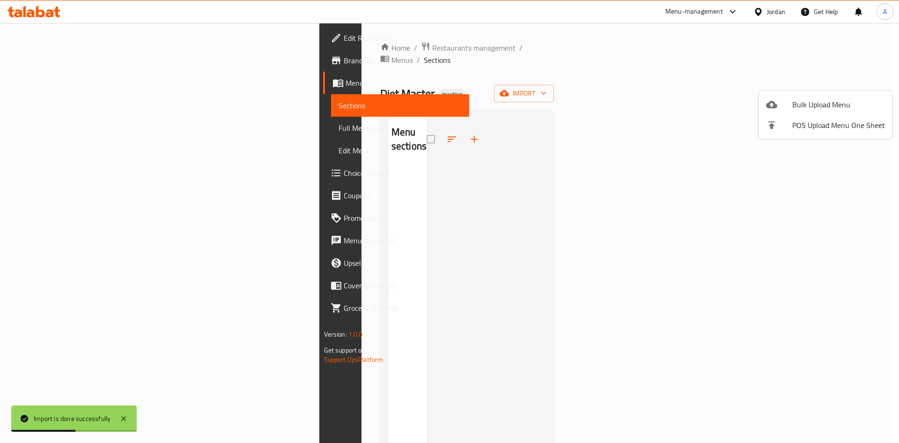
click at [157, 59] on div at bounding box center [449, 221] width 899 height 443
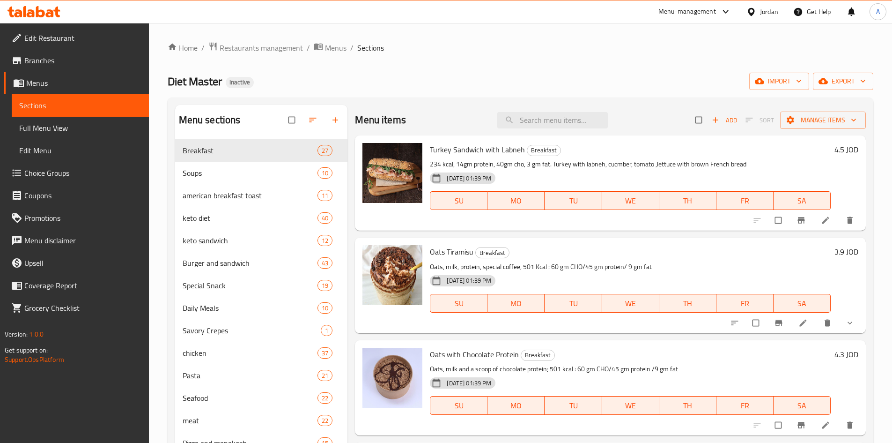
drag, startPoint x: 64, startPoint y: 128, endPoint x: 674, endPoint y: 1, distance: 622.6
click at [64, 128] on span "Full Menu View" at bounding box center [80, 127] width 122 height 11
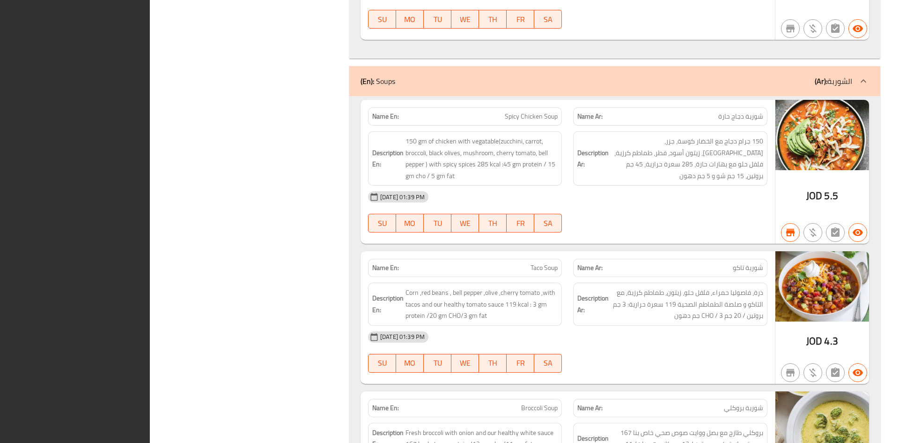
scroll to position [4182, 0]
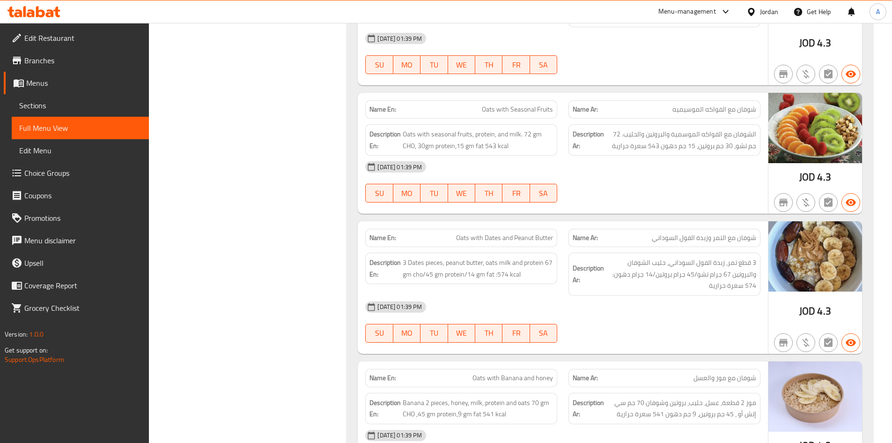
scroll to position [0, 0]
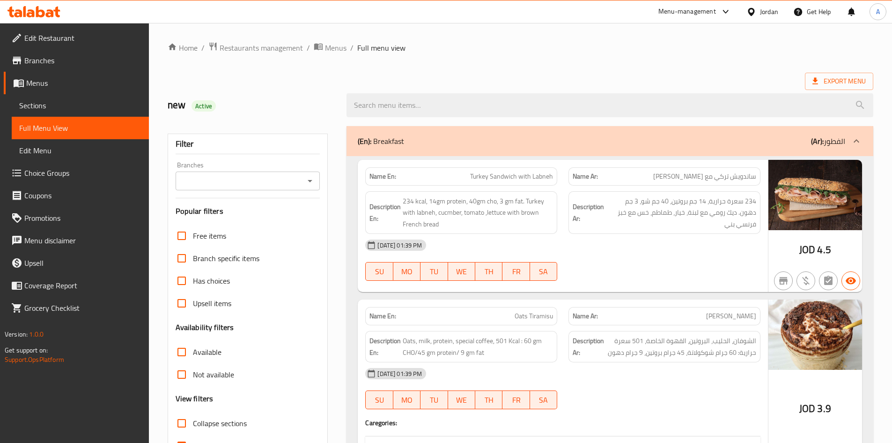
click at [40, 59] on span "Branches" at bounding box center [82, 60] width 117 height 11
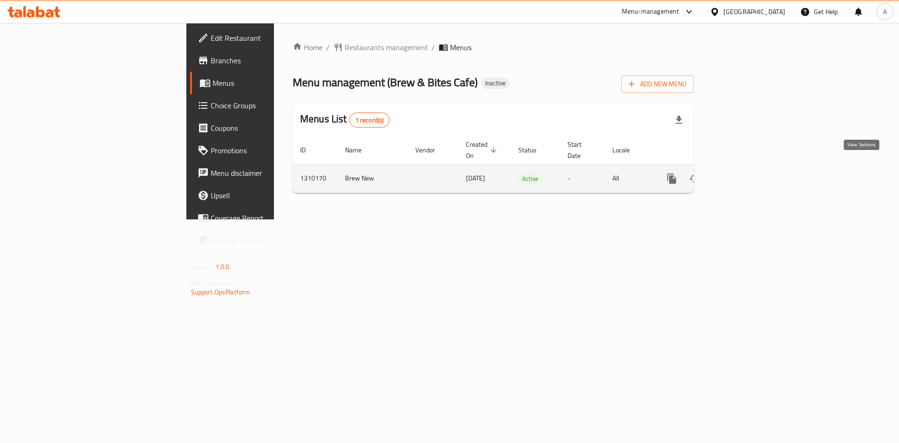
click at [745, 173] on icon "enhanced table" at bounding box center [739, 178] width 11 height 11
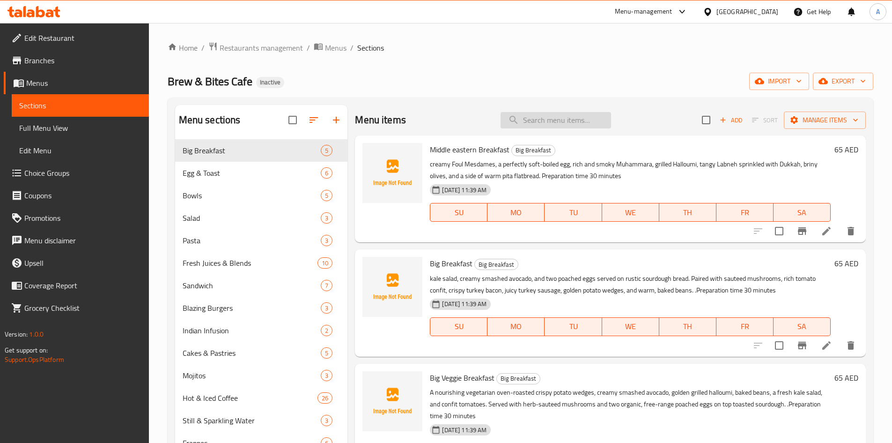
click at [527, 121] on input "search" at bounding box center [556, 120] width 111 height 16
paste input "Italian Omelette"
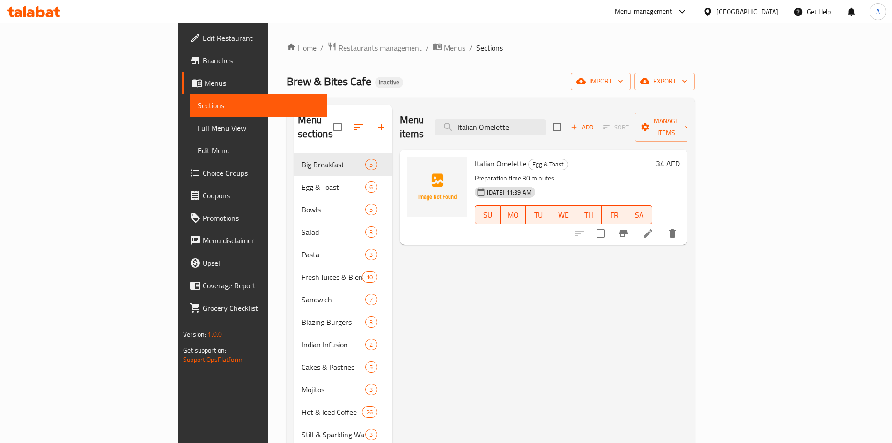
drag, startPoint x: 422, startPoint y: 96, endPoint x: 371, endPoint y: 87, distance: 52.4
click at [375, 89] on div "Home / Restaurants management / Menus / Sections Brew & Bites Cafe Inactive imp…" at bounding box center [491, 350] width 408 height 617
paste input "Mozzarella Cheese"
click at [538, 119] on input "Mozzarella Cheese Omelette" at bounding box center [490, 127] width 111 height 16
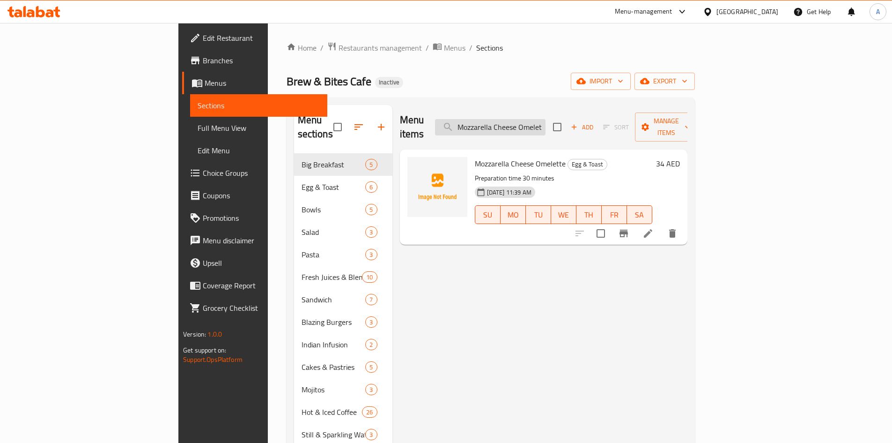
click at [538, 119] on input "Mozzarella Cheese Omelette" at bounding box center [490, 127] width 111 height 16
paste input "asala"
drag, startPoint x: 591, startPoint y: 118, endPoint x: 398, endPoint y: 92, distance: 194.7
click at [435, 105] on div "Menu items Masala Omelette Add Sort Manage items" at bounding box center [544, 127] width 288 height 45
paste input "Shakshuka"
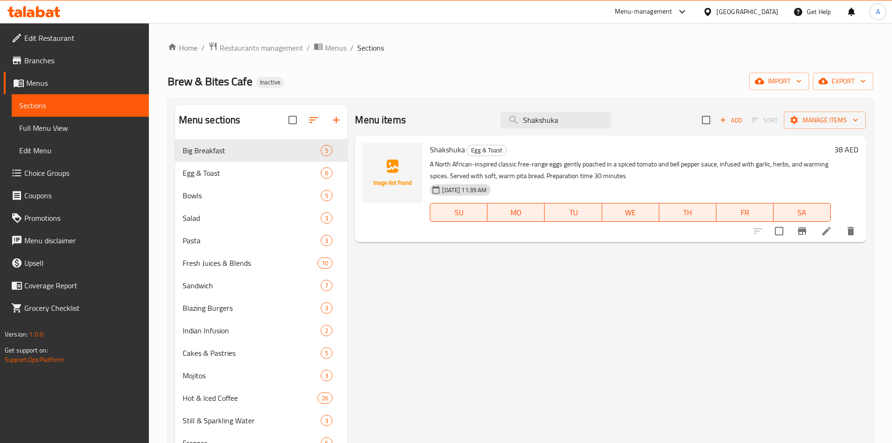
drag, startPoint x: 567, startPoint y: 120, endPoint x: 385, endPoint y: 100, distance: 183.3
click at [400, 103] on div "Menu sections Big Breakfast 5 Egg & Toast 6 Bowls 5 Salad 3 Pasta 3 Fresh Juice…" at bounding box center [521, 371] width 706 height 548
paste input "Acai Bowl"
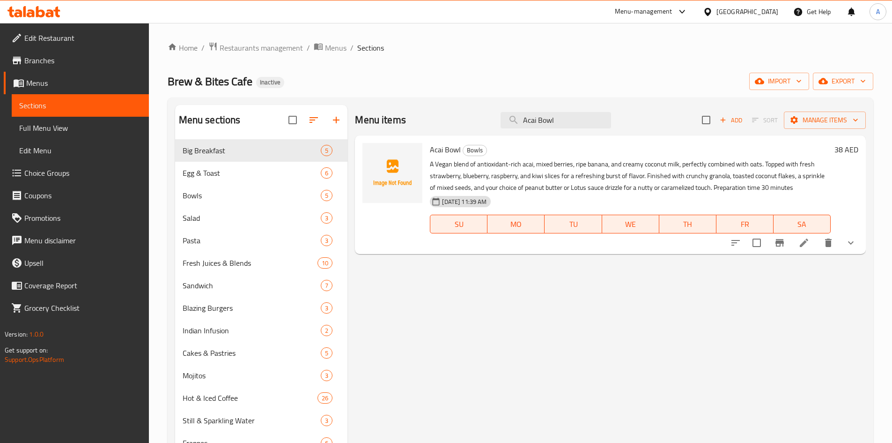
drag, startPoint x: 564, startPoint y: 114, endPoint x: 423, endPoint y: 107, distance: 141.2
click at [426, 108] on div "Menu items Acai Bowl Add Sort Manage items" at bounding box center [610, 120] width 511 height 30
paste input "Fruit Yogurt"
drag, startPoint x: 586, startPoint y: 119, endPoint x: 380, endPoint y: 119, distance: 205.7
click at [407, 119] on div "Menu items Fruit Yogurt Bowl Add Sort Manage items" at bounding box center [610, 120] width 511 height 30
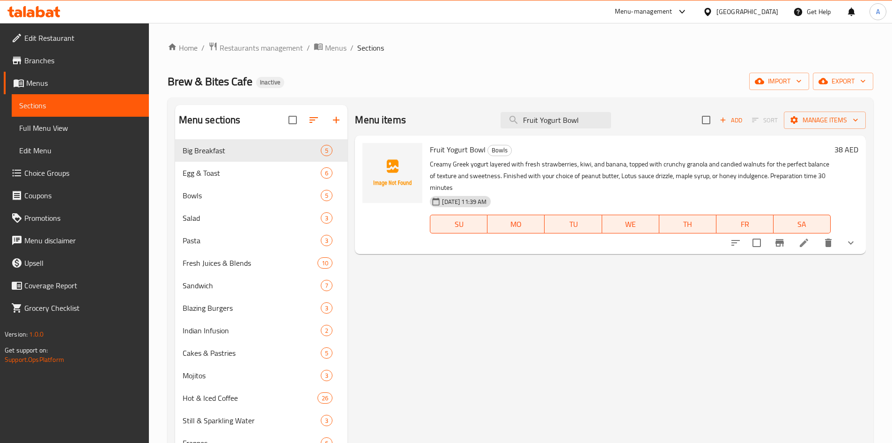
paste input "Creamy Fruit Salad"
drag, startPoint x: 591, startPoint y: 119, endPoint x: 367, endPoint y: 109, distance: 224.2
click at [369, 110] on div "Menu items Creamy Fruit Salad Add Sort Manage items" at bounding box center [610, 120] width 511 height 30
paste input "Quinoa & Beet Roo"
click at [550, 119] on input "Quinoa & Beet Root Salad" at bounding box center [556, 120] width 111 height 16
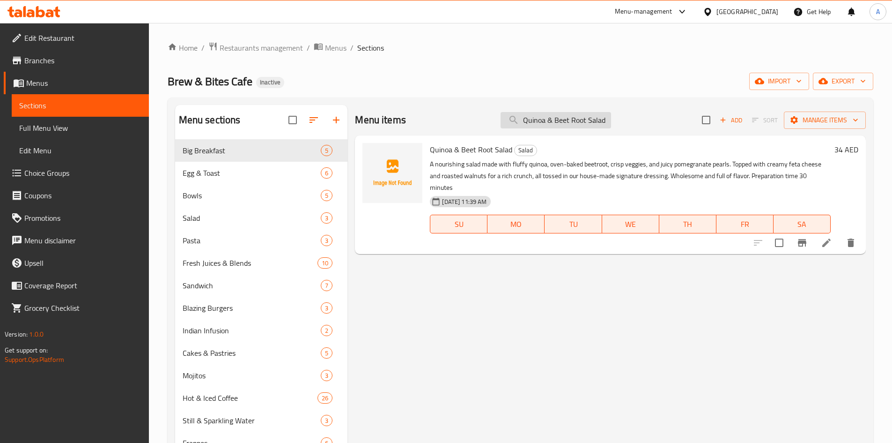
click at [550, 119] on input "Quinoa & Beet Root Salad" at bounding box center [556, 120] width 111 height 16
paste input "Middle eastern Breakfast"
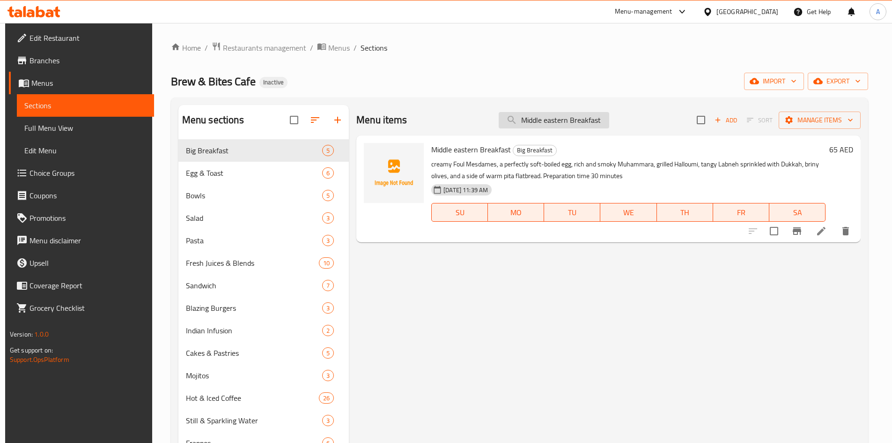
click at [556, 123] on input "Middle eastern Breakfast" at bounding box center [554, 120] width 111 height 16
paste input "Big"
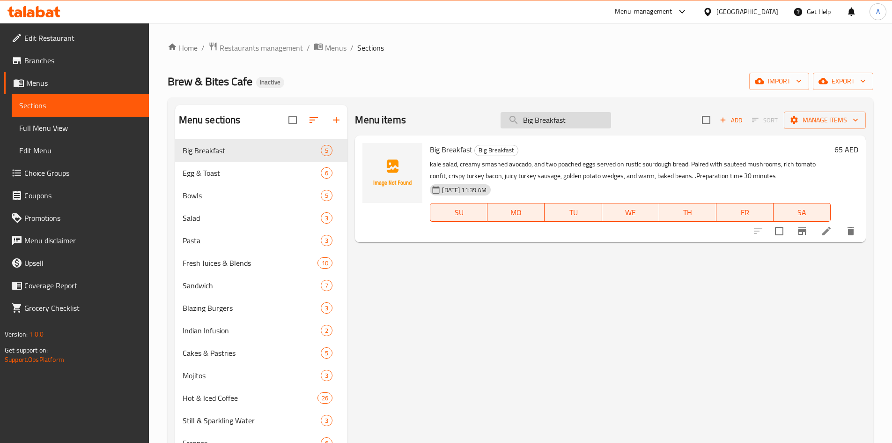
click at [522, 117] on input "Big Breakfast" at bounding box center [556, 120] width 111 height 16
paste input "Veggie"
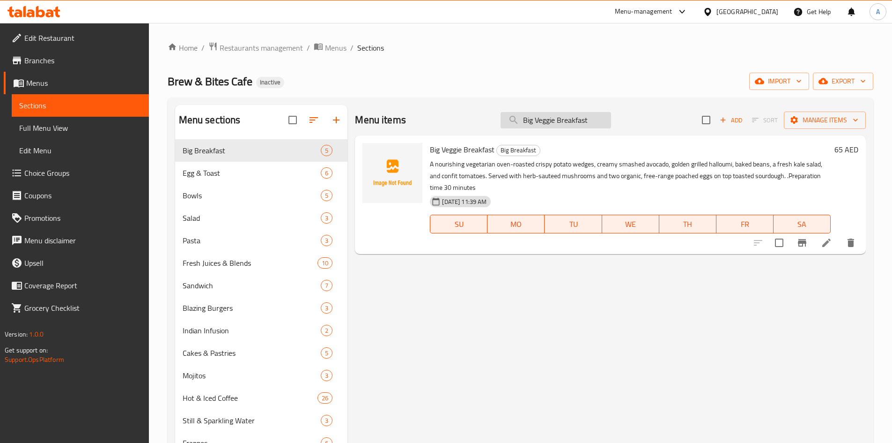
click at [555, 122] on input "Big Veggie Breakfast" at bounding box center [556, 120] width 111 height 16
paste input "razil Coffee Beans 250 Gms"
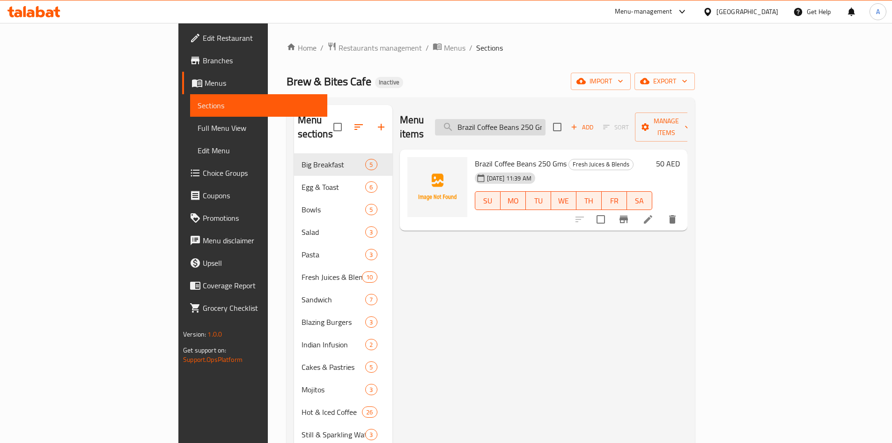
click at [535, 119] on input "Brazil Coffee Beans 250 Gms" at bounding box center [490, 127] width 111 height 16
paste input "Uganda"
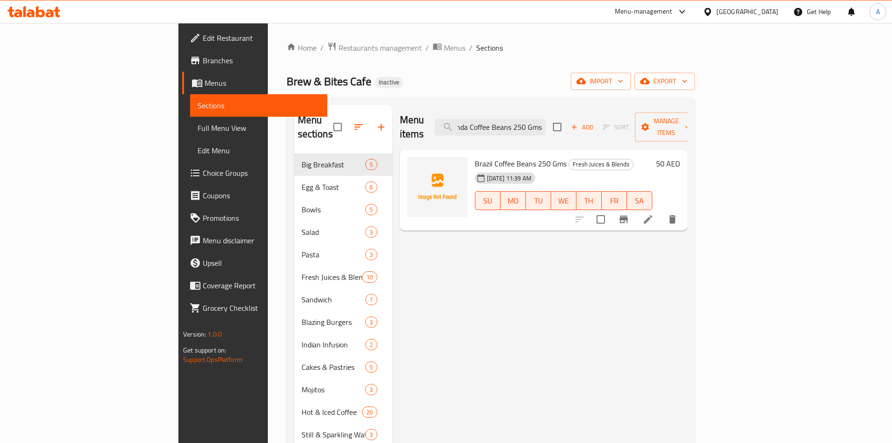
type input "Uganda Coffee Beans 250 Gms"
click at [524, 120] on input "Uganda Coffee Beans 250 Gms" at bounding box center [490, 127] width 111 height 16
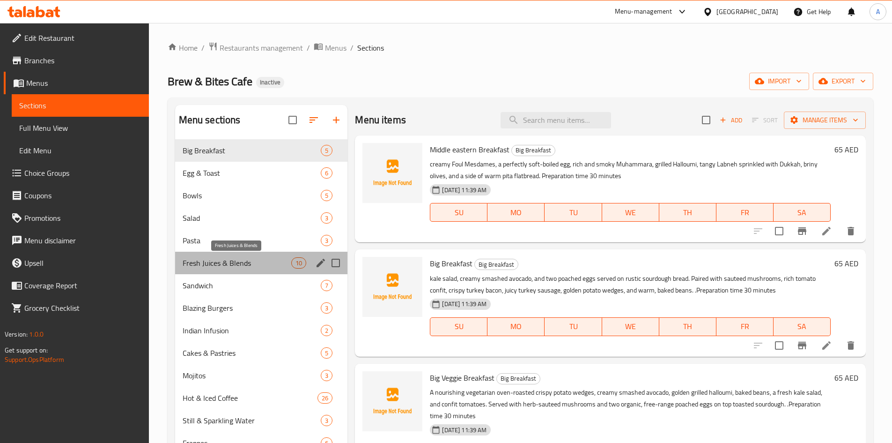
click at [218, 266] on span "Fresh Juices & Blends" at bounding box center [237, 262] width 109 height 11
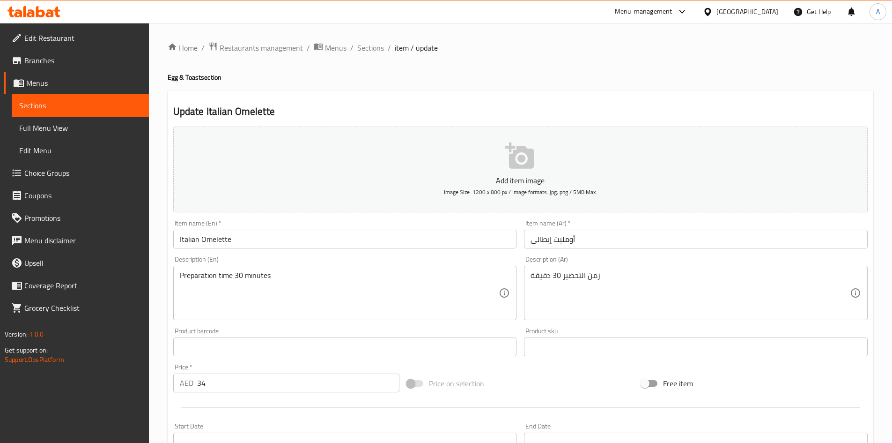
paste textarea "A Mediterranean-inspired omelet made with two free-range eggs, sautéed bell pep…"
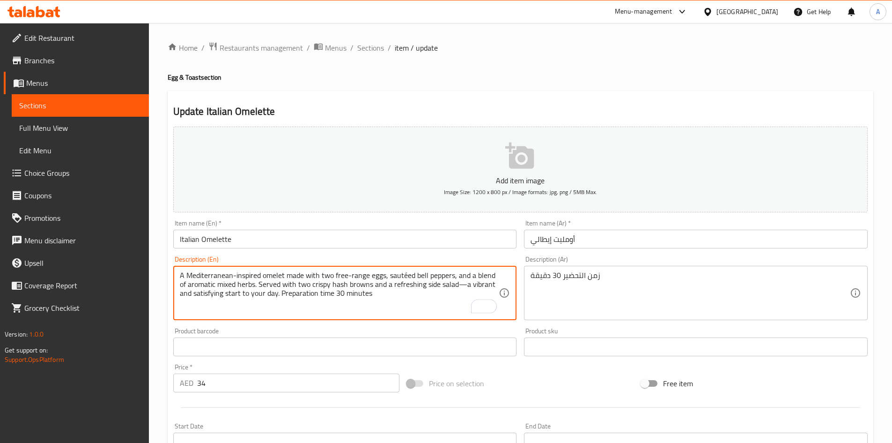
type textarea "A Mediterranean-inspired omelet made with two free-range eggs, sautéed bell pep…"
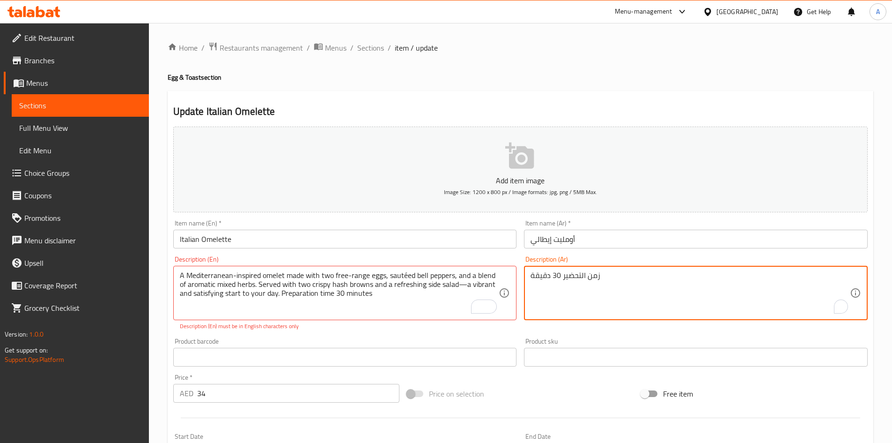
paste textarea "أومليت مستوحى من مأكولات البحر الأبيض المتوسط، مصنوع من بيضتين طليقتين، فلفل رو…"
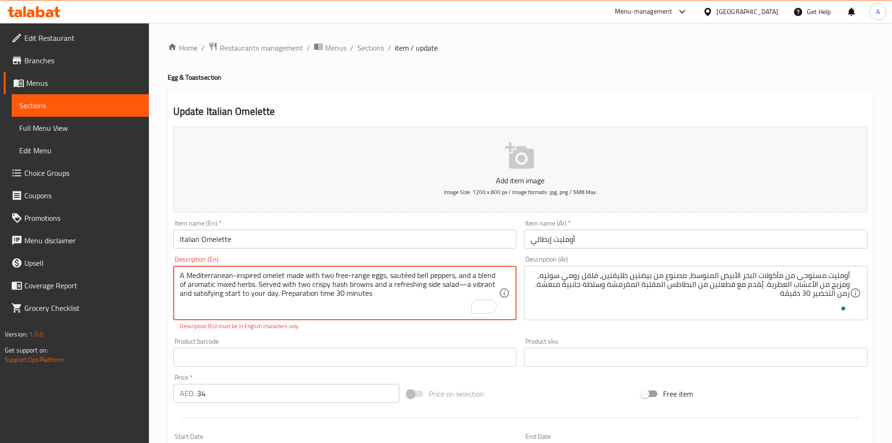
drag, startPoint x: 187, startPoint y: 276, endPoint x: 232, endPoint y: 274, distance: 45.0
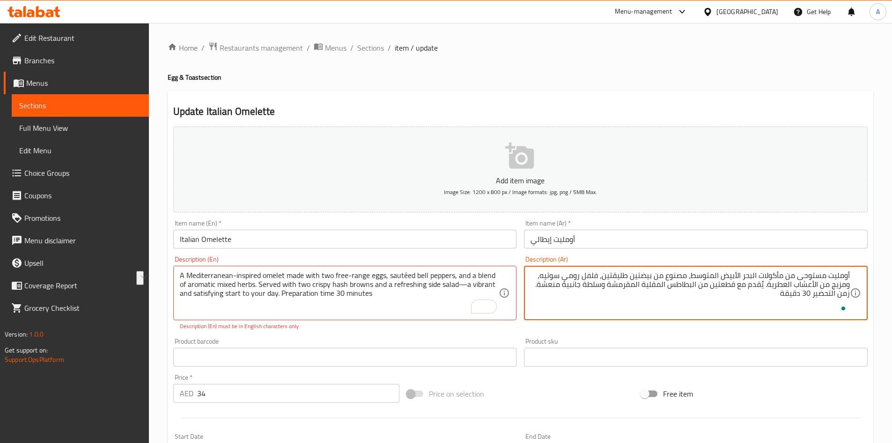
drag, startPoint x: 783, startPoint y: 275, endPoint x: 776, endPoint y: 275, distance: 7.0
click at [670, 278] on textarea "أومليت مستوحى من مأكولات البحر الأبيض المتوسط، مصنوع من بيضتين طليقتين، فلفل رو…" at bounding box center [690, 293] width 319 height 45
click at [652, 277] on textarea "أومليت مستوحى من مأكولات البحر الأبيض المتوسط، مصنوع من بيضتين طليقتين، فلفل رو…" at bounding box center [690, 293] width 319 height 45
click at [625, 276] on textarea "أومليت مستوحى من مأكولات البحر الأبيض المتوسط، مصنوع من 2 بيضتين طليقتين، فلفل …" at bounding box center [690, 293] width 319 height 45
drag, startPoint x: 698, startPoint y: 275, endPoint x: 633, endPoint y: 278, distance: 64.7
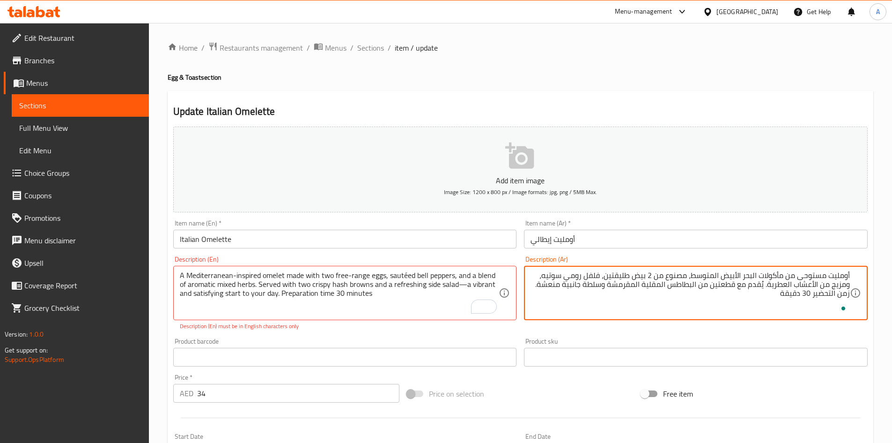
click at [633, 278] on textarea "أومليت مستوحى من مأكولات البحر الأبيض المتوسط، مصنوع من 2 بيض طليقتين، فلفل روم…" at bounding box center [690, 293] width 319 height 45
click at [617, 278] on textarea "أومليت مستوحى من مأكولات البحر الأبيض المتوسط، مصنوع من 2 بيضة طليقتين، فلفل رو…" at bounding box center [690, 293] width 319 height 45
click at [569, 278] on textarea "أومليت مستوحى من مأكولات البحر الأبيض المتوسط، مصنوع من 2 بيضة فرى رينج، فلفل ر…" at bounding box center [690, 293] width 319 height 45
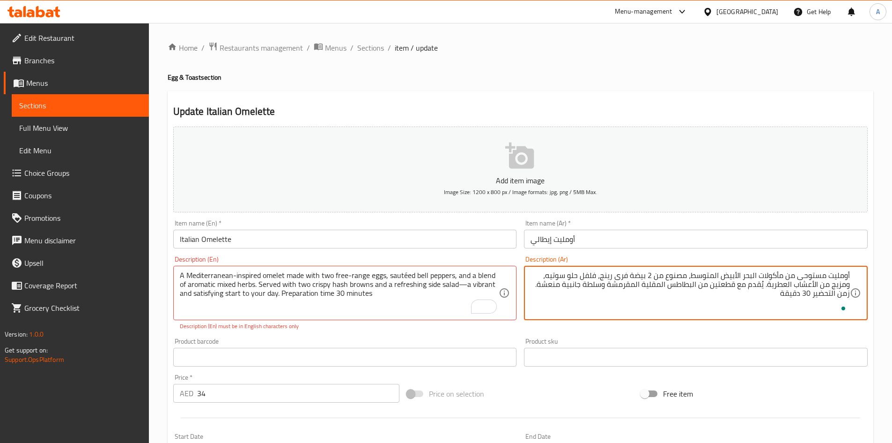
click at [730, 285] on textarea "أومليت مستوحى من مأكولات البحر الأبيض المتوسط، مصنوع من 2 بيضة فرى رينج، فلفل ح…" at bounding box center [690, 293] width 319 height 45
drag, startPoint x: 730, startPoint y: 286, endPoint x: 665, endPoint y: 287, distance: 65.6
click at [665, 287] on textarea "أومليت مستوحى من مأكولات البحر الأبيض المتوسط، مصنوع من 2 بيضة فرى رينج، فلفل ح…" at bounding box center [690, 293] width 319 height 45
type textarea "أومليت مستوحى من مأكولات البحر الأبيض المتوسط، مصنوع من 2 بيضة فرى رينج، فلفل ح…"
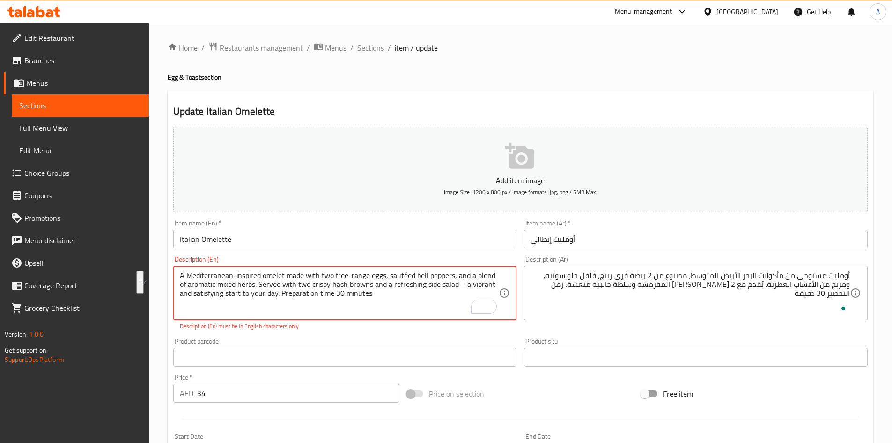
drag, startPoint x: 465, startPoint y: 283, endPoint x: 277, endPoint y: 295, distance: 188.2
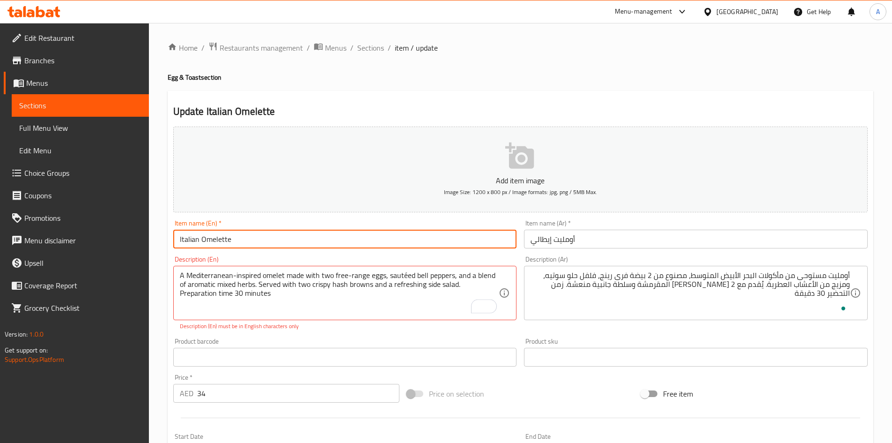
click at [323, 240] on input "Italian Omelette" at bounding box center [345, 239] width 344 height 19
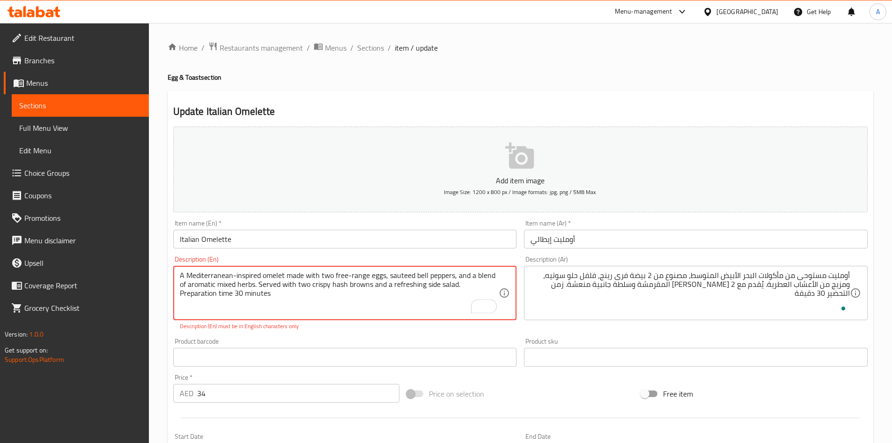
type textarea "A Mediterranean-inspired omelet made with two free-range eggs, sauteed bell pep…"
click at [336, 237] on input "Italian Omelette" at bounding box center [345, 239] width 344 height 19
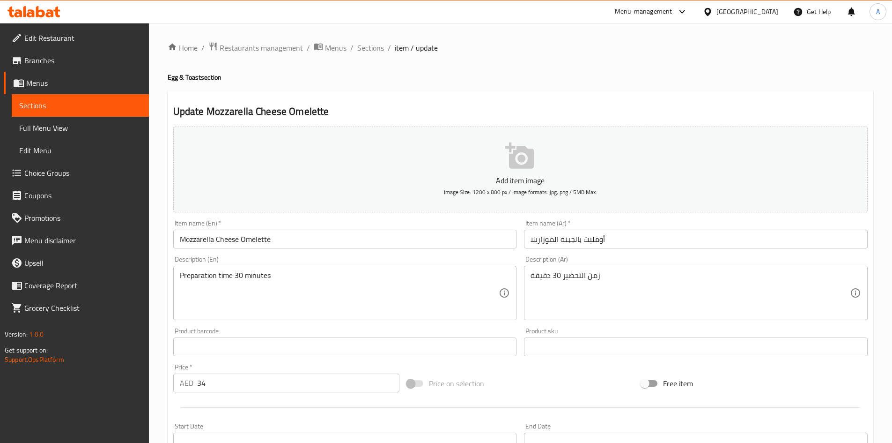
click at [178, 275] on div "Preparation time 30 minutes Description (En)" at bounding box center [345, 293] width 344 height 54
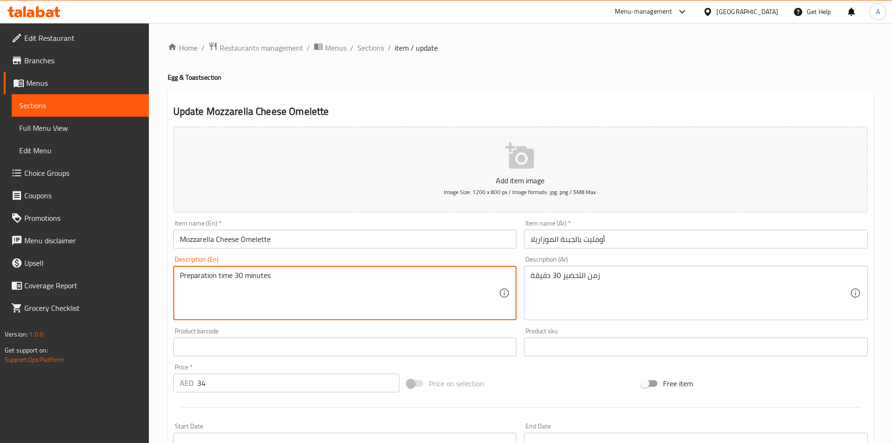
paste textarea "A rich and satisfying omelet made with two free-range eggs, oozing with melted …"
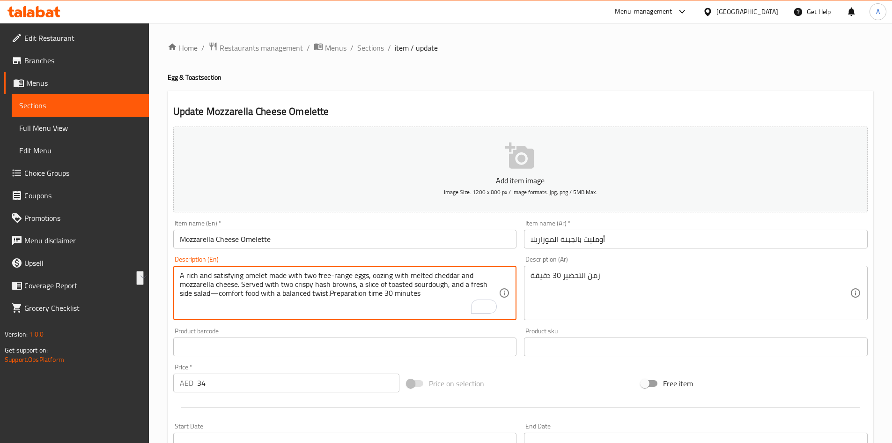
drag, startPoint x: 211, startPoint y: 293, endPoint x: 327, endPoint y: 291, distance: 116.2
click at [327, 291] on textarea "A rich and satisfying omelet made with two free-range eggs, oozing with melted …" at bounding box center [339, 293] width 319 height 45
type textarea "A rich and satisfying omelet made with two free-range eggs, oozing with melted …"
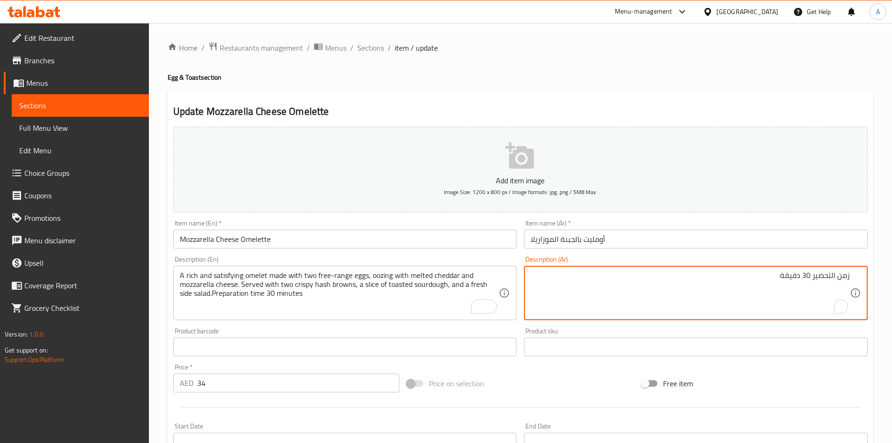
click at [657, 279] on textarea "زمن التحضير 30 دقيقة" at bounding box center [690, 293] width 319 height 45
paste textarea "ومليت غني وشهي، مصنوع من بيضتين من دجاج حر، مشبعتين بجبنة [PERSON_NAME] والموزا…"
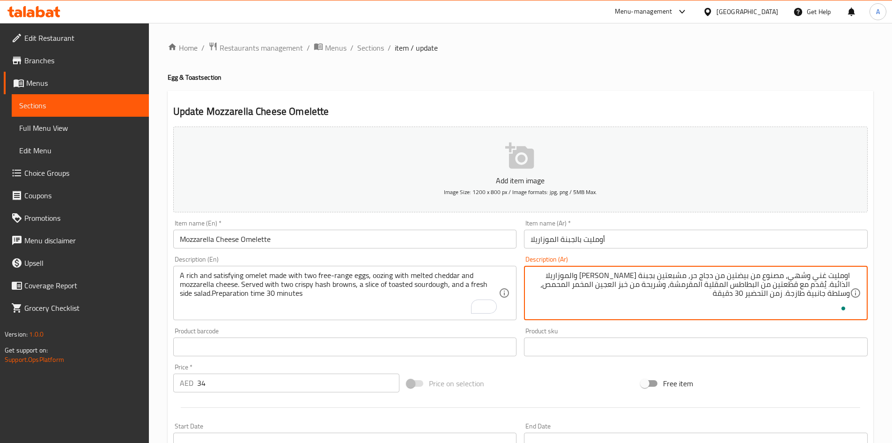
type textarea "اومليت غني وشهي، مصنوع من بيضتين من دجاج حر، مشبعتين بجبنة [PERSON_NAME] والموز…"
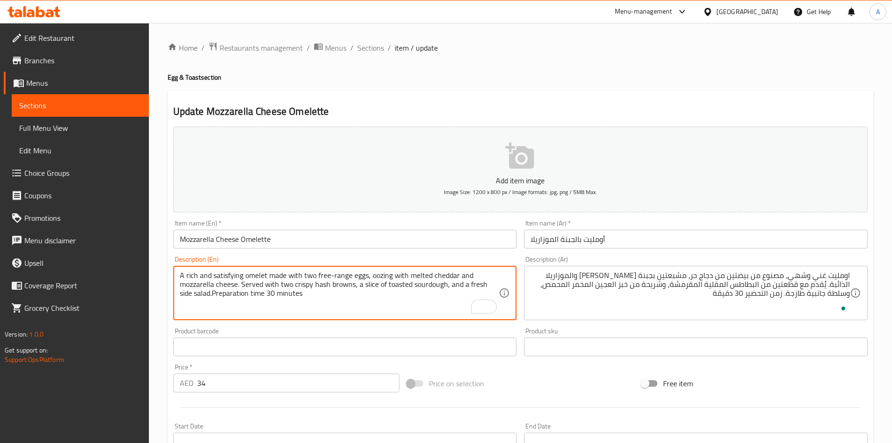
click at [228, 275] on textarea "A rich and satisfying omelet made with two free-range eggs, oozing with melted …" at bounding box center [339, 293] width 319 height 45
click at [207, 274] on textarea "A rich and omelet made with two free-range eggs, oozing with melted cheddar and…" at bounding box center [339, 293] width 319 height 45
type textarea "A rich omelet made with two free-range eggs, oozing with melted cheddar and moz…"
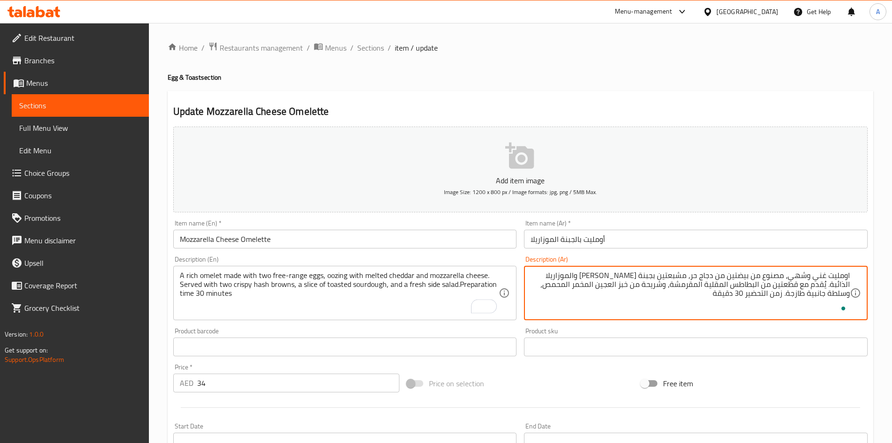
click at [803, 276] on textarea "اومليت غني وشهي، مصنوع من بيضتين من دجاج حر، مشبعتين بجبنة [PERSON_NAME] والموز…" at bounding box center [690, 293] width 319 height 45
click at [731, 276] on textarea "اومليت غني، مصنوع من بيضتين من دجاج حر، مشبعتين بجبنة [PERSON_NAME] والموزاريلا…" at bounding box center [690, 293] width 319 height 45
click at [734, 276] on textarea "اومليت غني، مصنوع من بيضتين من حر، مشبعتين بجبنة [PERSON_NAME] والموزاريلا الذا…" at bounding box center [690, 293] width 319 height 45
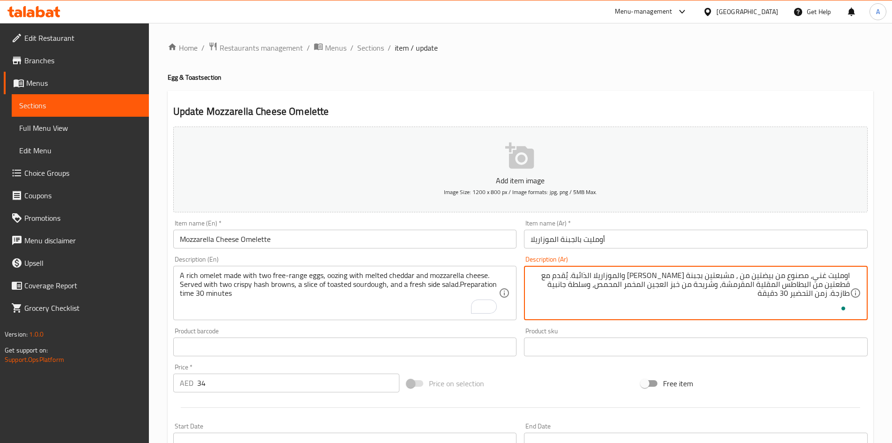
click at [745, 275] on textarea "اومليت غني، مصنوع من بيضتين من ، مشبعتين بجبنة [PERSON_NAME] والموزاريلا الذائب…" at bounding box center [690, 293] width 319 height 45
click at [774, 276] on textarea "اومليت غني، مصنوع من بيضتين فرى رينج، مشبعتين بجبنة [PERSON_NAME] والموزاريلا ا…" at bounding box center [690, 293] width 319 height 45
click at [747, 277] on textarea "اومليت غني، مصنوع من 2 بيضتين فرى رينج، مشبعتين بجبنة [PERSON_NAME] والموزاريلا…" at bounding box center [690, 293] width 319 height 45
drag, startPoint x: 612, startPoint y: 276, endPoint x: 598, endPoint y: 277, distance: 14.1
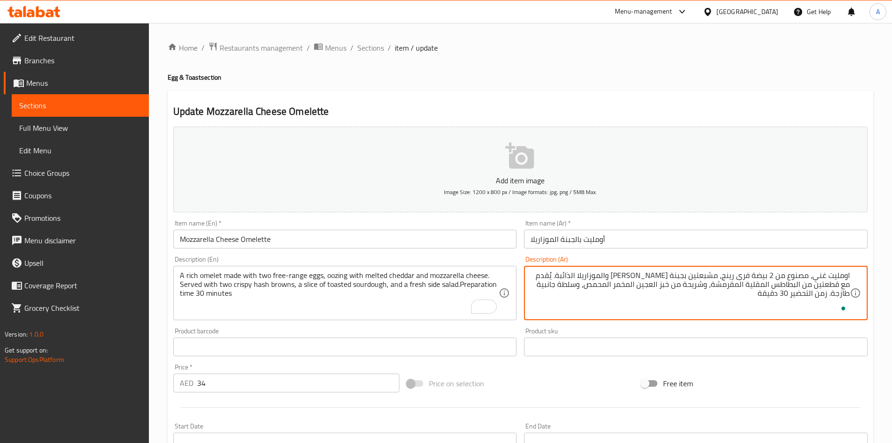
click at [598, 277] on textarea "اومليت غني، مصنوع من 2 بيضة فرى رينج، مشبعتين بجبنة [PERSON_NAME] والموزاريلا ا…" at bounding box center [690, 293] width 319 height 45
drag, startPoint x: 648, startPoint y: 275, endPoint x: 661, endPoint y: 279, distance: 13.2
click at [648, 275] on textarea "اومليت غني، مصنوع من 2 بيضة فرى رينج، مشبعتين بجبنة [PERSON_NAME] والموزاريلا ا…" at bounding box center [690, 293] width 319 height 45
paste textarea "ذائبة"
click at [593, 276] on textarea "اومليت غني، مصنوع من 2 بيضة فرى رينج، مشبعتين بجبنة [PERSON_NAME] ذائبةوالموزار…" at bounding box center [690, 293] width 319 height 45
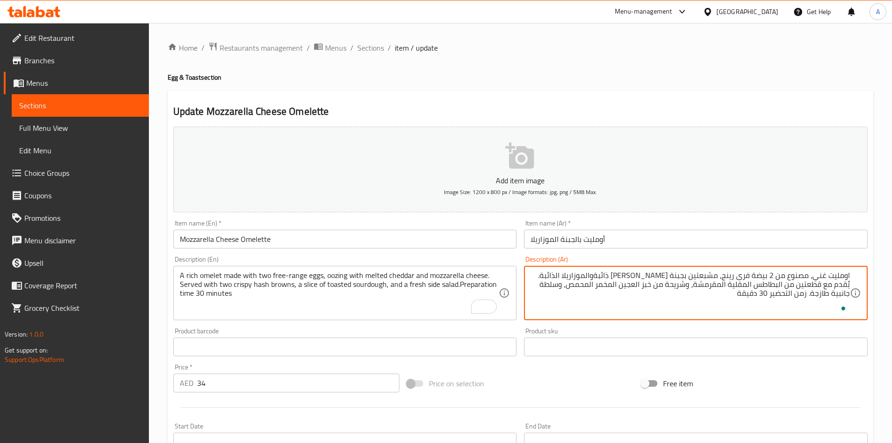
click at [593, 276] on textarea "اومليت غني، مصنوع من 2 بيضة فرى رينج، مشبعتين بجبنة [PERSON_NAME] ذائبةوالموزار…" at bounding box center [690, 293] width 319 height 45
click at [634, 275] on textarea "اومليت غني، مصنوع من 2 بيضة فرى رينج، مشبعتين بجبنة [PERSON_NAME] ذائبةوالموزار…" at bounding box center [690, 293] width 319 height 45
click at [667, 275] on textarea "اومليت غني، مصنوع من 2 بيضة فرى رينج، مشبعتين بجبنة [PERSON_NAME] ذائبة والموزا…" at bounding box center [690, 293] width 319 height 45
click at [627, 276] on textarea "اومليت غني، مصنوع من 2 بيضة فرى رينج، مشبعتين بجبنة شيدر ذائبة والموزاريلا. يُق…" at bounding box center [690, 293] width 319 height 45
click at [569, 275] on textarea "اومليت غني، مصنوع من 2 بيضة فرى رينج، مشبعتين بجبنة شيدر ذائبة وموزاريلا. يُقدم…" at bounding box center [690, 293] width 319 height 45
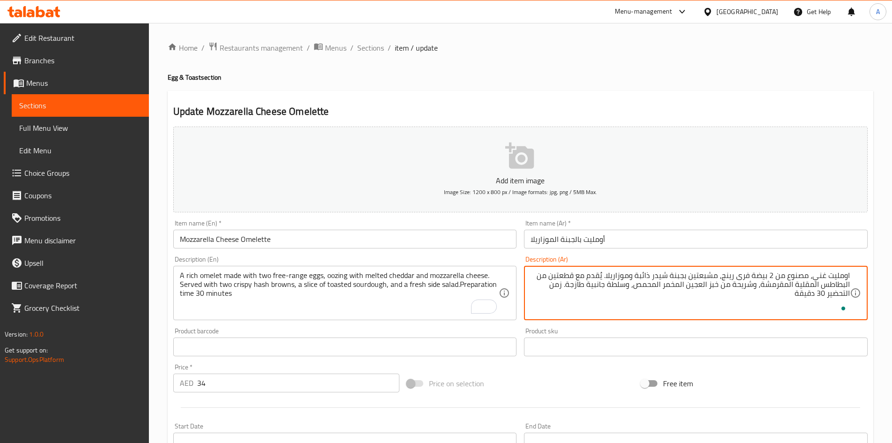
click at [569, 275] on textarea "اومليت غني، مصنوع من 2 بيضة فرى رينج، مشبعتين بجبنة شيدر ذائبة وموزاريلا. يُقدم…" at bounding box center [690, 293] width 319 height 45
drag, startPoint x: 563, startPoint y: 276, endPoint x: 827, endPoint y: 283, distance: 264.3
click at [827, 283] on textarea "اومليت غني، مصنوع من 2 بيضة فرى رينج، مشبعتين بجبنة شيدر ذائبة وموزاريلا. يُقدم…" at bounding box center [690, 293] width 319 height 45
click at [845, 286] on textarea "اومليت غني، مصنوع من 2 بيضة فرى رينج، مشبعتين بجبنة شيدر ذائبة وموزاريلا. يُقدم…" at bounding box center [690, 293] width 319 height 45
click at [823, 285] on textarea "اومليت غني، مصنوع من 2 بيضة فرى رينج، مشبعتين بجبنة شيدر ذائبة وموزاريلا. يُقدم…" at bounding box center [690, 293] width 319 height 45
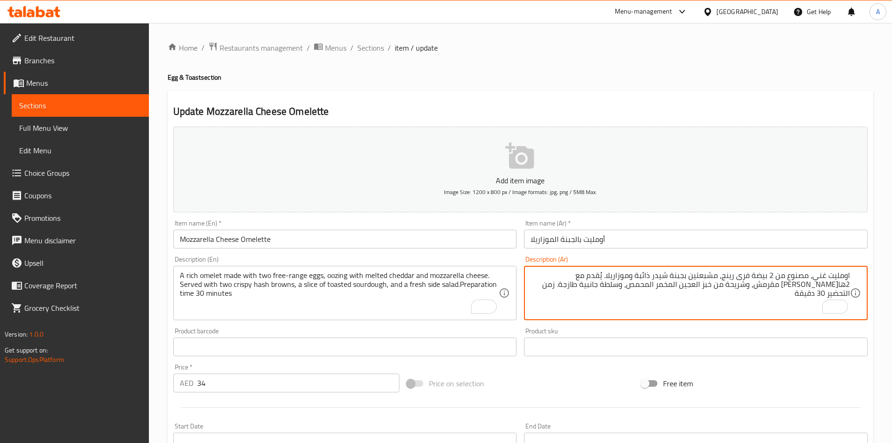
type textarea "اومليت غني، مصنوع من 2 بيضة فرى رينج، مشبعتين بجبنة شيدر ذائبة وموزاريلا. يُقدم…"
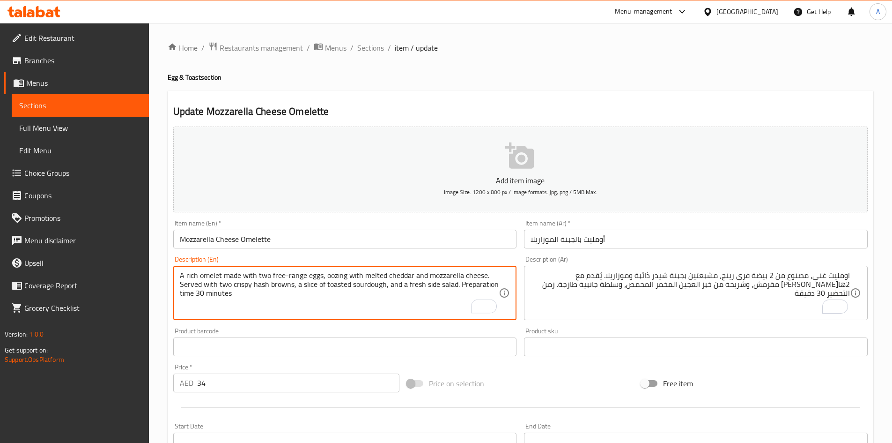
type textarea "A rich omelet made with two free-range eggs, oozing with melted cheddar and moz…"
click at [399, 239] on input "Mozzarella Cheese Omelette" at bounding box center [345, 239] width 344 height 19
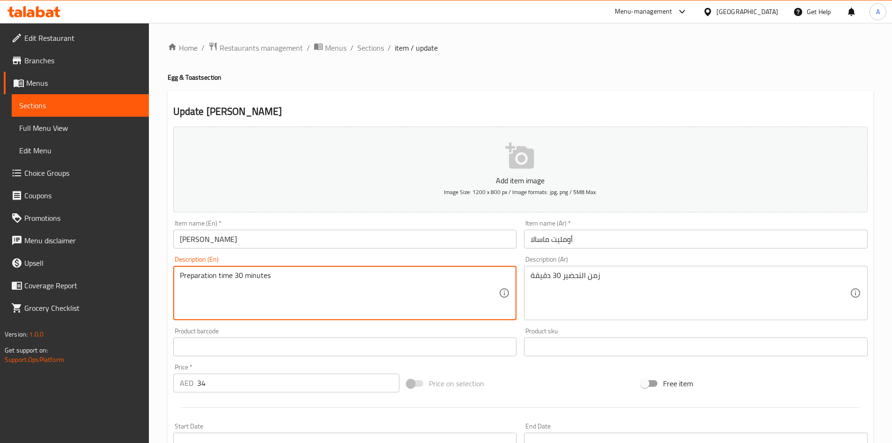
paste textarea "A spiced Indian-style omelet made with free-range eggs, fresh chili, coriander,…"
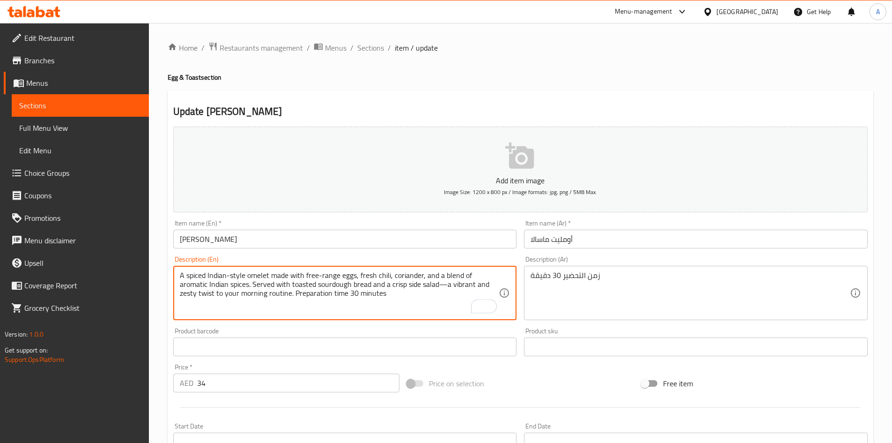
type textarea "A spiced Indian-style omelet made with free-range eggs, fresh chili, coriander,…"
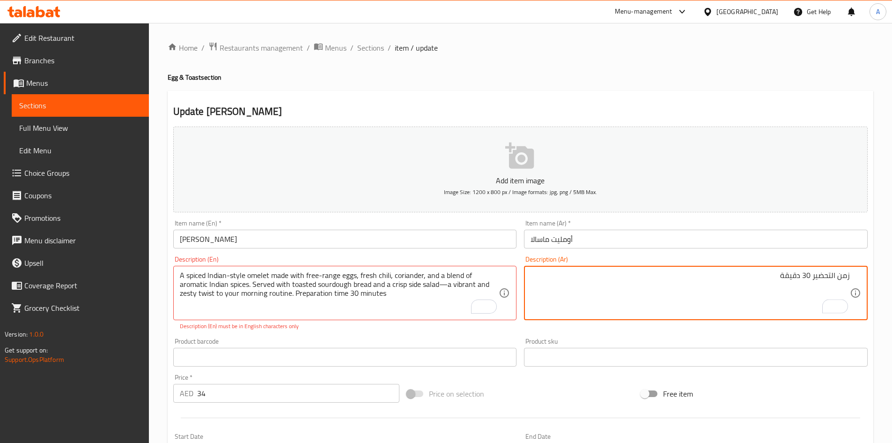
paste textarea "أومليت هندي متبل، مصنوع من بيض طازج، فلفل حار طازج، كزبرة، ومزيج من التوابل اله…"
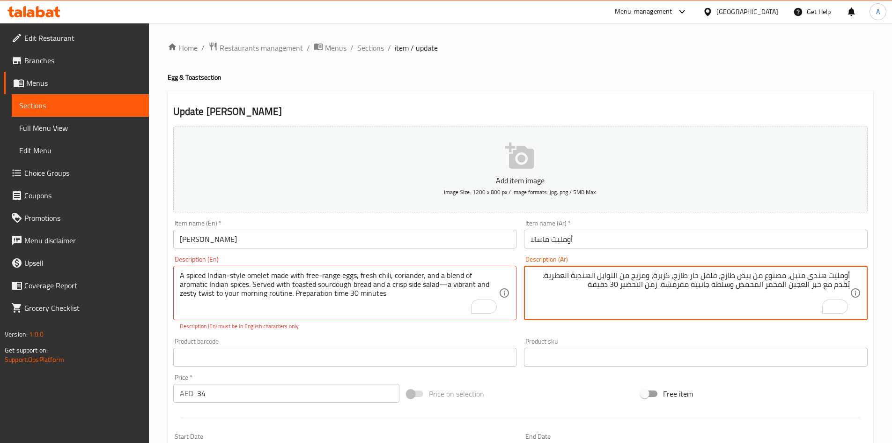
click at [826, 275] on textarea "أومليت هندي متبل، مصنوع من بيض طازج، فلفل حار طازج، كزبرة، ومزيج من التوابل اله…" at bounding box center [690, 293] width 319 height 45
click at [754, 274] on textarea "أومليت على الطريقة الهندية هندي متبل، مصنوع من بيض طازج، فلفل حار طازج، كزبرة، …" at bounding box center [690, 293] width 319 height 45
click at [748, 275] on textarea "أومليت على الطريقة الهندية متبل، مصنوع من بيض طازج، فلفل حار طازج، كزبرة، ومزيج…" at bounding box center [690, 293] width 319 height 45
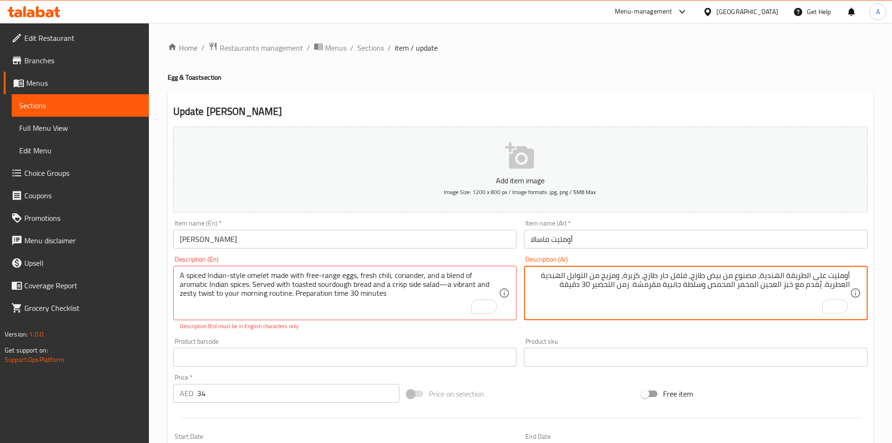
paste textarea "متبل"
click at [683, 276] on textarea "أومليت متبل على الطريقة الهندية، مصنوع من بيض طازج، فلفل حار طازج، كزبرة، ومزيج…" at bounding box center [690, 293] width 319 height 45
type textarea "أومليت متبل على الطريقة الهندية، مصنوع من بيض فرى رينج، فلفل حار طازج، كزبرة، و…"
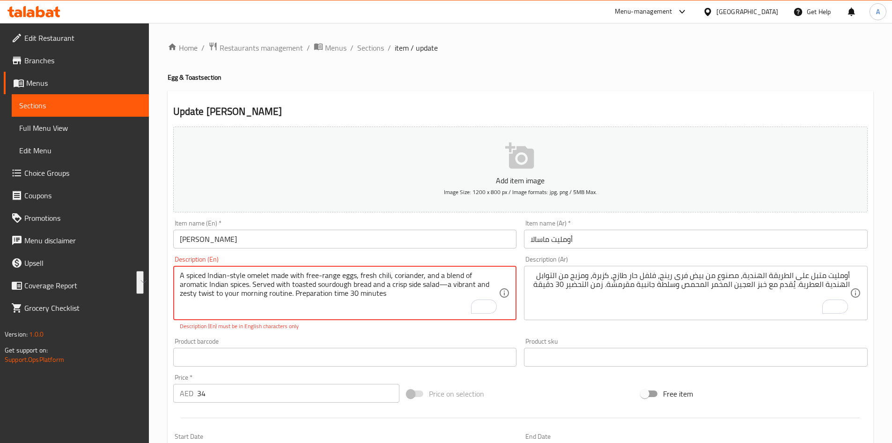
drag, startPoint x: 410, startPoint y: 284, endPoint x: 255, endPoint y: 296, distance: 156.0
type textarea "A spiced Indian-style omelet made with free-range eggs, fresh chili, coriander,…"
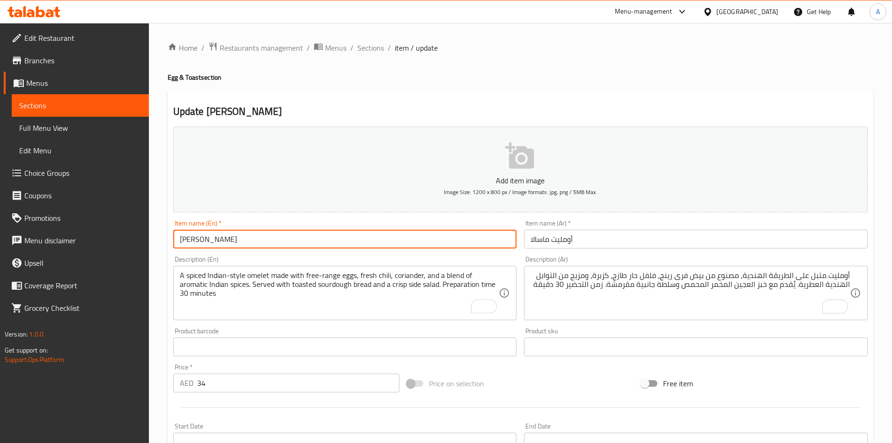
click at [391, 235] on input "[PERSON_NAME]" at bounding box center [345, 239] width 344 height 19
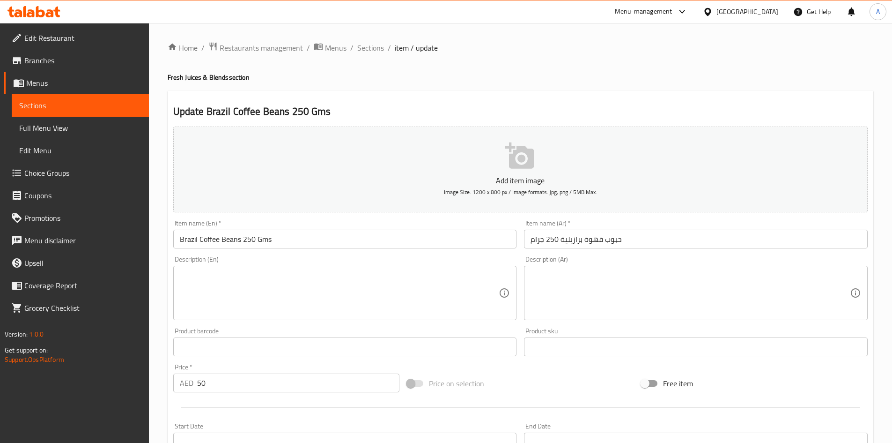
click at [248, 277] on textarea at bounding box center [339, 293] width 319 height 45
paste textarea "Carefully roasted in [GEOGRAPHIC_DATA], our Brazilian medium roast coffee beans…"
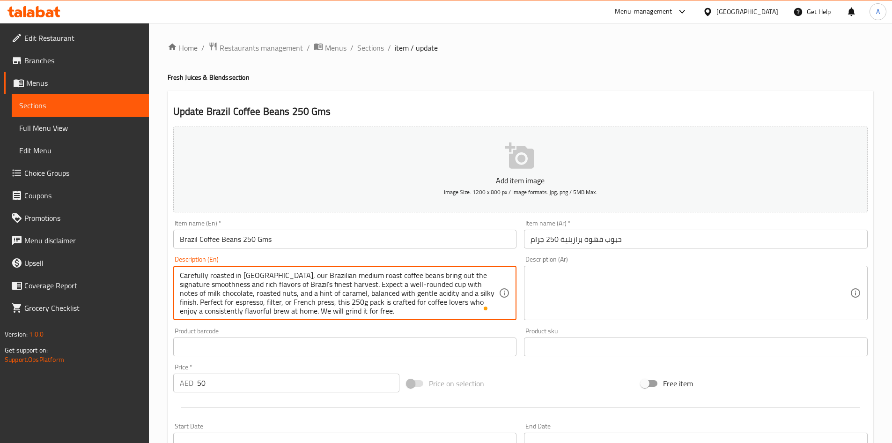
click at [319, 304] on textarea "Carefully roasted in [GEOGRAPHIC_DATA], our Brazilian medium roast coffee beans…" at bounding box center [339, 293] width 319 height 45
drag, startPoint x: 349, startPoint y: 303, endPoint x: 289, endPoint y: 309, distance: 60.8
click at [289, 309] on textarea "Carefully roasted in Dubai, our Brazilian medium roast coffee beans bring out t…" at bounding box center [339, 293] width 319 height 45
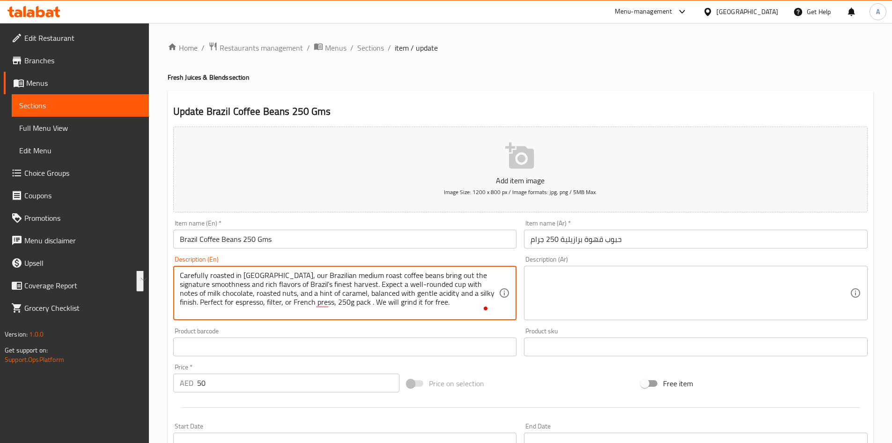
scroll to position [0, 0]
drag, startPoint x: 428, startPoint y: 298, endPoint x: 177, endPoint y: 276, distance: 251.6
click at [177, 276] on div "Carefully roasted in Dubai, our Brazilian medium roast coffee beans bring out t…" at bounding box center [345, 293] width 344 height 54
click at [326, 301] on textarea "Carefully roasted in Dubai, our Brazilian medium roast coffee beans bring out t…" at bounding box center [339, 293] width 319 height 45
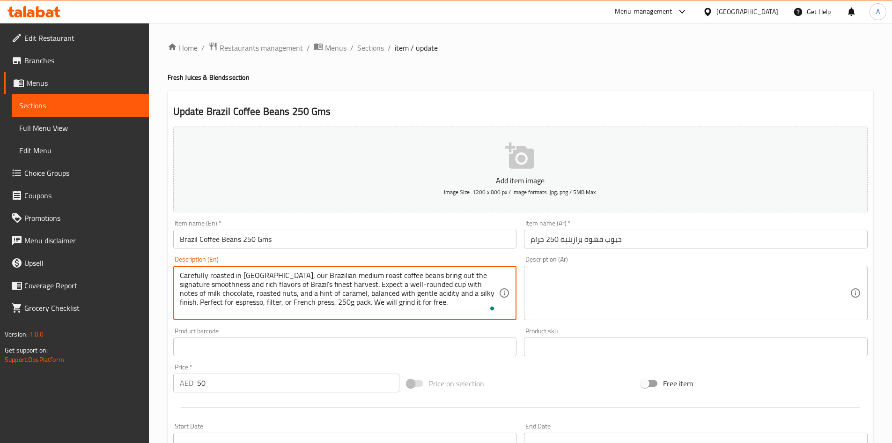
click at [326, 301] on textarea "Carefully roasted in Dubai, our Brazilian medium roast coffee beans bring out t…" at bounding box center [339, 293] width 319 height 45
type textarea "Carefully roasted in Dubai, our Brazilian medium roast coffee beans bring out t…"
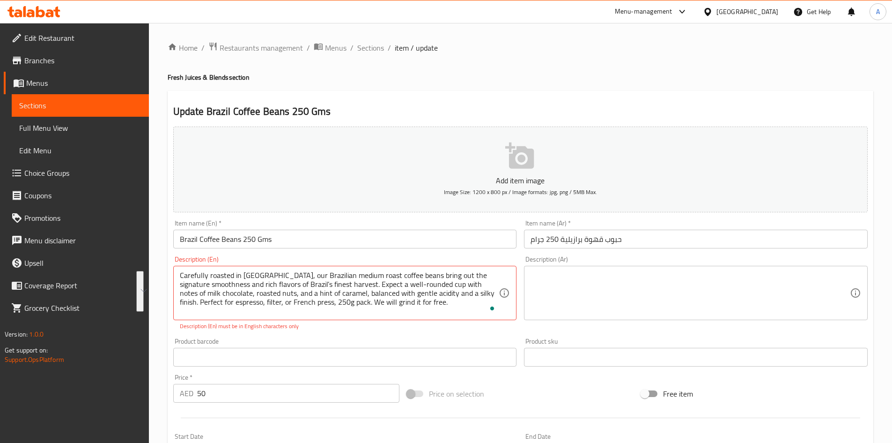
click at [559, 268] on div "Description (Ar)" at bounding box center [696, 293] width 344 height 54
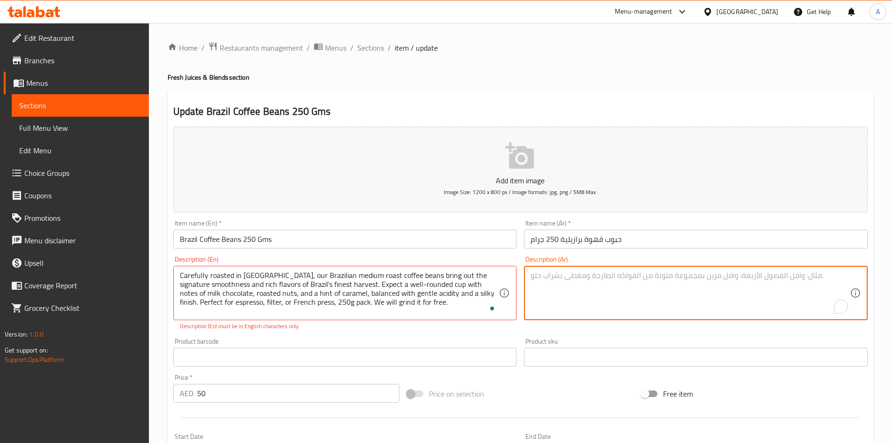
paste textarea "تُحمّص حبوب بنّنا البرازيلية متوسطة التحميص بعناية فائقة في دبي، وتُبرز نعومة و…"
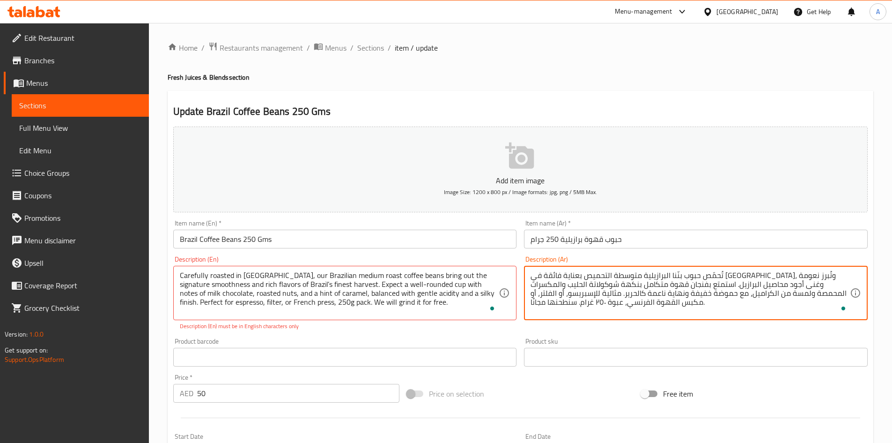
click at [788, 276] on textarea "تُحمّص حبوب بنّنا البرازيلية متوسطة التحميص بعناية فائقة في دبي، وتُبرز نعومة و…" at bounding box center [690, 293] width 319 height 45
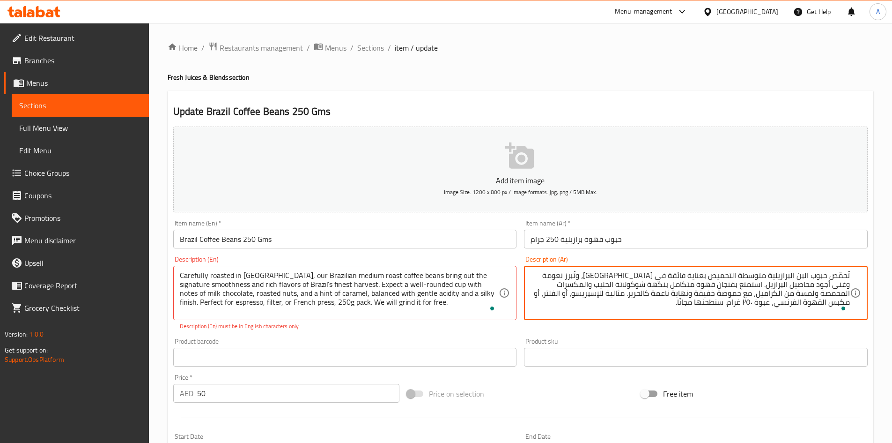
click at [792, 275] on textarea "تُحمّص حبوب البن البرازيلية متوسطة التحميص بعناية فائقة في دبي، وتُبرز نعومة وغ…" at bounding box center [690, 293] width 319 height 45
click at [774, 274] on textarea "تُحمّص حبوب البن برازيلية متوسطة التحميص بعناية فائقة في دبي، وتُبرز نعومة وغنى…" at bounding box center [690, 293] width 319 height 45
click at [796, 276] on textarea "تُحمّص حبوب البن برازيلي متوسطة التحميص بعناية فائقة في دبي، وتُبرز نعومة وغنى …" at bounding box center [690, 293] width 319 height 45
drag, startPoint x: 644, startPoint y: 278, endPoint x: 707, endPoint y: 276, distance: 63.7
click at [707, 276] on textarea "تُحمّص حبوب البن البرازيلي متوسطة التحميص بعناية فائقة في دبي، وتُبرز نعومة وغن…" at bounding box center [690, 293] width 319 height 45
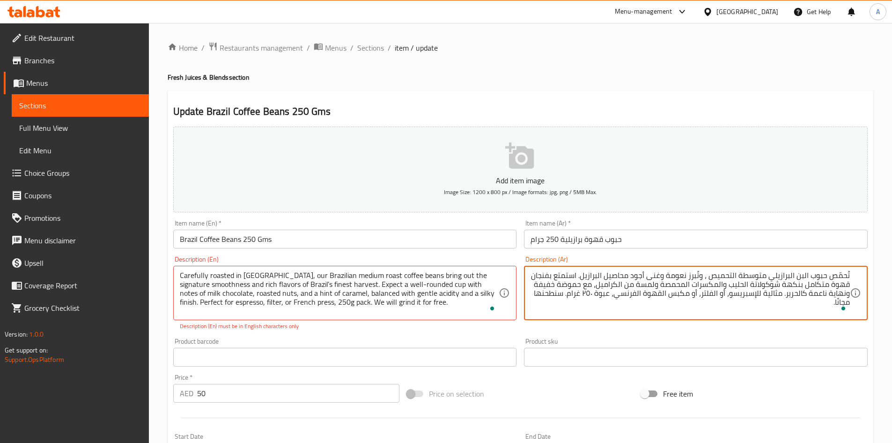
paste textarea "عناية فائقة في دبي"
click at [639, 276] on textarea "تُحمّص بعناية فائقة في دبي. حبوب البن البرازيلي متوسطة التحميص ، وتُبرز نعومة و…" at bounding box center [690, 293] width 319 height 45
click at [649, 284] on textarea "تُحمّص بعناية فائقة في دبي. حبوب البن البرازيلي متوسطة التحميص الخاص بنا تُبرز …" at bounding box center [690, 293] width 319 height 45
drag, startPoint x: 824, startPoint y: 304, endPoint x: 591, endPoint y: 297, distance: 232.5
click at [591, 297] on textarea "تُحمّص بعناية فائقة في دبي. حبوب البن البرازيلي متوسطة التحميص الخاص بنا تُبرز …" at bounding box center [690, 293] width 319 height 45
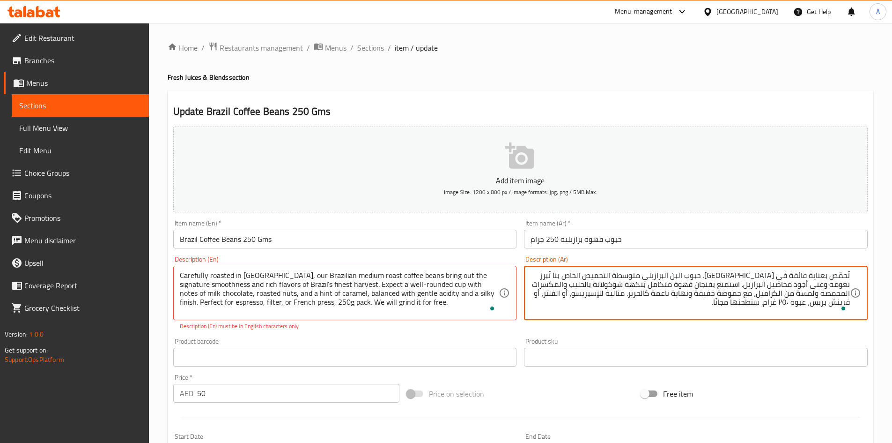
click at [476, 241] on input "Brazil Coffee Beans 250 Gms" at bounding box center [345, 239] width 344 height 19
drag, startPoint x: 839, startPoint y: 300, endPoint x: 848, endPoint y: 303, distance: 8.9
click at [835, 304] on textarea "تُحمّص بعناية فائقة في دبي. حبوب البن البرازيلي متوسطة التحميص الخاص بنا تُبرز …" at bounding box center [690, 293] width 319 height 45
type textarea "تُحمّص بعناية فائقة في [GEOGRAPHIC_DATA]. حبوب البن البرازيلي متوسطة التحميص ال…"
click at [423, 237] on input "Brazil Coffee Beans 250 Gms" at bounding box center [345, 239] width 344 height 19
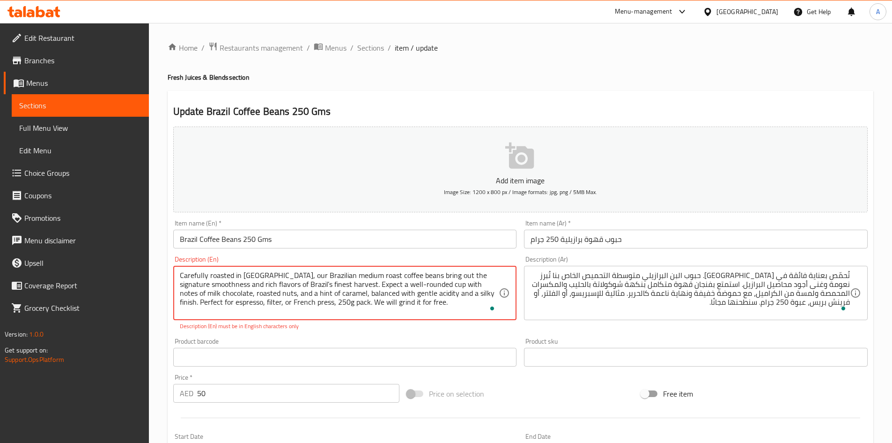
click at [393, 284] on textarea "Carefully roasted in Dubai, our Brazilian medium roast coffee beans bring out t…" at bounding box center [339, 293] width 319 height 45
click at [381, 232] on input "Brazil Coffee Beans 250 Gms" at bounding box center [345, 239] width 344 height 19
click at [414, 308] on textarea "Carefully roasted in Dubai, our Brazilian medium roast coffee beans bring out t…" at bounding box center [339, 293] width 319 height 45
click at [205, 304] on textarea "Carefully roasted in Dubai, our Brazilian medium roast coffee beans bring out t…" at bounding box center [339, 293] width 319 height 45
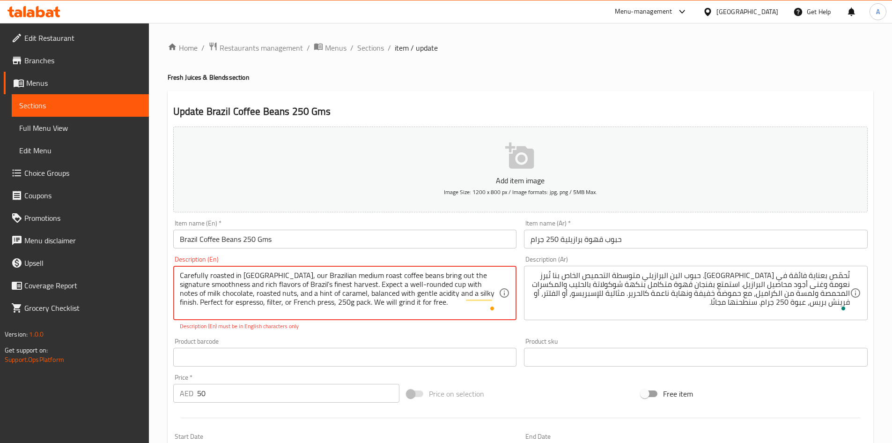
click at [421, 304] on textarea "Carefully roasted in Dubai, our Brazilian medium roast coffee beans bring out t…" at bounding box center [339, 293] width 319 height 45
click at [384, 238] on input "Brazil Coffee Beans 250 Gms" at bounding box center [345, 239] width 344 height 19
click at [294, 292] on textarea "Carefully roasted in Dubai, our Brazilian medium roast coffee beans bring out t…" at bounding box center [339, 293] width 319 height 45
click at [180, 276] on textarea "Carefully roasted in Dubai, our Brazilian medium roast coffee beans bring out t…" at bounding box center [339, 293] width 319 height 45
click at [485, 274] on textarea "Carefully roasted in Dubai, our Brazilian medium roast coffee beans bring out t…" at bounding box center [339, 293] width 319 height 45
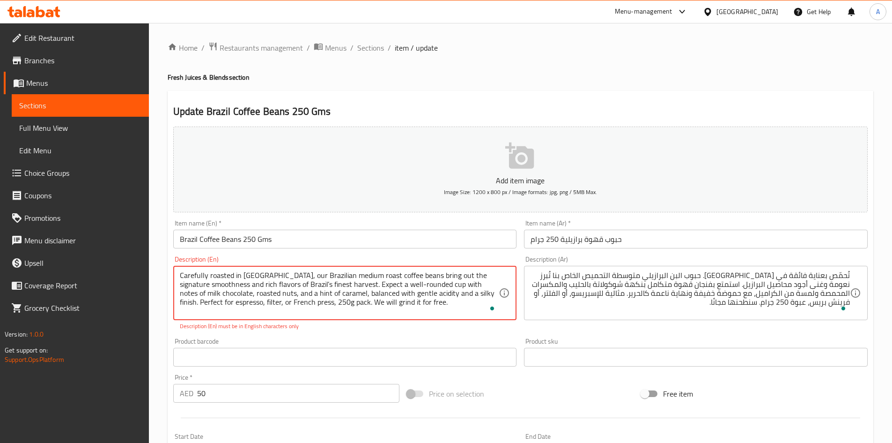
click at [393, 287] on textarea "Carefully roasted in Dubai, our Brazilian medium roast coffee beans bring out t…" at bounding box center [339, 293] width 319 height 45
click at [371, 237] on input "Brazil Coffee Beans 250 Gms" at bounding box center [345, 239] width 344 height 19
click at [464, 293] on textarea "Carefully roasted in Dubai, our Brazilian medium roast coffee beans bring out t…" at bounding box center [339, 293] width 319 height 45
click at [267, 311] on textarea "Carefully roasted in Dubai, our Brazilian medium roast coffee beans bring out t…" at bounding box center [339, 293] width 319 height 45
click at [307, 306] on textarea "Carefully roasted in Dubai, our Brazilian medium roast coffee beans bring out t…" at bounding box center [339, 293] width 319 height 45
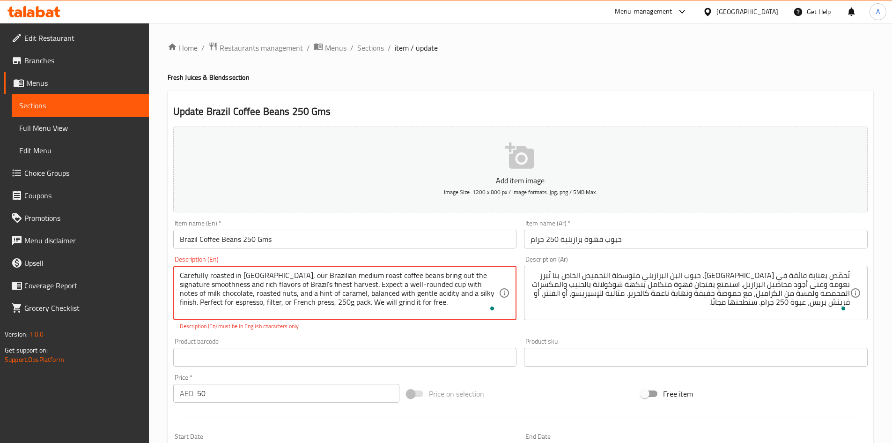
click at [411, 305] on textarea "Carefully roasted in Dubai, our Brazilian medium roast coffee beans bring out t…" at bounding box center [339, 293] width 319 height 45
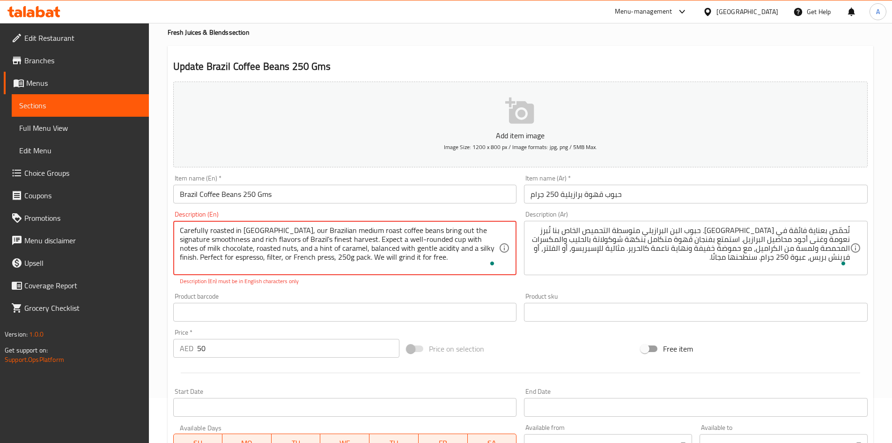
scroll to position [47, 0]
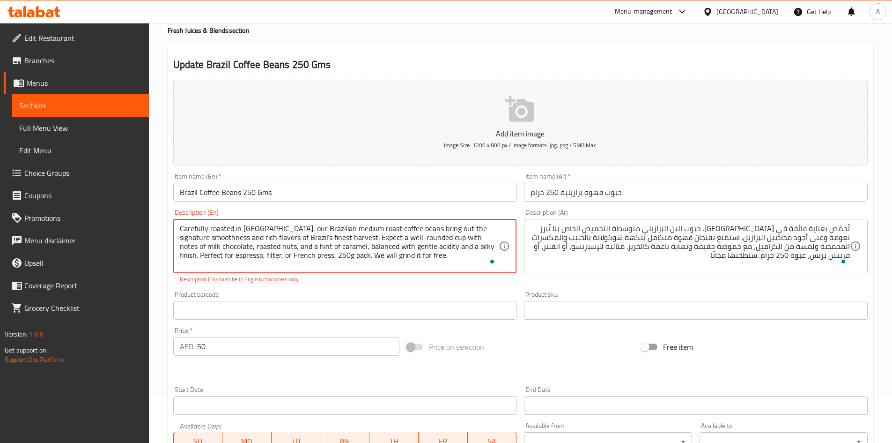
drag, startPoint x: 415, startPoint y: 258, endPoint x: 137, endPoint y: 211, distance: 282.3
click at [115, 222] on div "Edit Restaurant Branches Menus Sections Full Menu View Edit Menu Choice Groups …" at bounding box center [446, 300] width 892 height 649
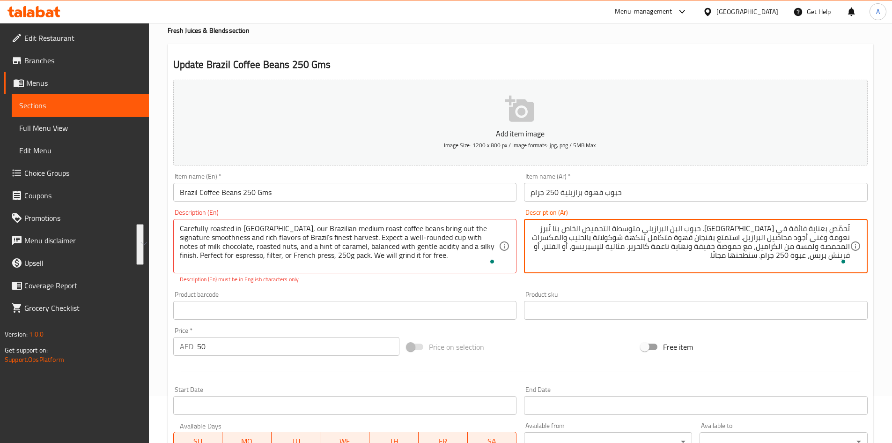
click at [663, 245] on textarea "تُحمّص بعناية فائقة في [GEOGRAPHIC_DATA]. حبوب البن البرازيلي متوسطة التحميص ال…" at bounding box center [690, 246] width 319 height 45
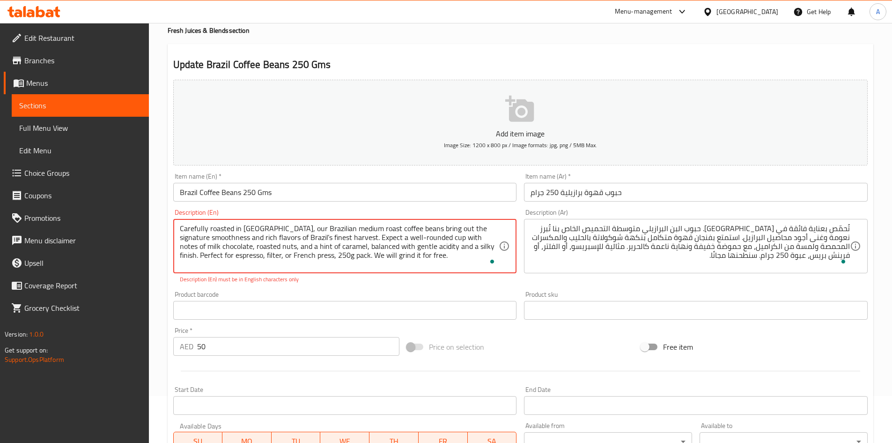
click at [355, 191] on input "Brazil Coffee Beans 250 Gms" at bounding box center [345, 192] width 344 height 19
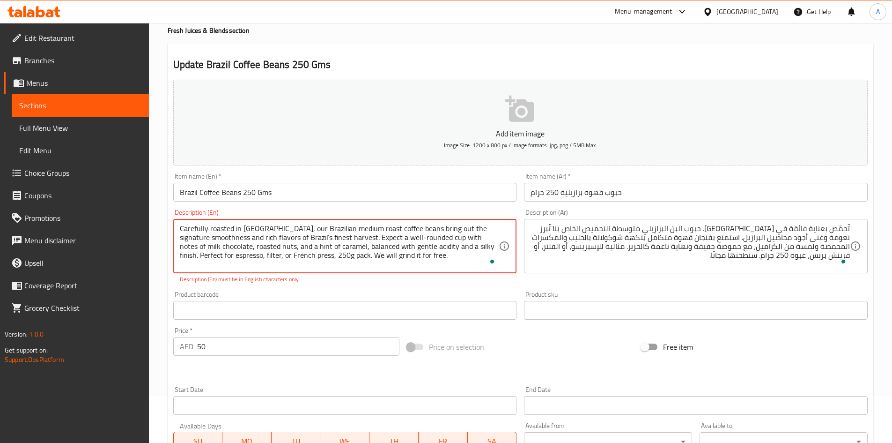
click at [297, 238] on textarea "Carefully roasted in Dubai, our Brazilian medium roast coffee beans bring out t…" at bounding box center [339, 246] width 319 height 45
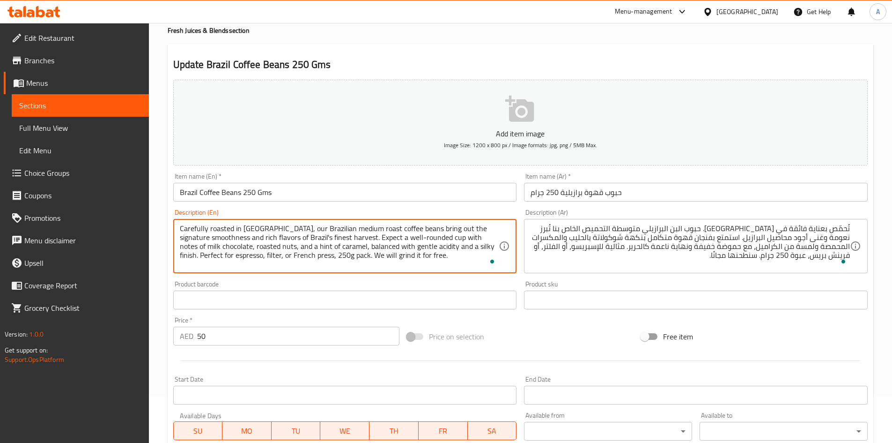
type textarea "Carefully roasted in [GEOGRAPHIC_DATA], our Brazilian medium roast coffee beans…"
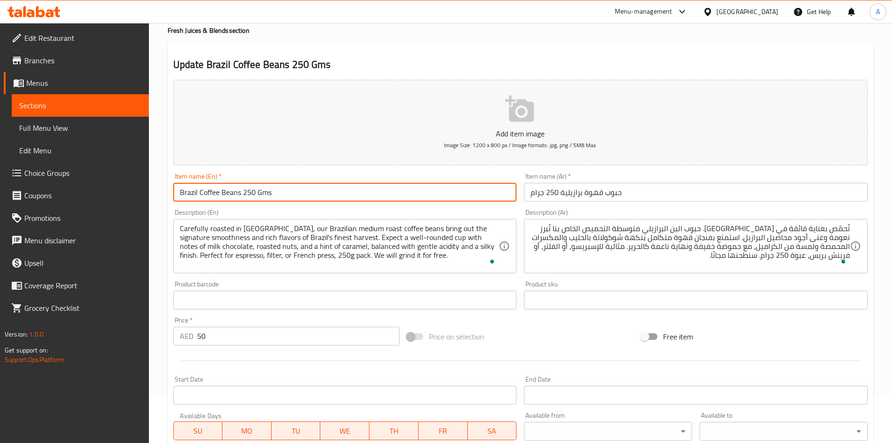
click at [307, 192] on input "Brazil Coffee Beans 250 Gms" at bounding box center [345, 192] width 344 height 19
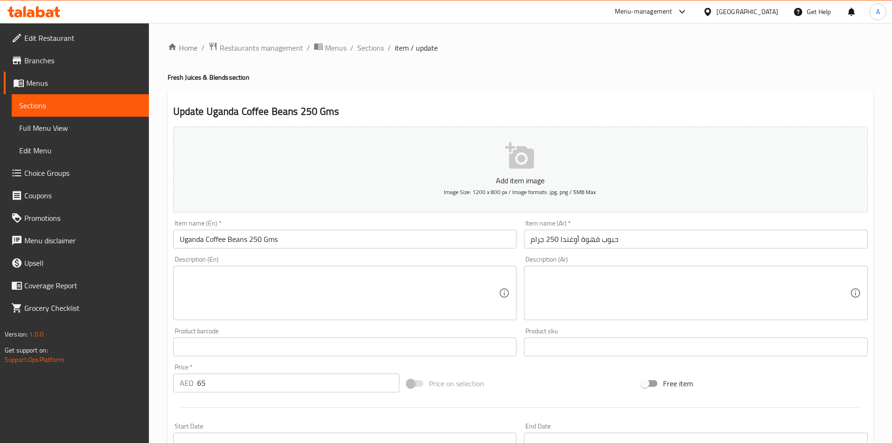
click at [272, 277] on textarea at bounding box center [339, 293] width 319 height 45
paste textarea "Freshly roasted in Dubai, these Ugandan medium roast beans showcase the bold ch…"
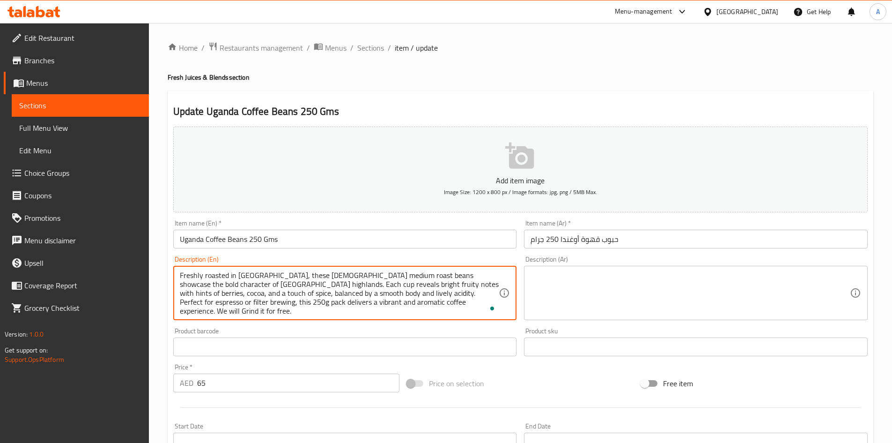
type textarea "Freshly roasted in Dubai, these Ugandan medium roast beans showcase the bold ch…"
click at [565, 273] on textarea at bounding box center [690, 293] width 319 height 45
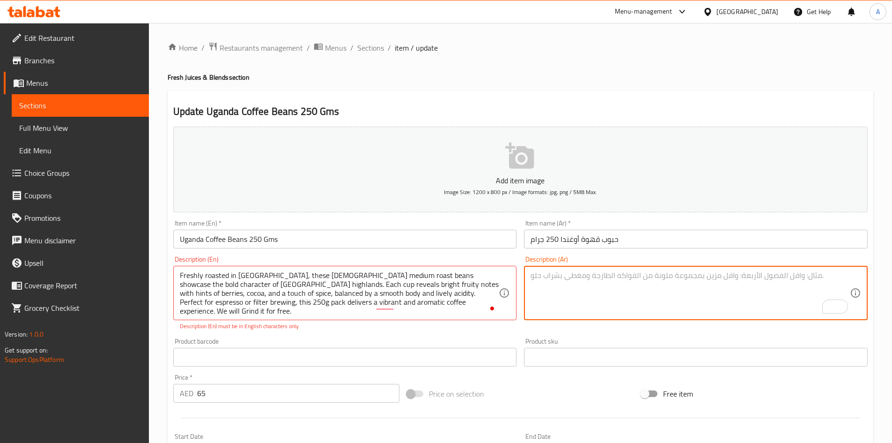
click at [749, 279] on textarea "To enrich screen reader interactions, please activate Accessibility in Grammarl…" at bounding box center [690, 293] width 319 height 45
click at [737, 275] on textarea "To enrich screen reader interactions, please activate Accessibility in Grammarl…" at bounding box center [690, 293] width 319 height 45
paste textarea "تُحمّص بعناية فائقة في دبي"
paste textarea "تُبرز الطابع الجريء لمرتفعات شرق أفريقيا. يُكشف كل كوب عن نكهات فاكهية زاهية مع…"
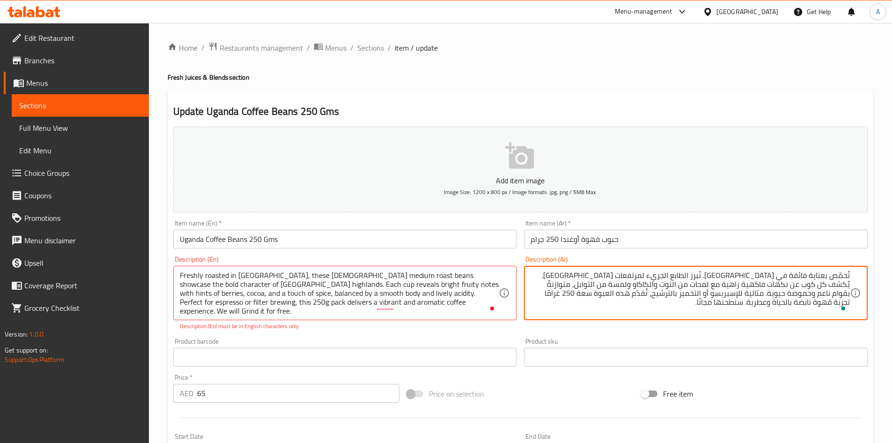
type textarea "تُحمّص بعناية فائقة في دبي. تُبرز الطابع الجريء لمرتفعات شرق أفريقيا. يُكشف كل …"
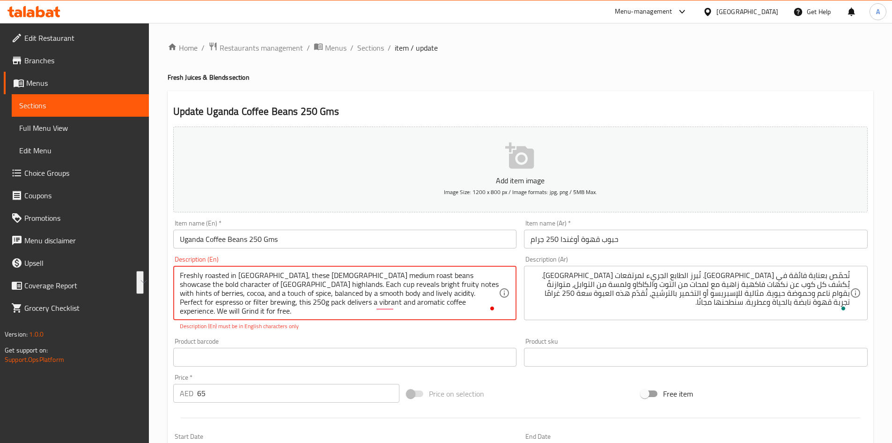
drag, startPoint x: 375, startPoint y: 274, endPoint x: 237, endPoint y: 286, distance: 138.7
click at [378, 273] on textarea "Freshly roasted in Dubai, these Ugandan medium roast beans, Each cup reveals br…" at bounding box center [339, 293] width 319 height 45
type textarea "Freshly roasted in Dubai, these Ugandan medium roast beans, Each cup reveals br…"
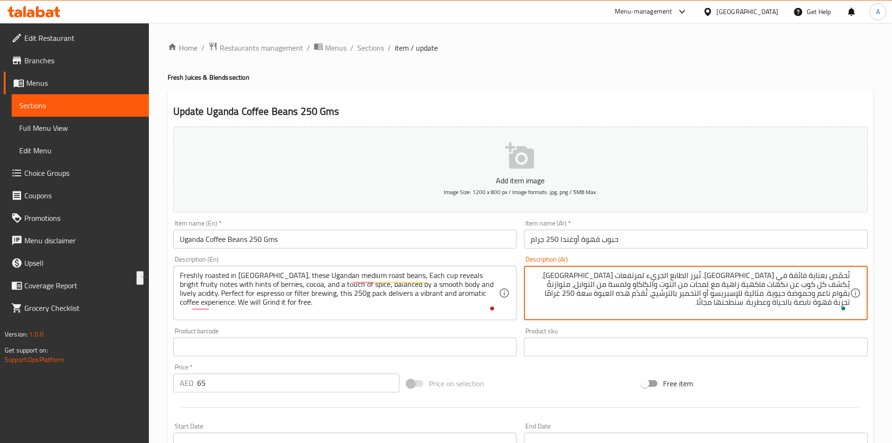
drag, startPoint x: 634, startPoint y: 277, endPoint x: 758, endPoint y: 275, distance: 124.2
drag, startPoint x: 620, startPoint y: 284, endPoint x: 571, endPoint y: 288, distance: 49.3
click at [571, 288] on textarea "تُحمّص بعناية فائقة في دبي. يُكشف كل كوب عن نكهات فاكهية زاهية مع لمحات من التو…" at bounding box center [690, 293] width 319 height 45
type textarea "تُحمّص بعناية فائقة في دبي. يُكشف كل كوب عن نكهات فاكهية زاهية مع لمحات من التو…"
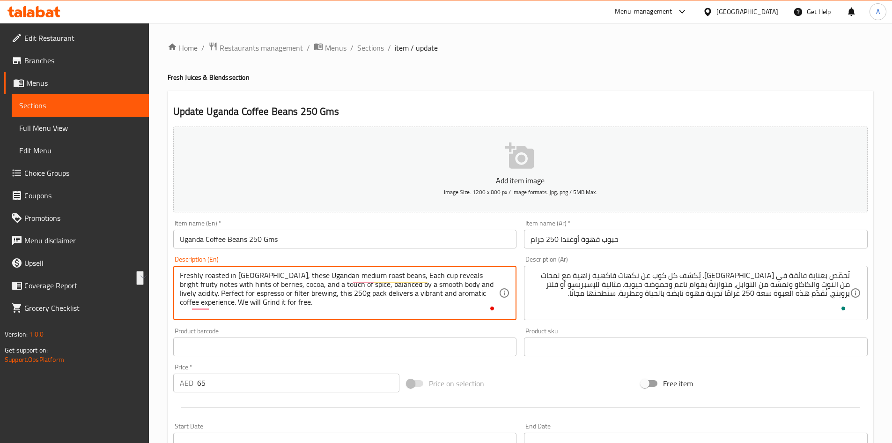
drag, startPoint x: 322, startPoint y: 295, endPoint x: 375, endPoint y: 292, distance: 53.5
click at [359, 304] on textarea "Freshly roasted in Dubai, these Ugandan medium roast beans, Each cup reveals br…" at bounding box center [339, 293] width 319 height 45
click at [359, 292] on textarea "Freshly roasted in Dubai, these Ugandan medium roast beans, Each cup reveals br…" at bounding box center [339, 293] width 319 height 45
type textarea "Freshly roasted in Dubai, these Ugandan medium roast beans, Each cup reveals br…"
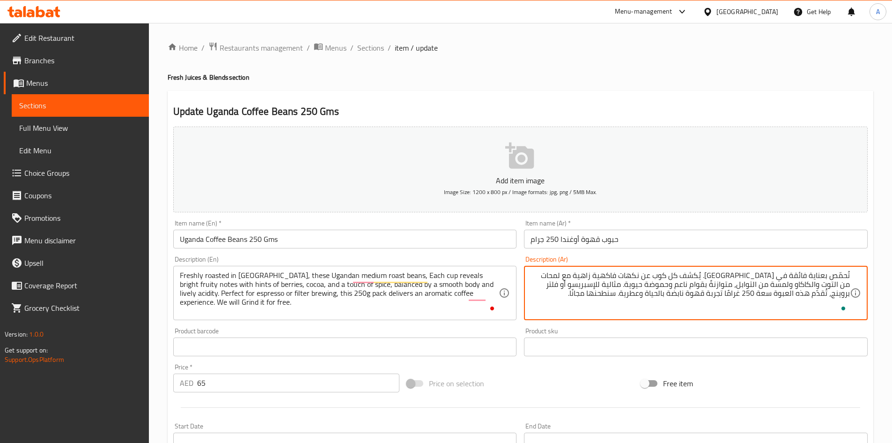
click at [805, 292] on textarea "تُحمّص بعناية فائقة في دبي. يُكشف كل كوب عن نكهات فاكهية زاهية مع لمحات من التو…" at bounding box center [690, 293] width 319 height 45
click at [755, 294] on textarea "تُحمّص بعناية فائقة في دبي. يُكشف كل كوب عن نكهات فاكهية زاهية مع لمحات من التو…" at bounding box center [690, 293] width 319 height 45
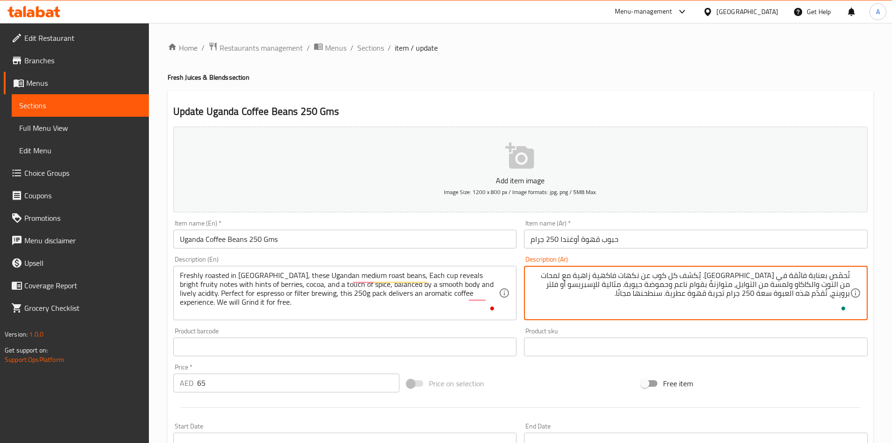
type textarea "تُحمّص بعناية فائقة في دبي. يُكشف كل كوب عن نكهات فاكهية زاهية مع لمحات من التو…"
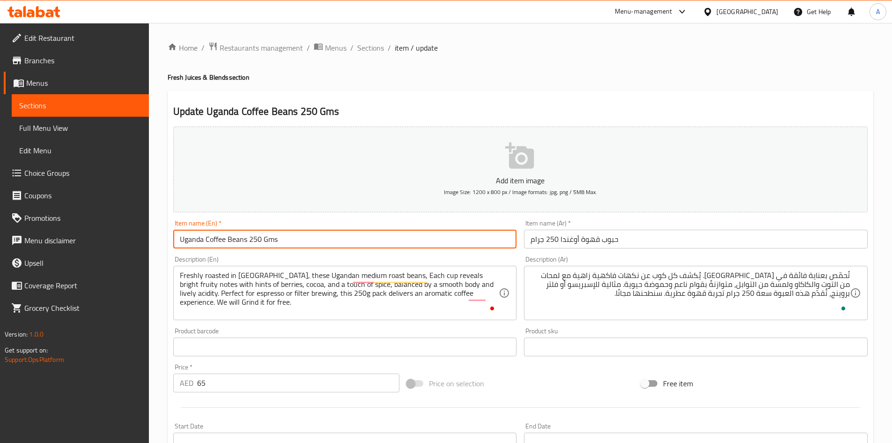
click at [443, 238] on input "Uganda Coffee Beans 250 Gms" at bounding box center [345, 239] width 344 height 19
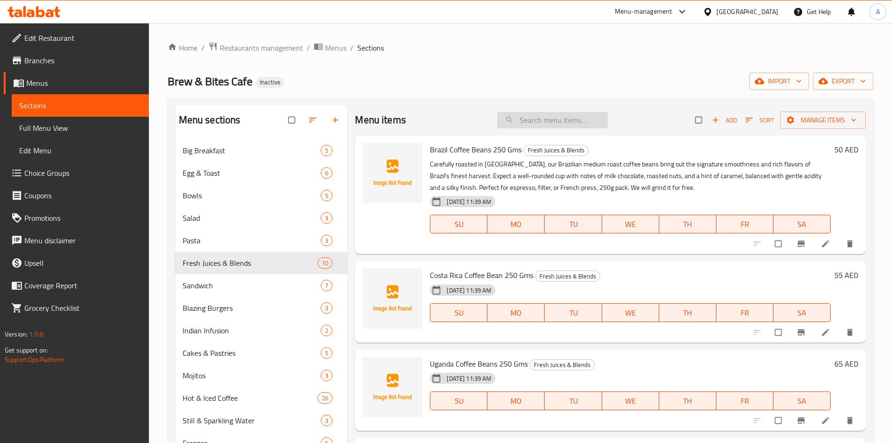
click at [529, 119] on input "search" at bounding box center [552, 120] width 111 height 16
paste input "Colombia Naerobic Coffee Beans 250 Gms"
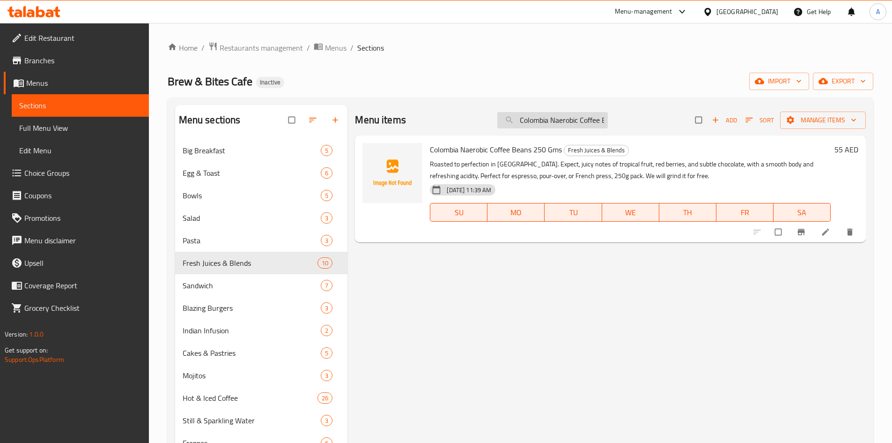
click at [544, 120] on input "Colombia Naerobic Coffee Beans 250 Gms" at bounding box center [552, 120] width 111 height 16
paste input "hocolate brownie, caramel ice cream, milk chocolate, White chocolate, Pistachio…"
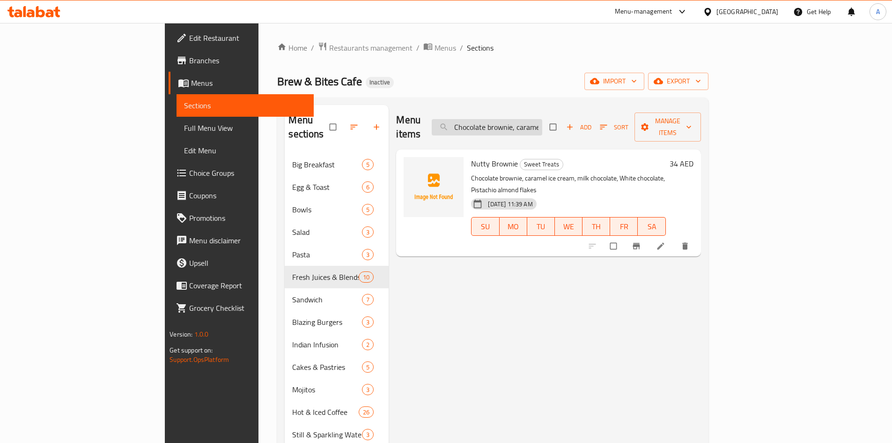
click at [542, 119] on input "Chocolate brownie, caramel ice cream, milk chocolate, White chocolate, Pistachi…" at bounding box center [487, 127] width 111 height 16
paste input "icken Tenders Meal"
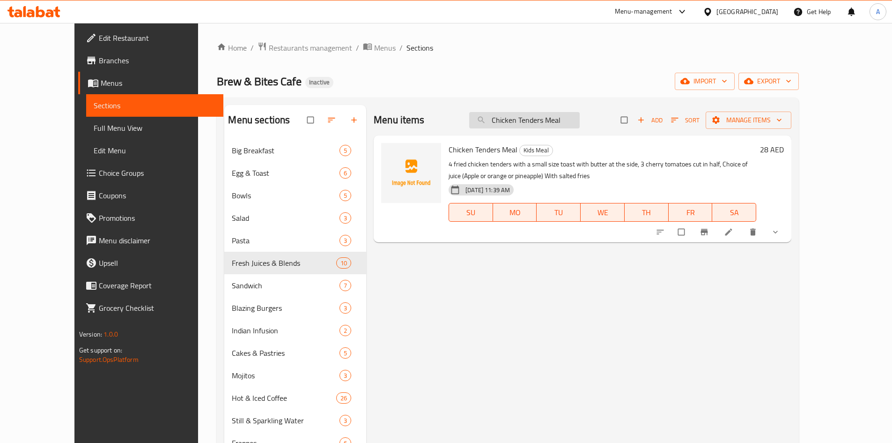
click at [544, 124] on input "Chicken Tenders Meal" at bounding box center [524, 120] width 111 height 16
paste input "Kiddie Egg and Toast"
click at [544, 119] on input "Kiddie Egg and Toast" at bounding box center [524, 120] width 111 height 16
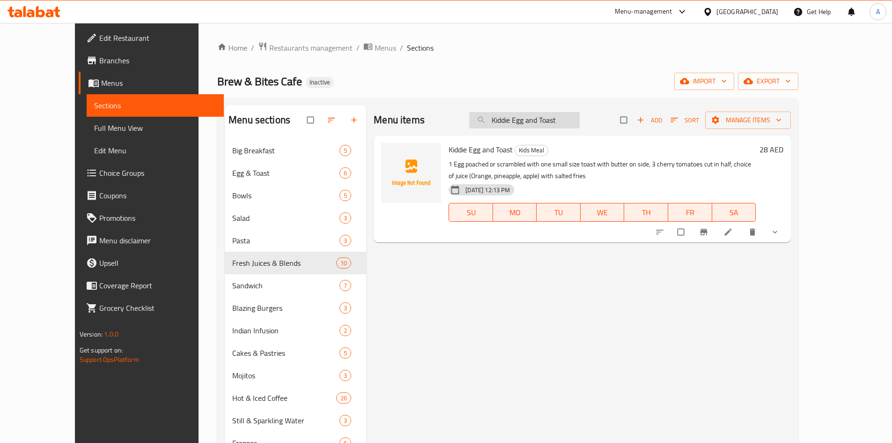
click at [544, 119] on input "Kiddie Egg and Toast" at bounding box center [524, 120] width 111 height 16
paste input "Classic Pancake with orange on top with maple syrup"
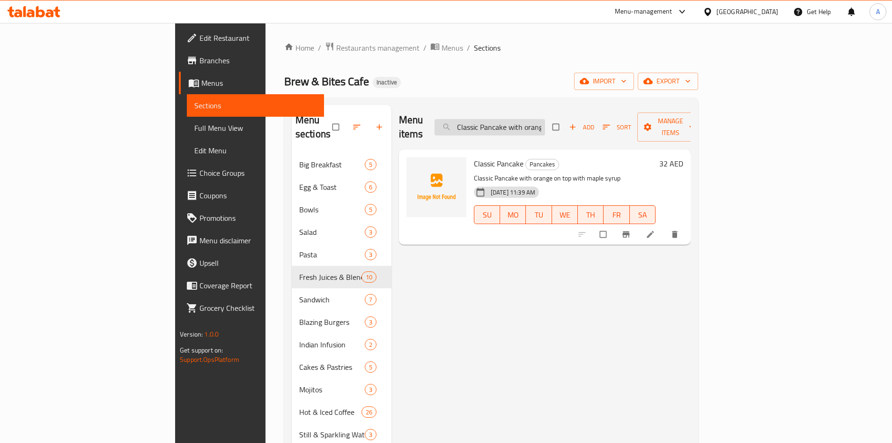
click at [545, 121] on input "Classic Pancake with orange on top with maple syrup" at bounding box center [490, 127] width 111 height 16
paste input "Strawberry Pancake"
click at [545, 119] on input "Strawberry Pancake" at bounding box center [490, 127] width 111 height 16
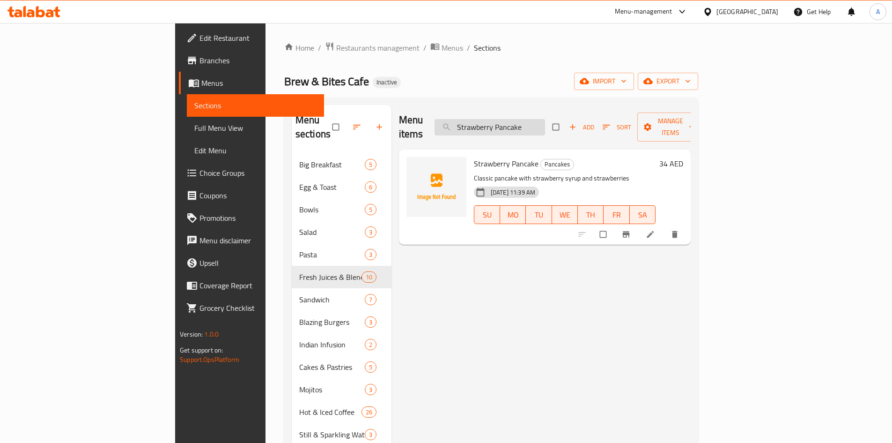
click at [545, 119] on input "Strawberry Pancake" at bounding box center [490, 127] width 111 height 16
paste input "Chocolate"
type input "Chocolate Pancake"
drag, startPoint x: 45, startPoint y: 126, endPoint x: 468, endPoint y: 0, distance: 441.4
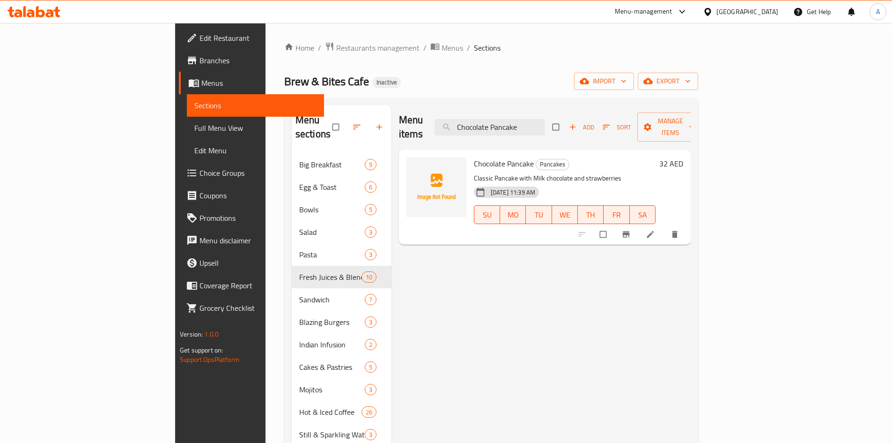
click at [194, 126] on span "Full Menu View" at bounding box center [255, 127] width 122 height 11
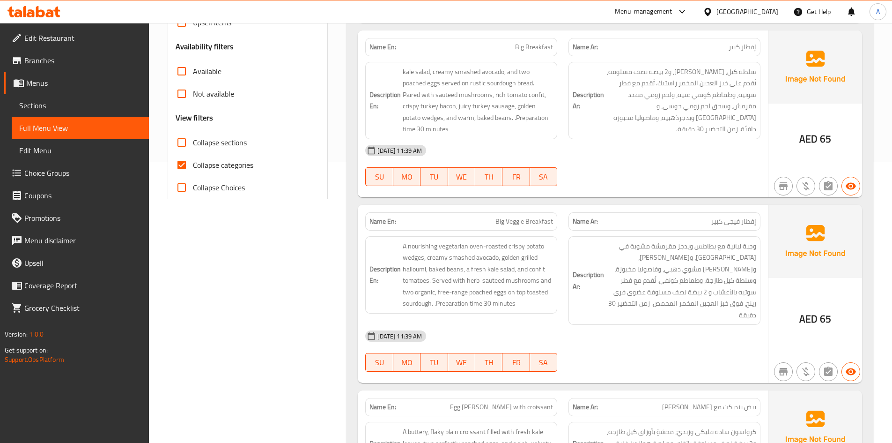
scroll to position [281, 0]
drag, startPoint x: 178, startPoint y: 167, endPoint x: 331, endPoint y: 215, distance: 160.9
click at [178, 167] on input "Collapse categories" at bounding box center [182, 164] width 22 height 22
checkbox input "false"
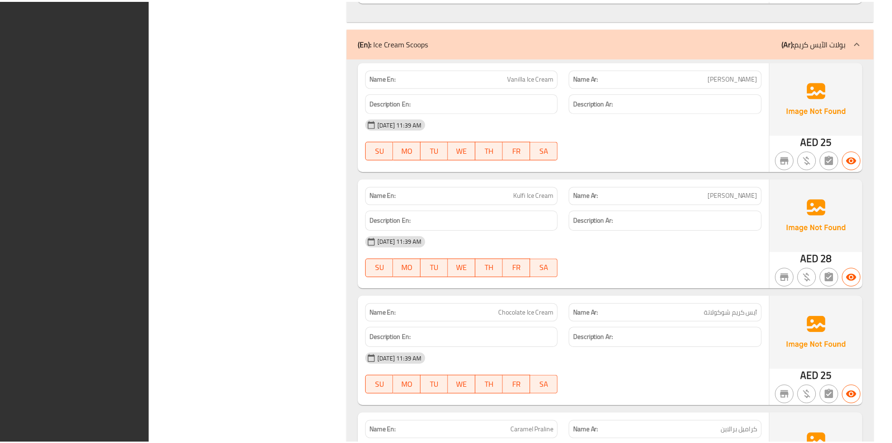
scroll to position [18207, 0]
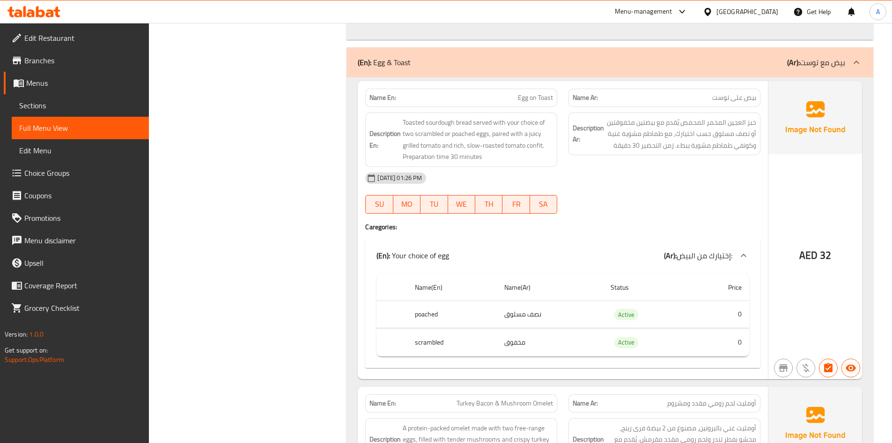
scroll to position [916, 0]
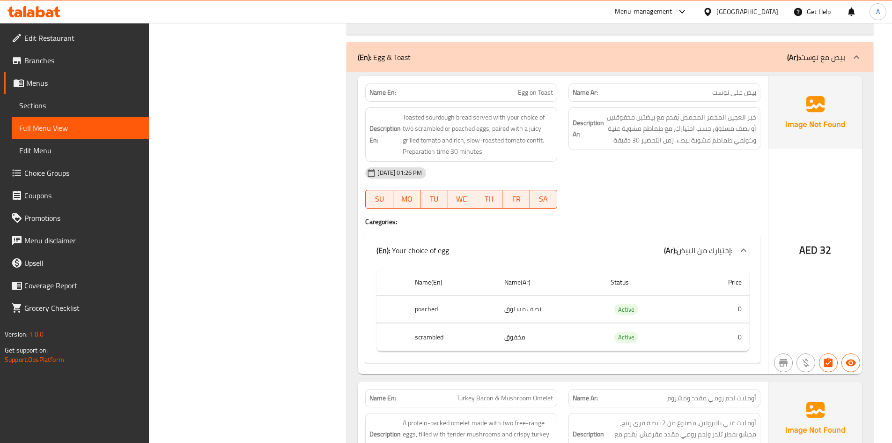
click at [534, 88] on span "Egg on Toast" at bounding box center [535, 93] width 35 height 10
copy span "Egg on Toast"
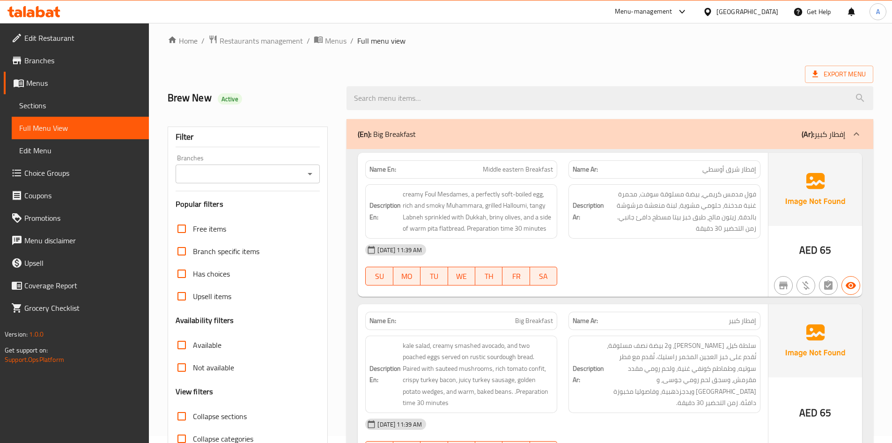
scroll to position [0, 0]
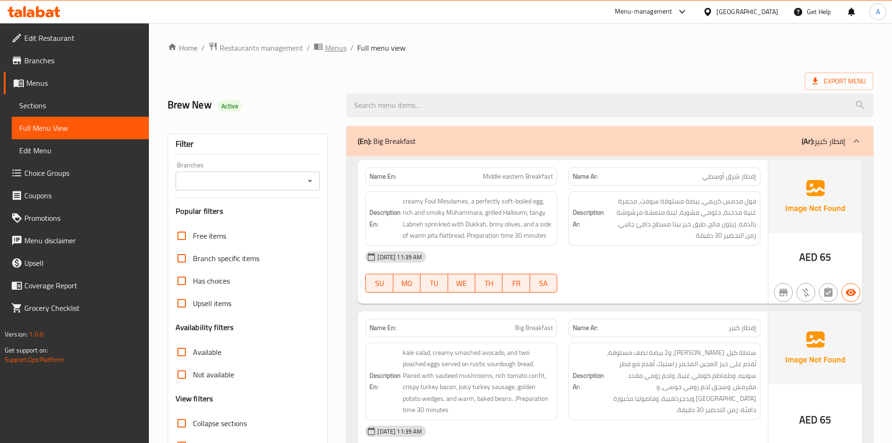
click at [333, 48] on span "Menus" at bounding box center [336, 47] width 22 height 11
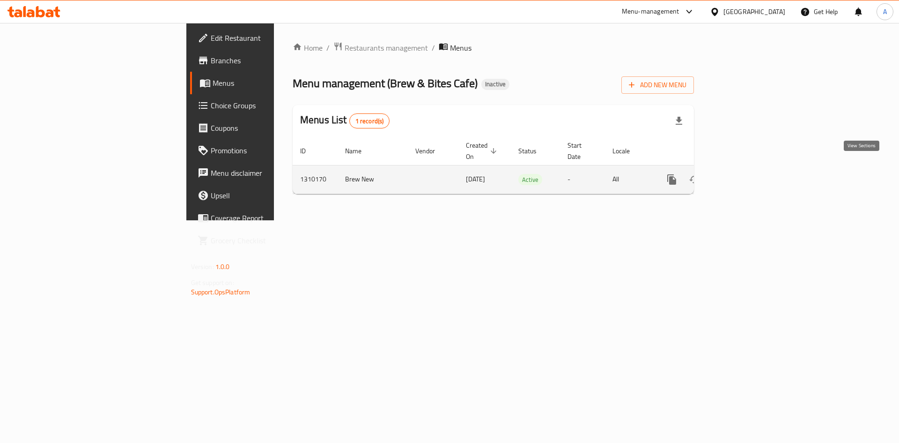
click at [745, 174] on icon "enhanced table" at bounding box center [739, 179] width 11 height 11
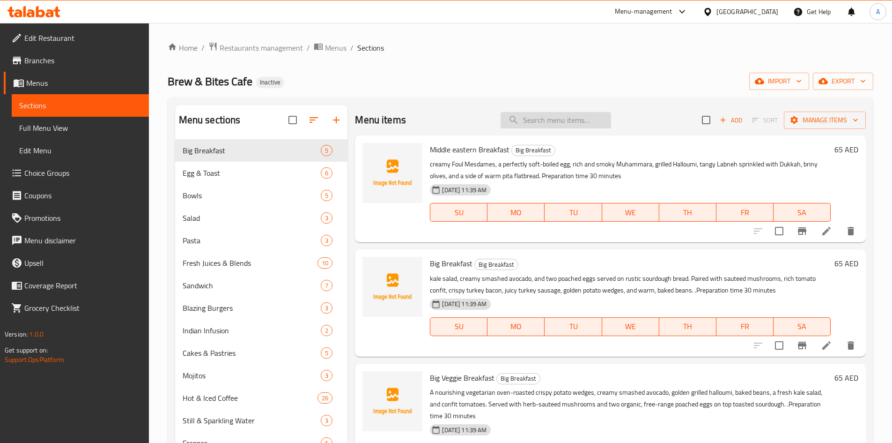
click at [527, 119] on input "search" at bounding box center [556, 120] width 111 height 16
paste input "Egg on Toast"
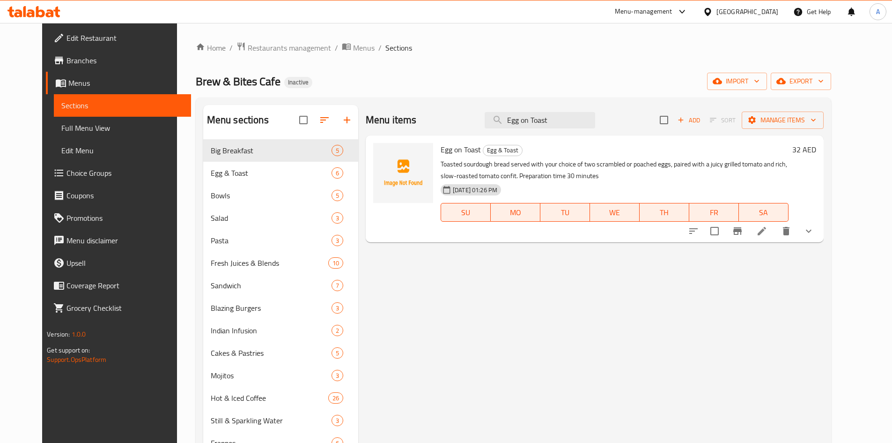
type input "Egg on Toast"
click at [775, 230] on li at bounding box center [762, 231] width 26 height 17
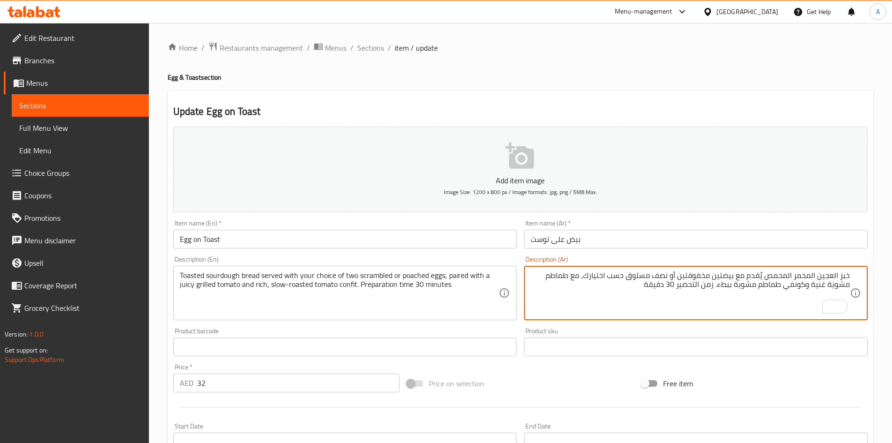
click at [735, 275] on textarea "خبز العجين المخمر المحمص يُقدم مع بيضتين مخفوقتين أو نصف مسلوق حسب اختيارك، مع …" at bounding box center [690, 293] width 319 height 45
click at [679, 276] on textarea "خبز العجين المخمر المحمص يُقدم مع 2 بيضة مخفوقتين أو نصف مسلوق حسب اختيارك، مع …" at bounding box center [690, 293] width 319 height 45
click at [844, 285] on textarea "خبز العجين المخمر المحمص يُقدم مع 2 بيضة مخفوق أو نصف مسلوق حسب اختيارك، مع طما…" at bounding box center [690, 293] width 319 height 45
click at [762, 286] on textarea "خبز العجين المخمر المحمص يُقدم مع 2 بيضة مخفوق أو نصف مسلوق حسب اختيارك، مع طما…" at bounding box center [690, 293] width 319 height 45
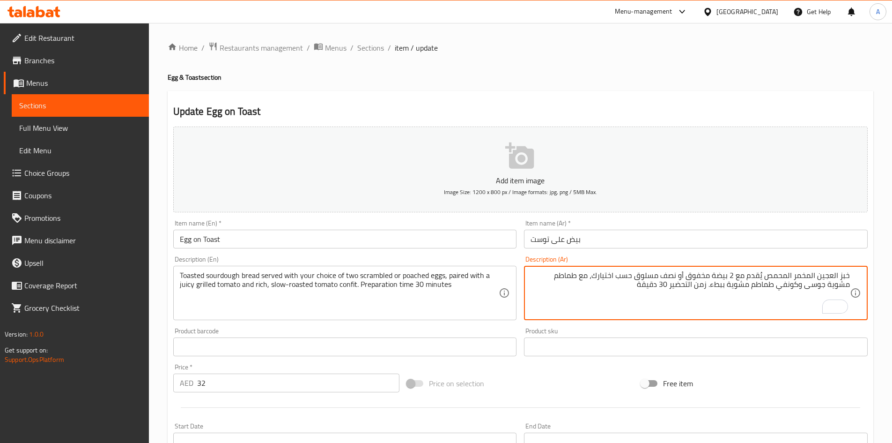
click at [762, 286] on textarea "خبز العجين المخمر المحمص يُقدم مع 2 بيضة مخفوق أو نصف مسلوق حسب اختيارك، مع طما…" at bounding box center [690, 293] width 319 height 45
type textarea "خبز العجين المخمر المحمص يُقدم مع 2 بيضة مخفوق أو نصف مسلوق حسب اختيارك، مع طما…"
click at [461, 239] on input "Egg on Toast" at bounding box center [345, 239] width 344 height 19
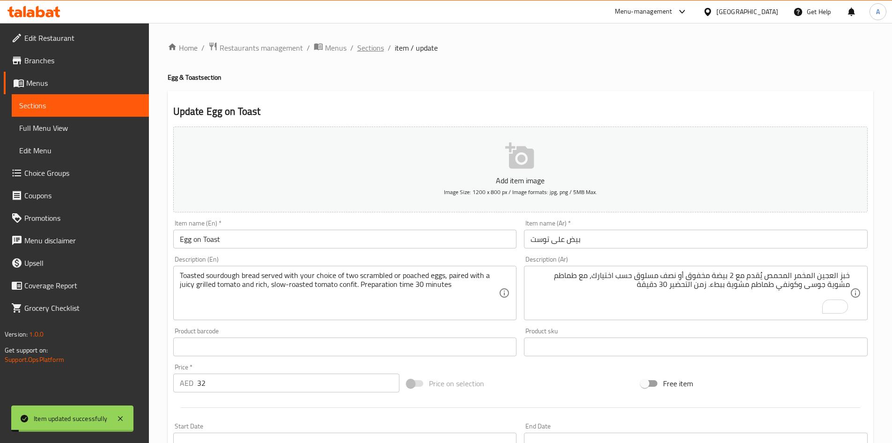
click at [367, 50] on span "Sections" at bounding box center [370, 47] width 27 height 11
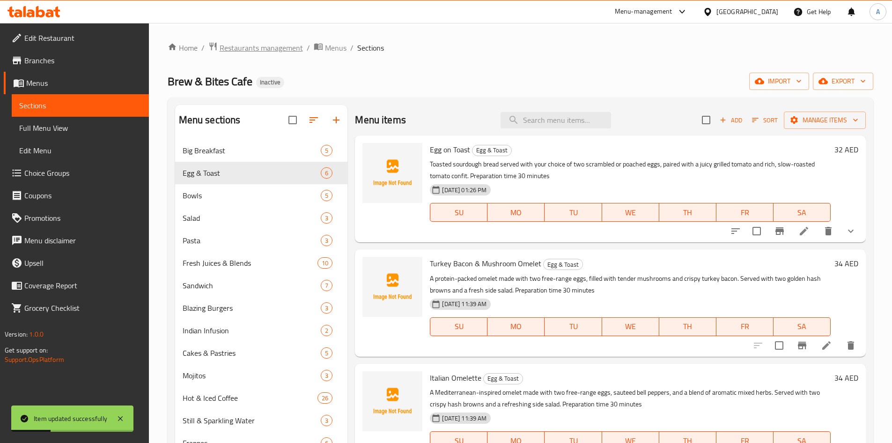
click at [240, 50] on span "Restaurants management" at bounding box center [261, 47] width 83 height 11
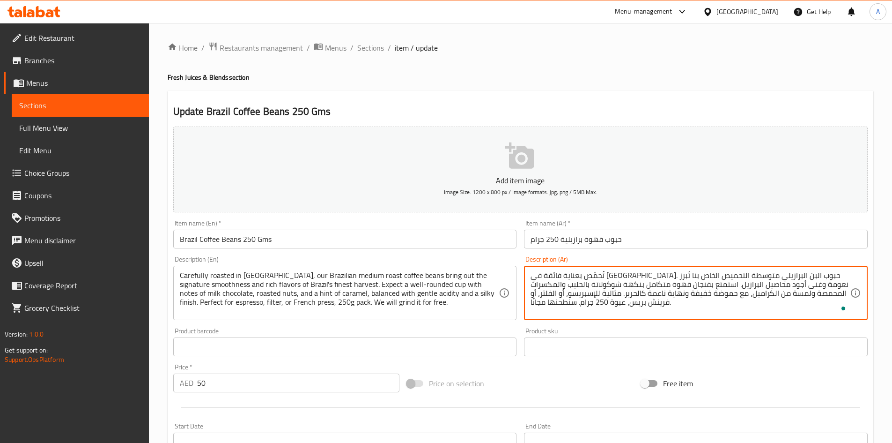
drag, startPoint x: 752, startPoint y: 278, endPoint x: 837, endPoint y: 275, distance: 84.9
click at [772, 277] on textarea "تُحمّص بعناية فائقة في [GEOGRAPHIC_DATA]. حبوب البن البرازيلي متوسطة التحميص ال…" at bounding box center [690, 293] width 319 height 45
click at [772, 278] on textarea "تُحمّص بعناية فائقة في [GEOGRAPHIC_DATA]. حبوب البن البرازيلي متوسطة التحميص ال…" at bounding box center [690, 293] width 319 height 45
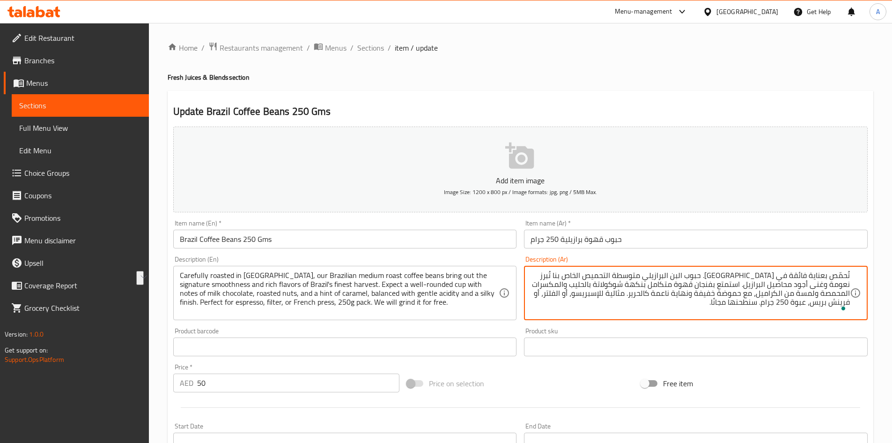
drag, startPoint x: 765, startPoint y: 278, endPoint x: 853, endPoint y: 272, distance: 88.3
click at [853, 272] on div "تُحمّص بعناية فائقة في [GEOGRAPHIC_DATA]. حبوب البن البرازيلي متوسطة التحميص ال…" at bounding box center [696, 293] width 344 height 54
